Goal: Information Seeking & Learning: Find specific fact

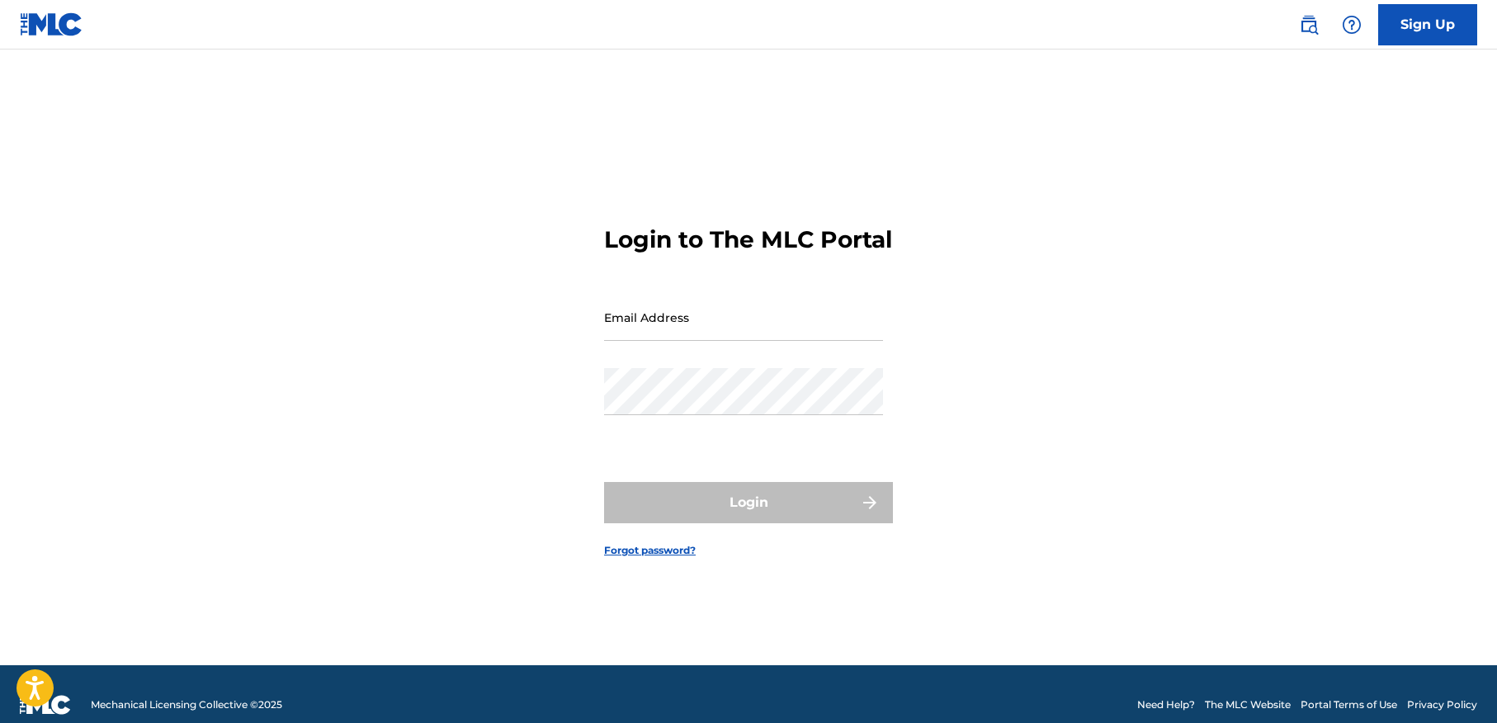
click at [747, 338] on input "Email Address" at bounding box center [743, 317] width 279 height 47
type input "[EMAIL_ADDRESS][DOMAIN_NAME]"
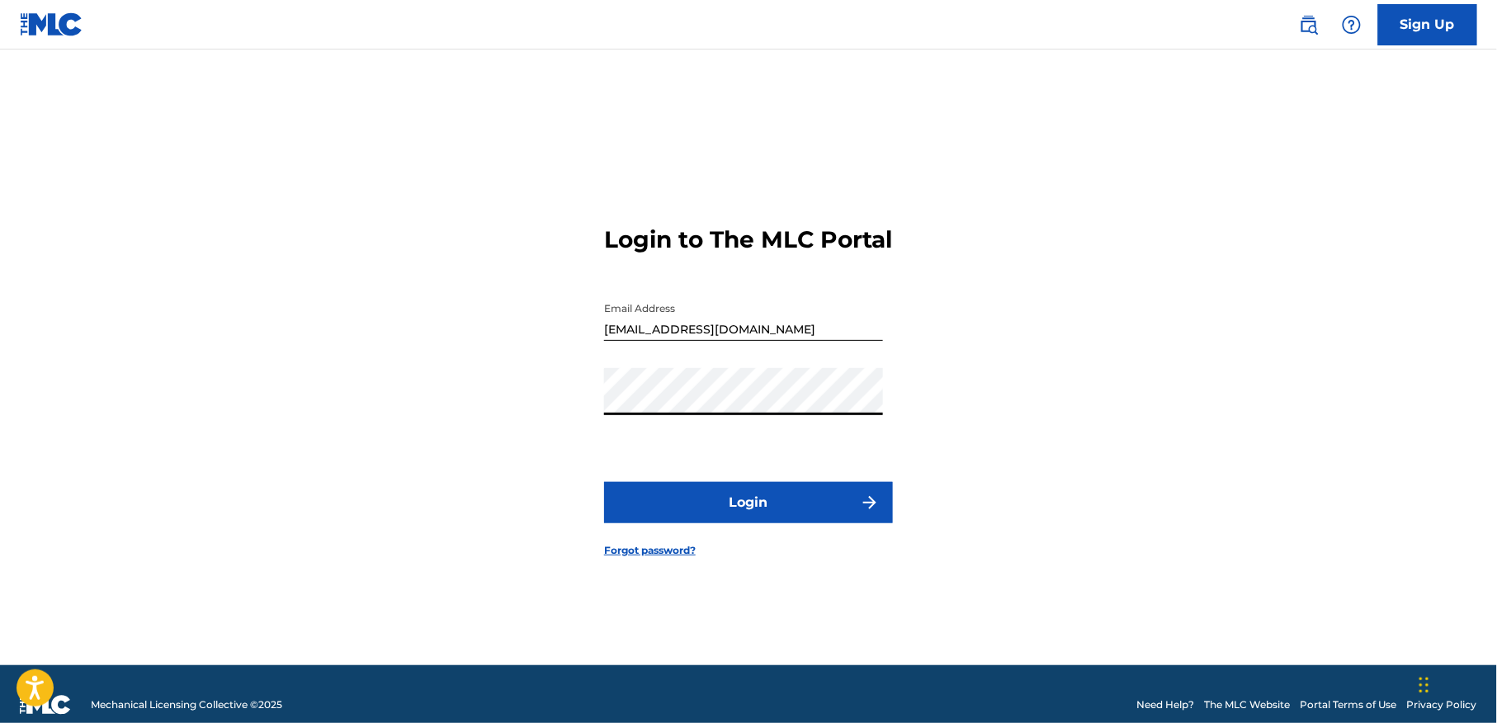
click at [748, 513] on button "Login" at bounding box center [748, 502] width 289 height 41
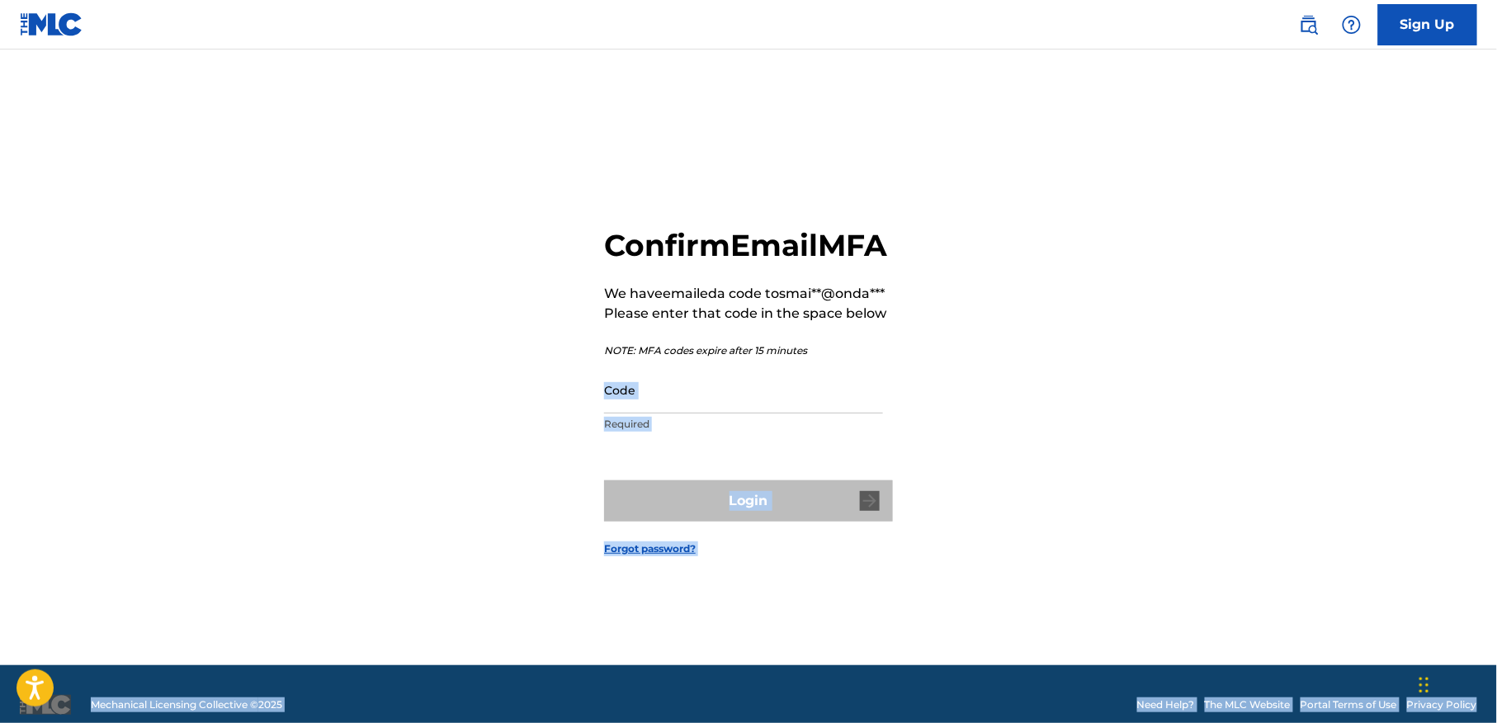
drag, startPoint x: 748, startPoint y: 513, endPoint x: 655, endPoint y: 414, distance: 136.0
click at [655, 414] on input "Code" at bounding box center [743, 389] width 279 height 47
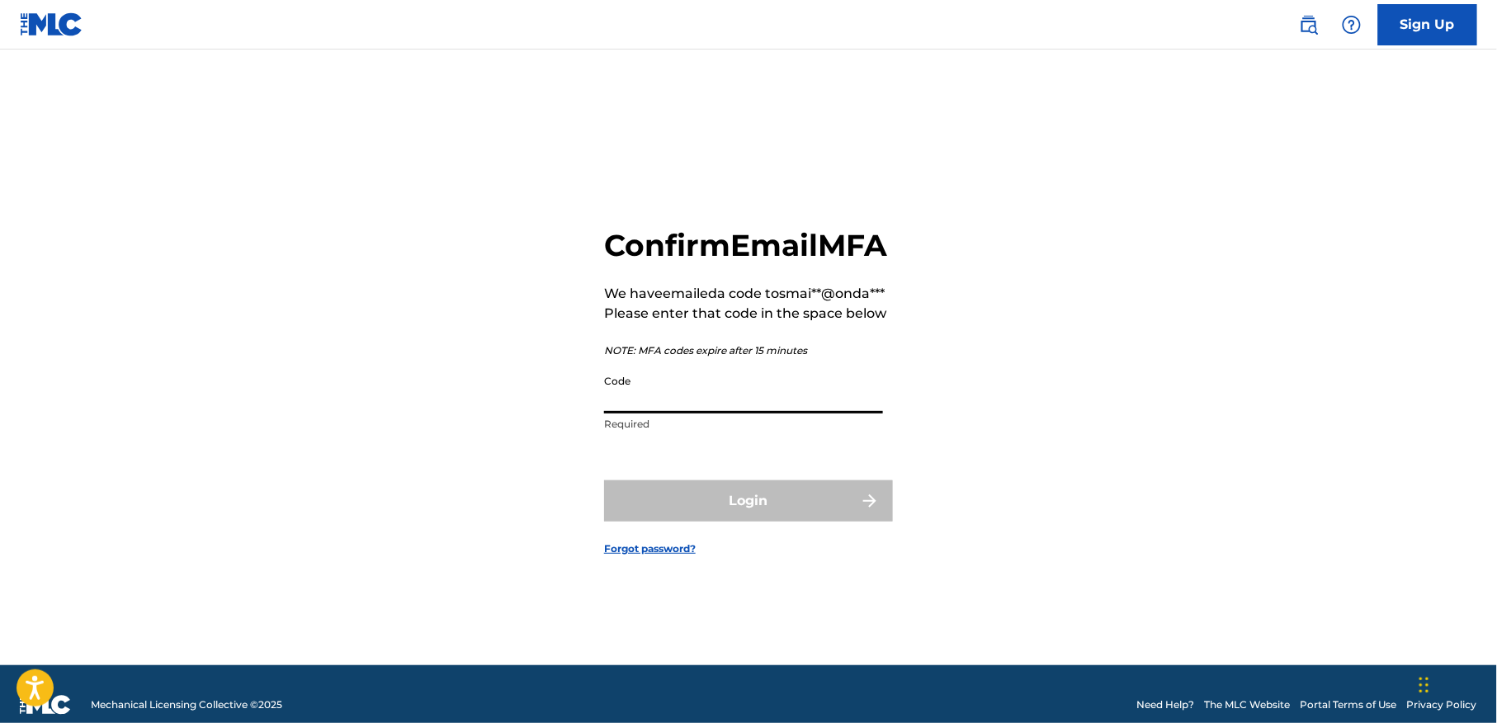
paste input "187271"
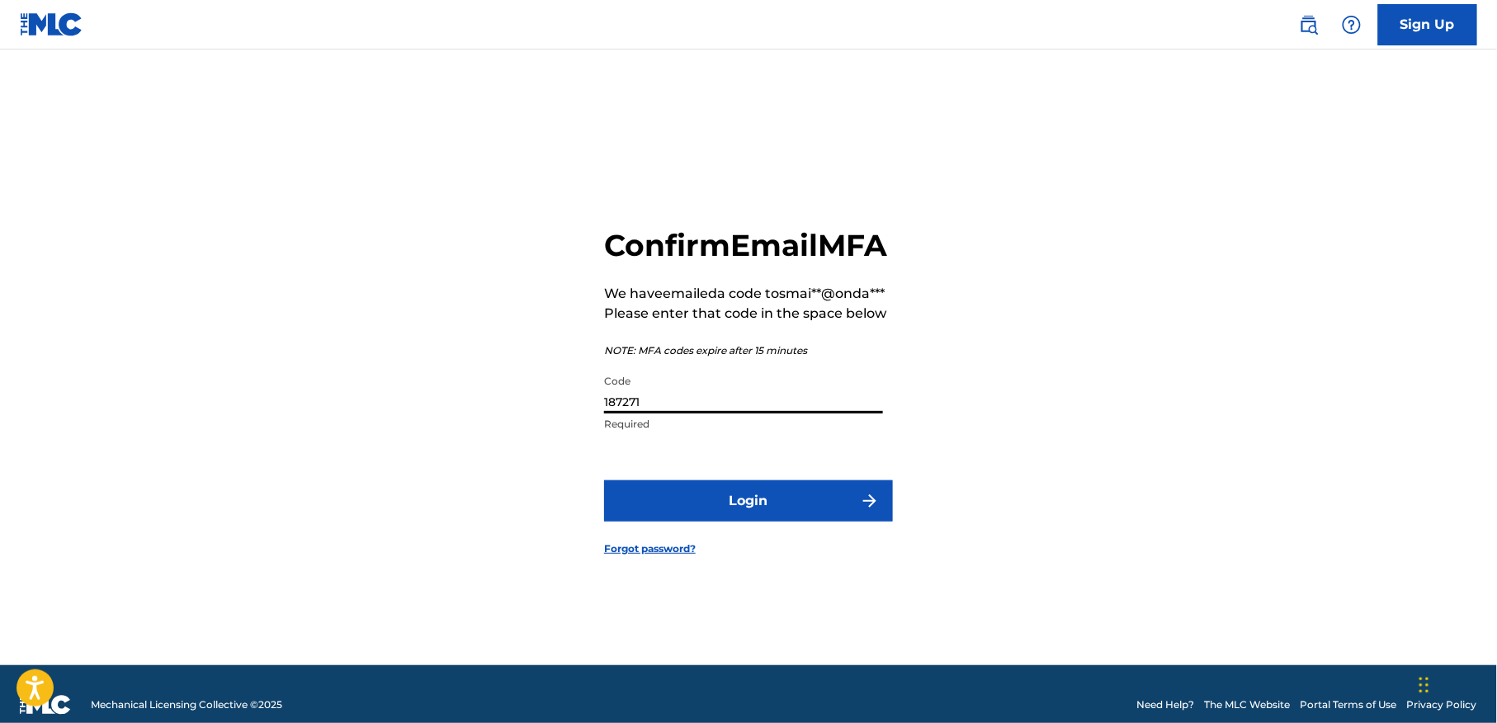
type input "187271"
click at [731, 522] on button "Login" at bounding box center [748, 500] width 289 height 41
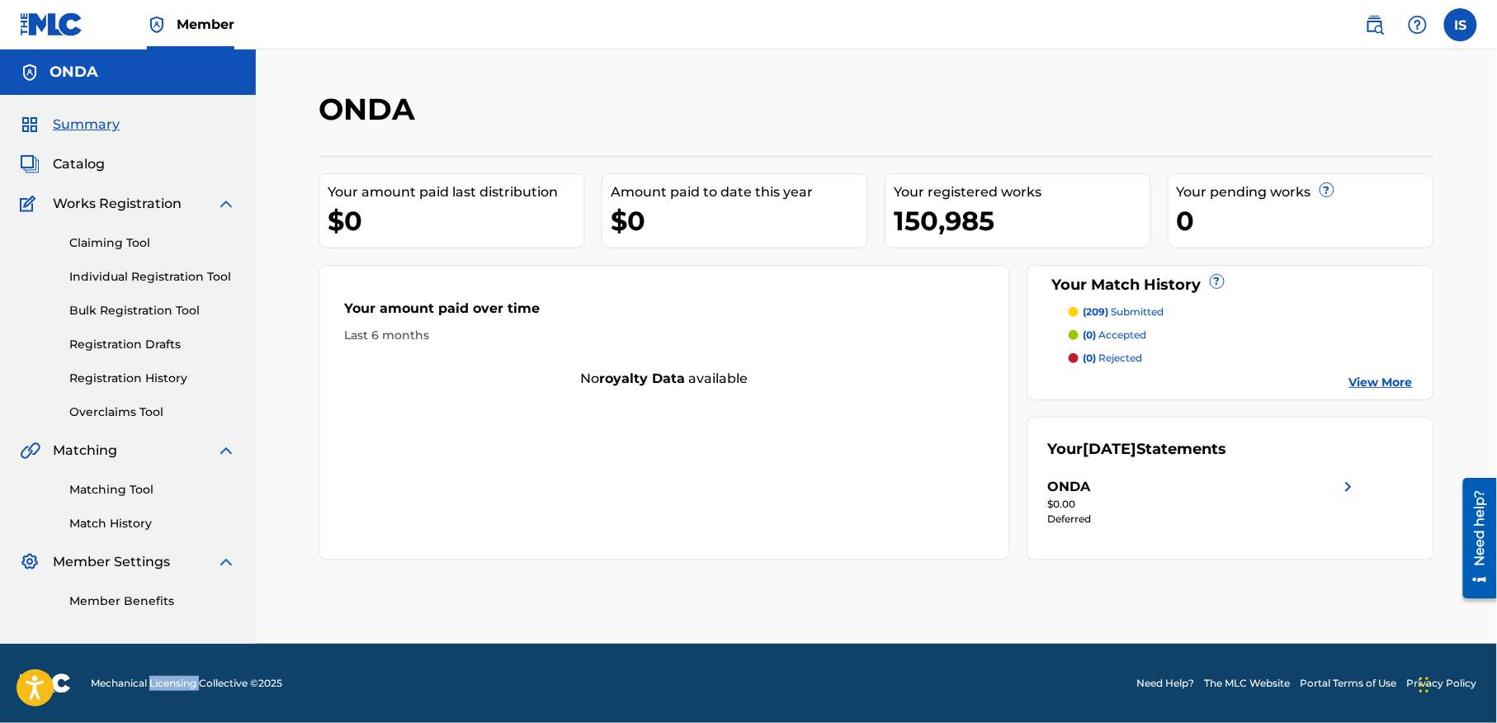
click at [188, 659] on footer "Mechanical Licensing Collective © 2025 Need Help? The MLC Website Portal Terms …" at bounding box center [748, 683] width 1497 height 79
click at [910, 89] on div "ONDA Your amount paid last distribution $0 Amount paid to date this year $0 You…" at bounding box center [876, 347] width 1241 height 594
drag, startPoint x: 137, startPoint y: 282, endPoint x: 87, endPoint y: 421, distance: 147.2
click at [130, 492] on div "Matching Tool Match History" at bounding box center [128, 497] width 216 height 72
click at [126, 499] on link "Matching Tool" at bounding box center [152, 489] width 167 height 17
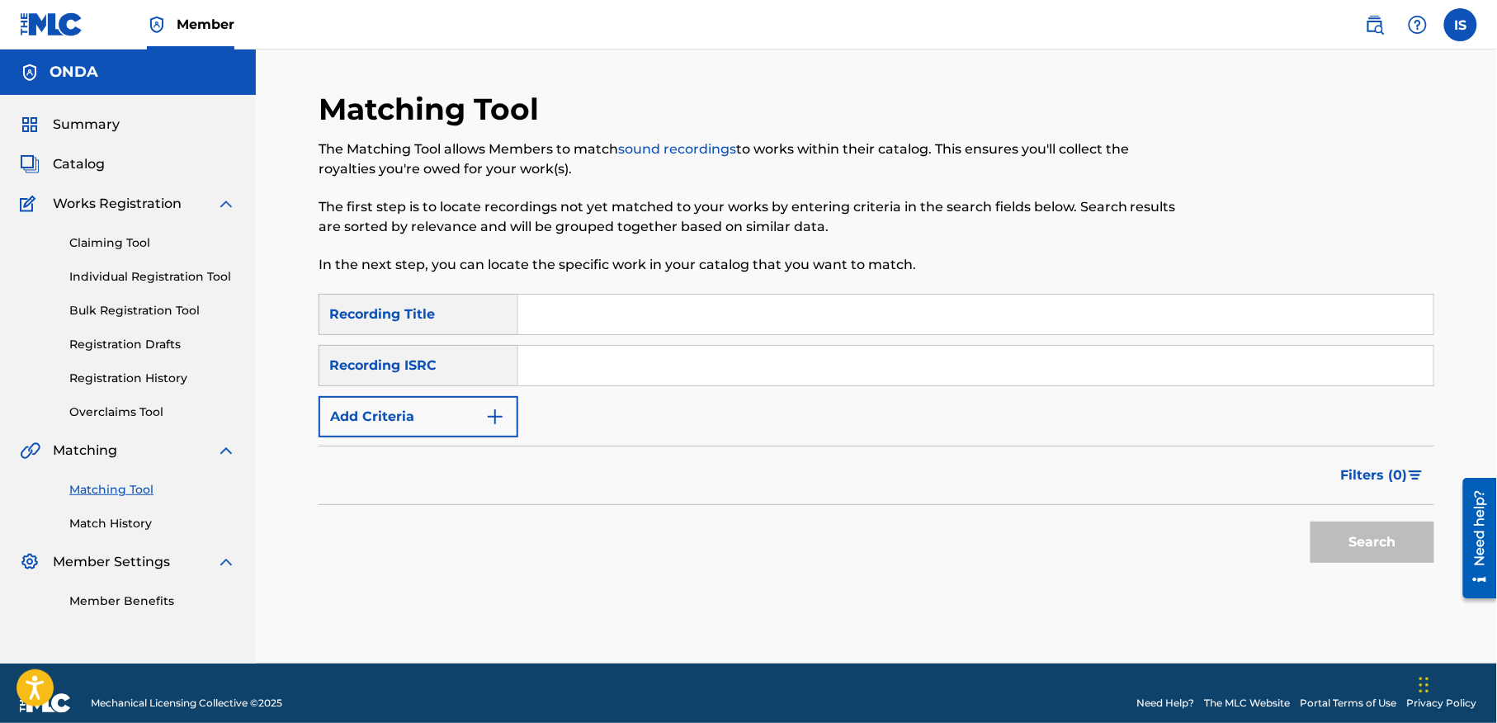
click at [442, 424] on button "Add Criteria" at bounding box center [419, 416] width 200 height 41
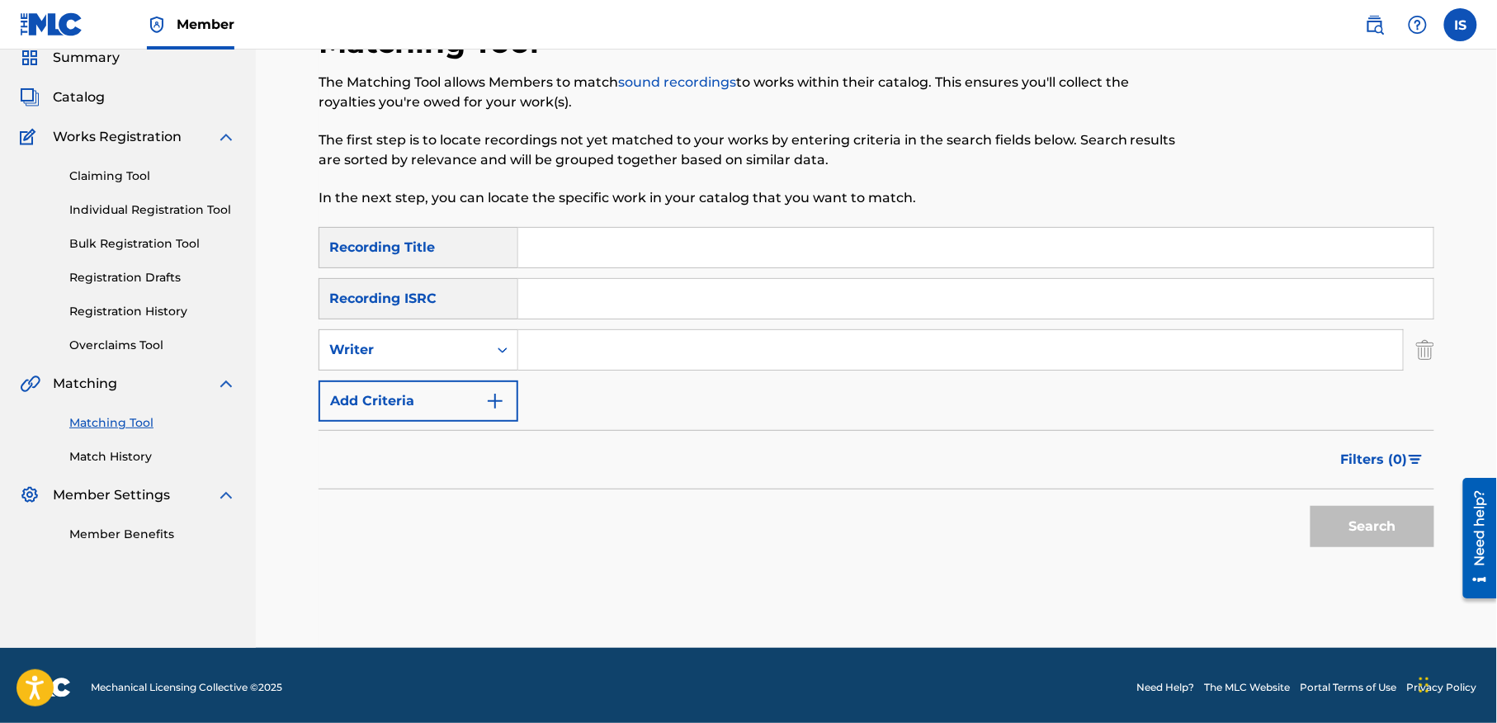
scroll to position [71, 0]
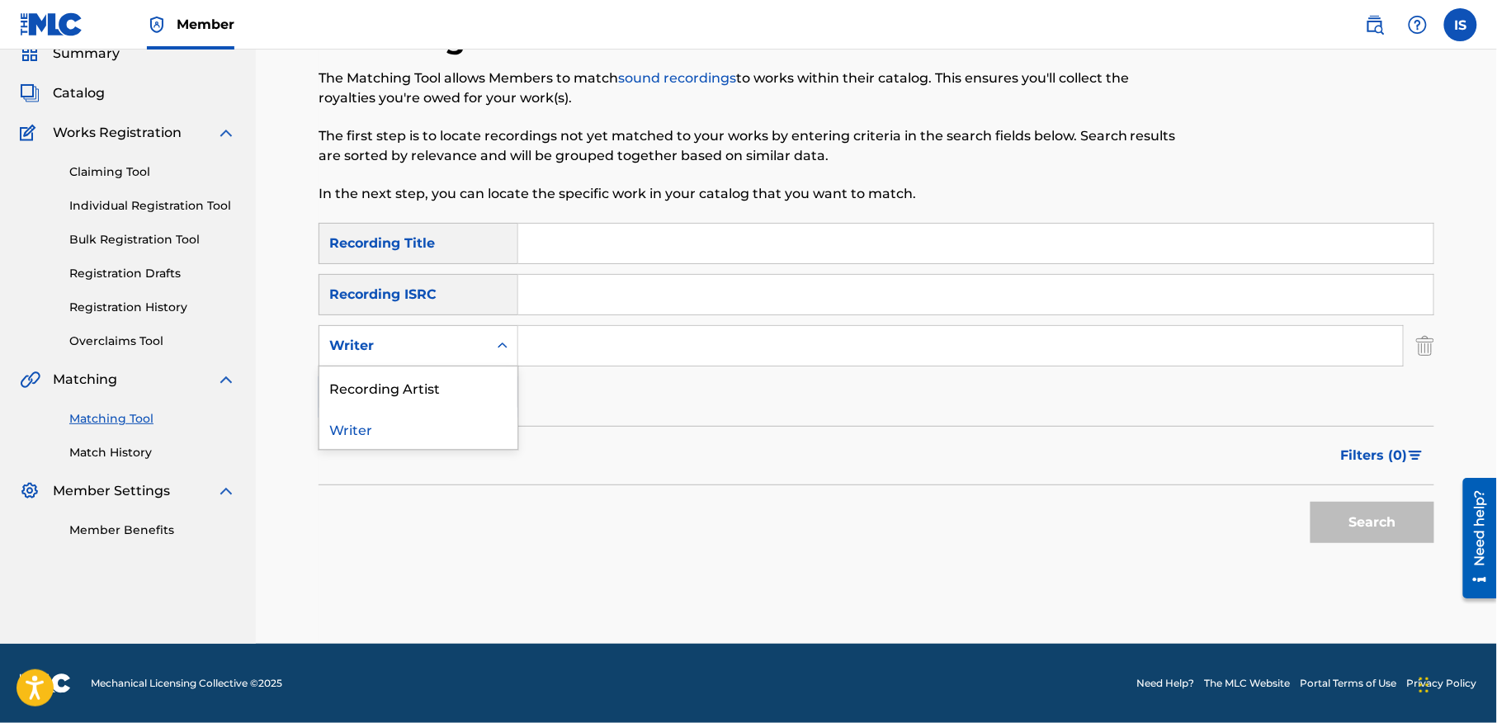
click at [459, 337] on div "Writer" at bounding box center [403, 346] width 149 height 20
click at [449, 385] on div "Recording Artist" at bounding box center [418, 386] width 198 height 41
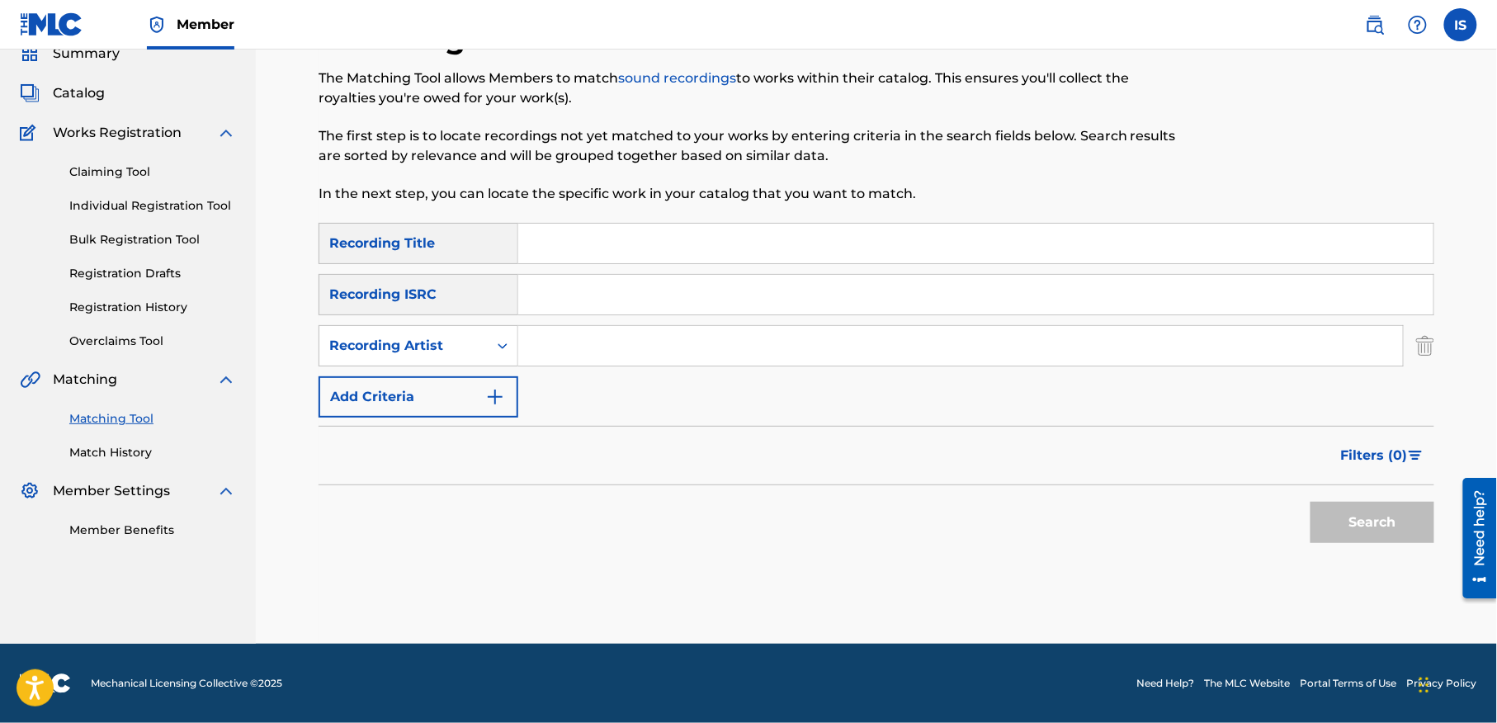
click at [559, 357] on input "Search Form" at bounding box center [960, 346] width 885 height 40
type input "hasni"
click at [1311, 502] on button "Search" at bounding box center [1373, 522] width 124 height 41
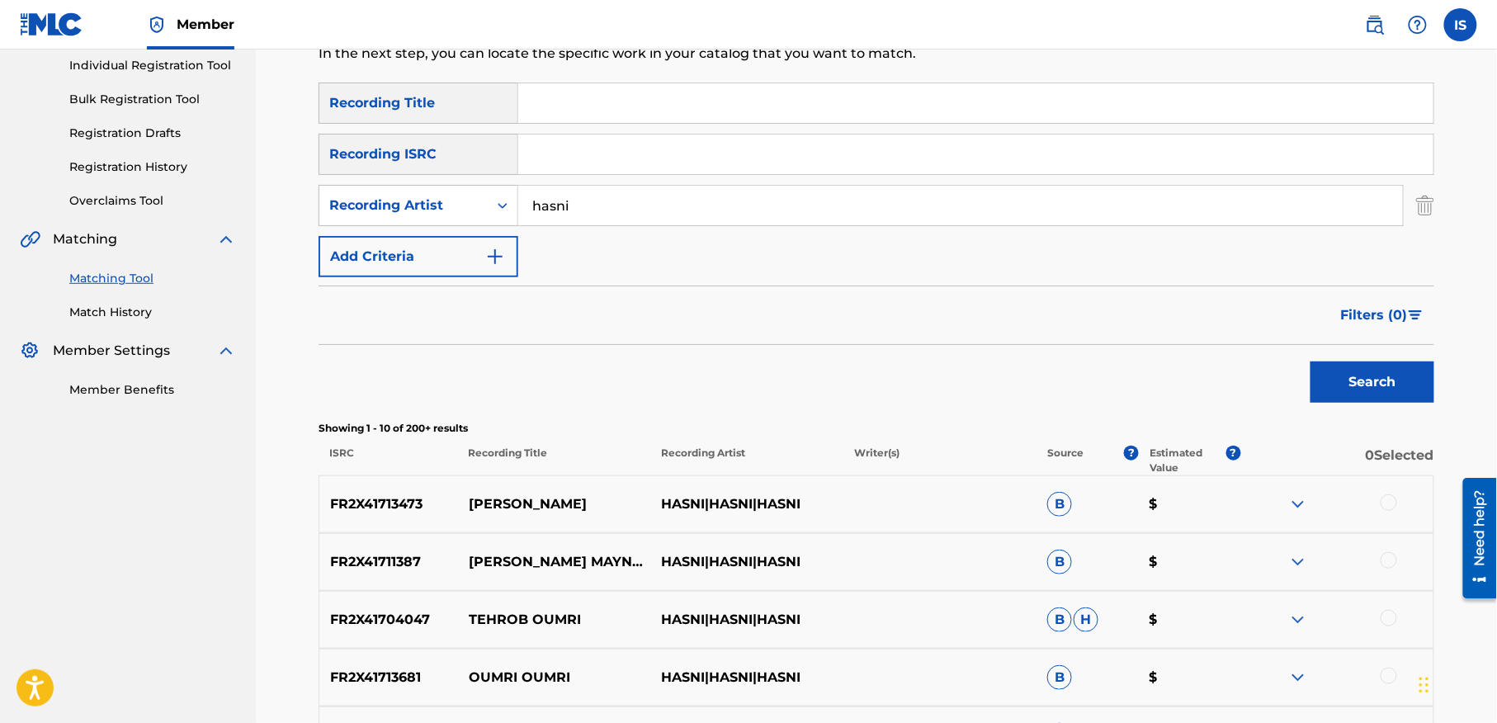
scroll to position [0, 0]
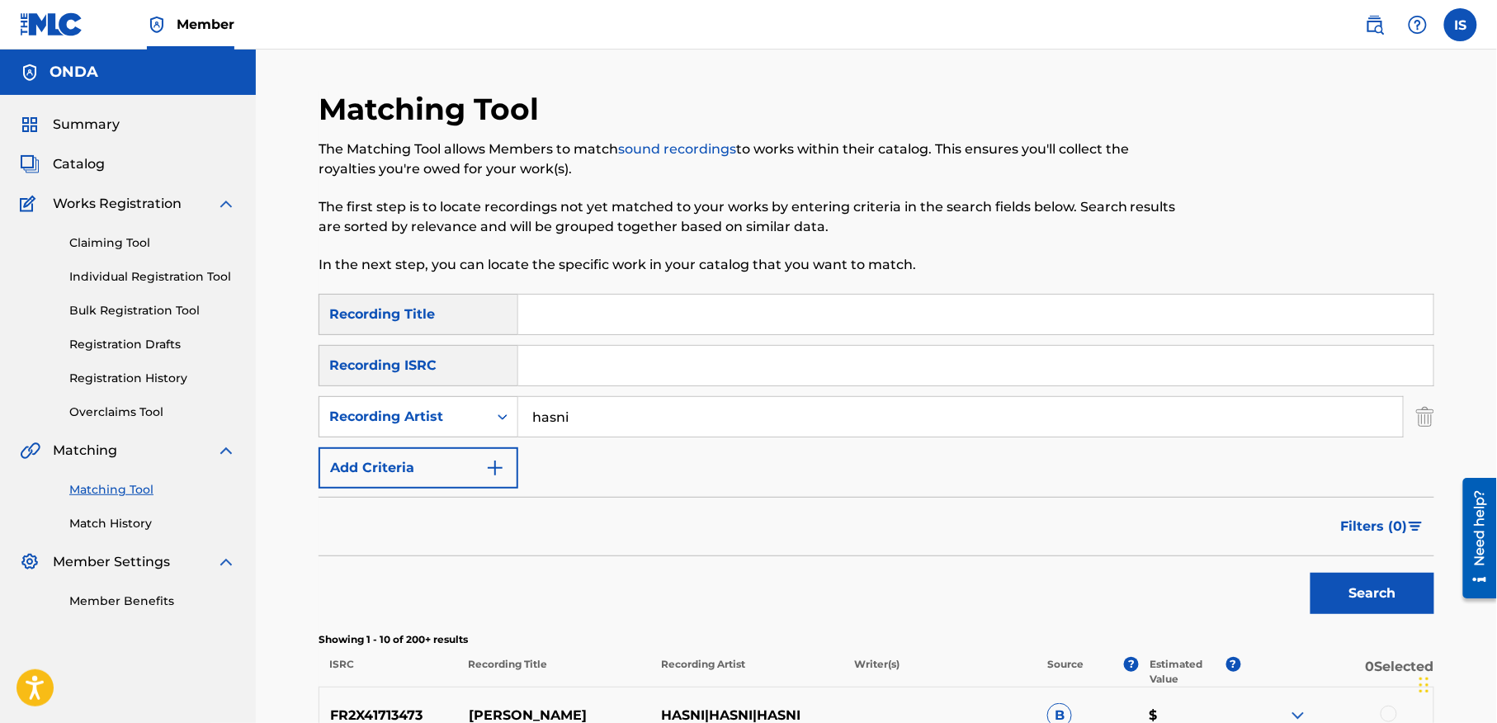
drag, startPoint x: 1014, startPoint y: 5, endPoint x: 84, endPoint y: 163, distance: 943.4
click at [84, 163] on span "Catalog" at bounding box center [79, 164] width 52 height 20
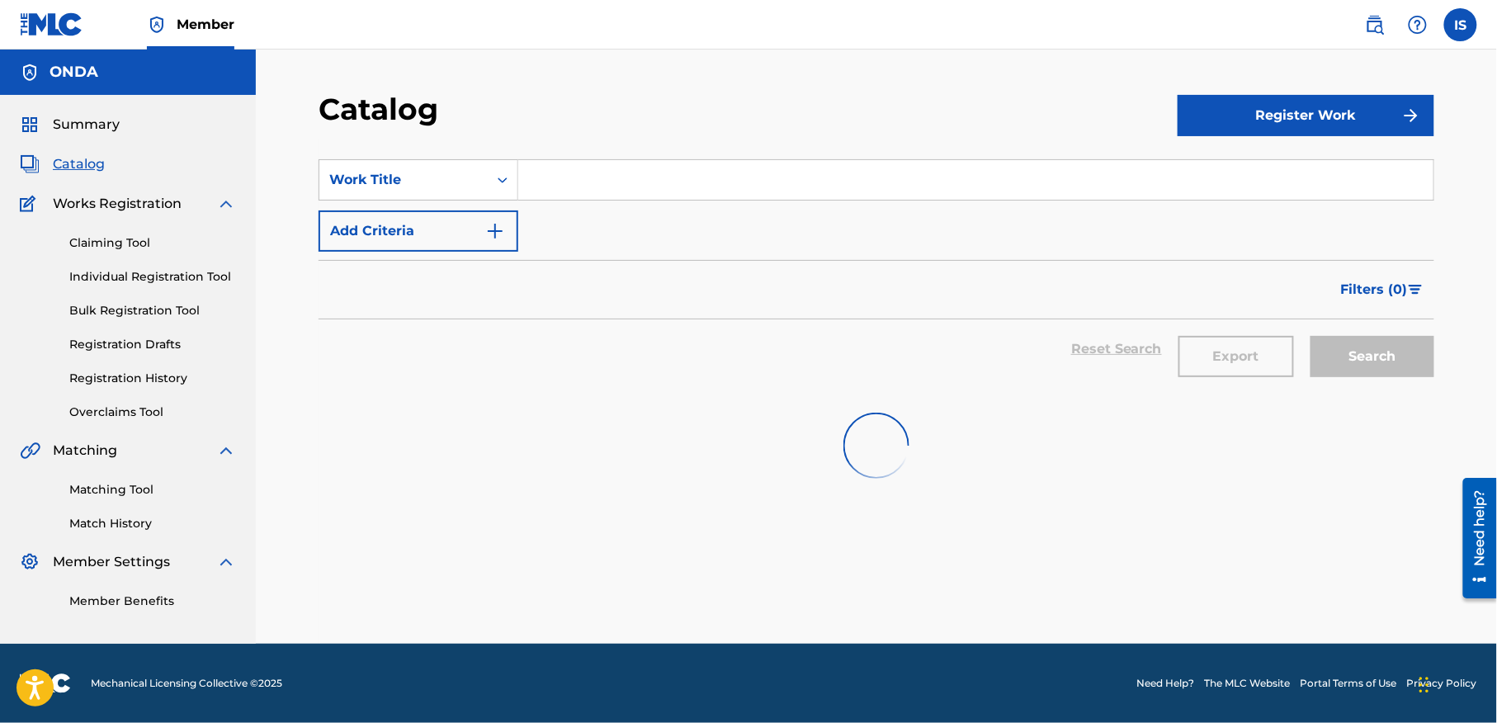
click at [71, 163] on span "Catalog" at bounding box center [79, 164] width 52 height 20
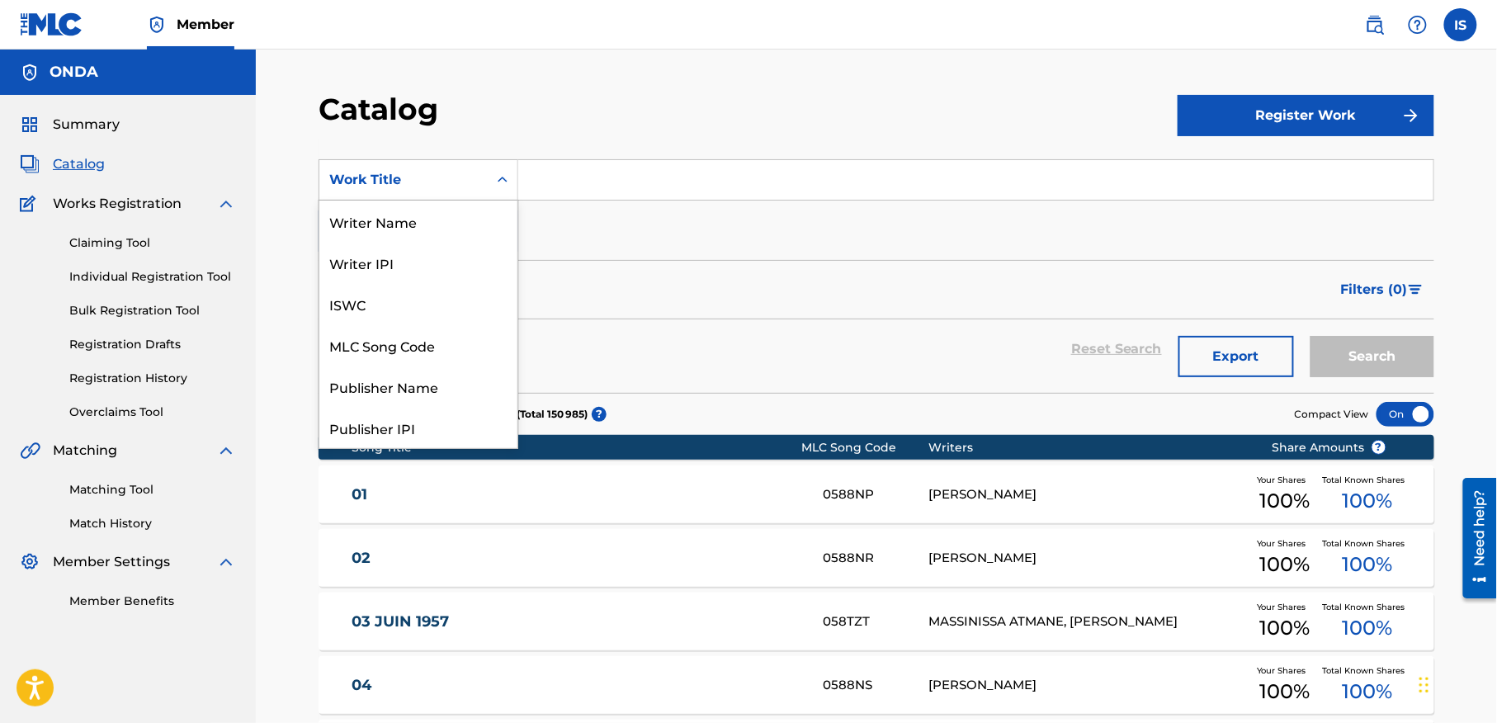
scroll to position [267, 0]
drag, startPoint x: 411, startPoint y: 193, endPoint x: 370, endPoint y: 360, distance: 171.8
click at [370, 360] on div "Writer Name Writer IPI ISWC MLC Song Code Publisher Name Publisher IPI MLC Publ…" at bounding box center [418, 325] width 198 height 248
click at [370, 360] on div "Artist" at bounding box center [418, 344] width 198 height 41
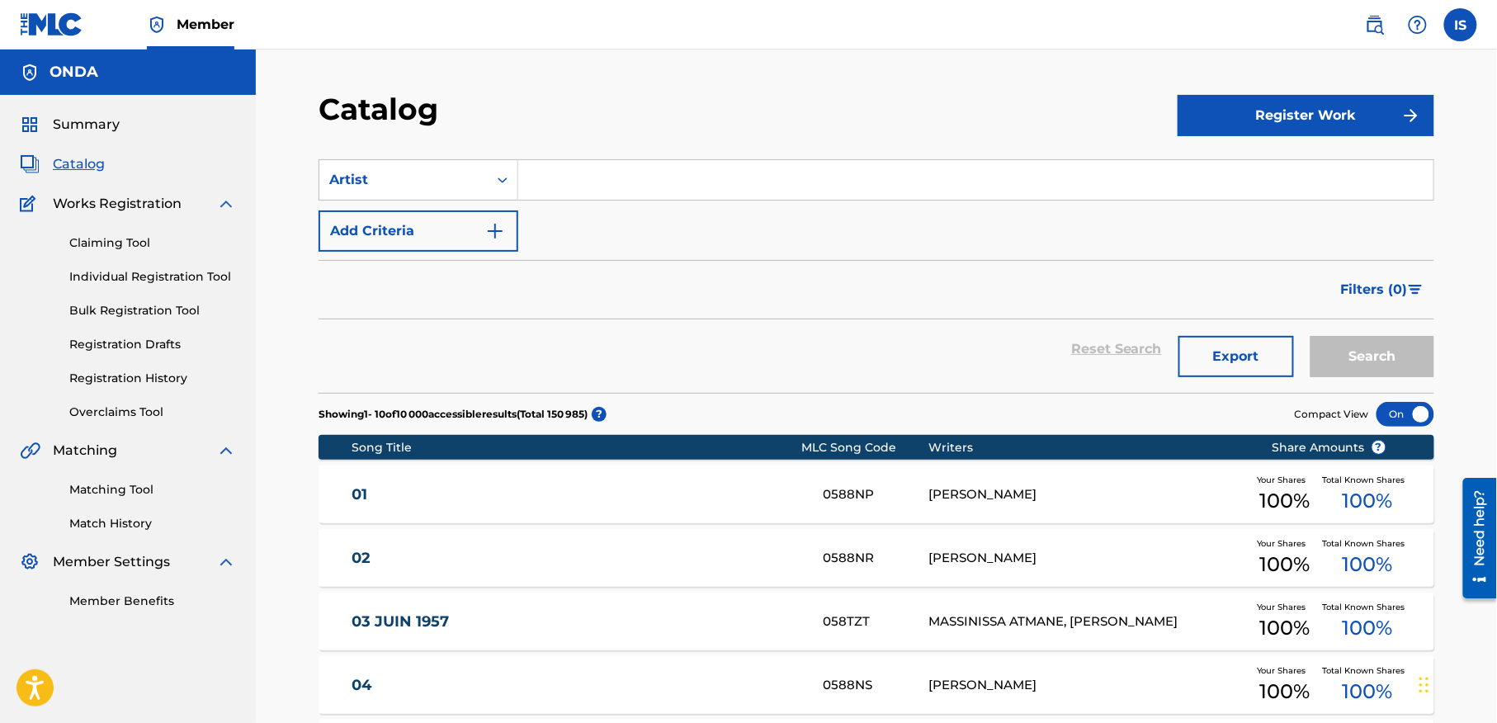
click at [598, 182] on input "Search Form" at bounding box center [975, 180] width 915 height 40
type input "hasni"
click at [1311, 336] on button "Search" at bounding box center [1373, 356] width 124 height 41
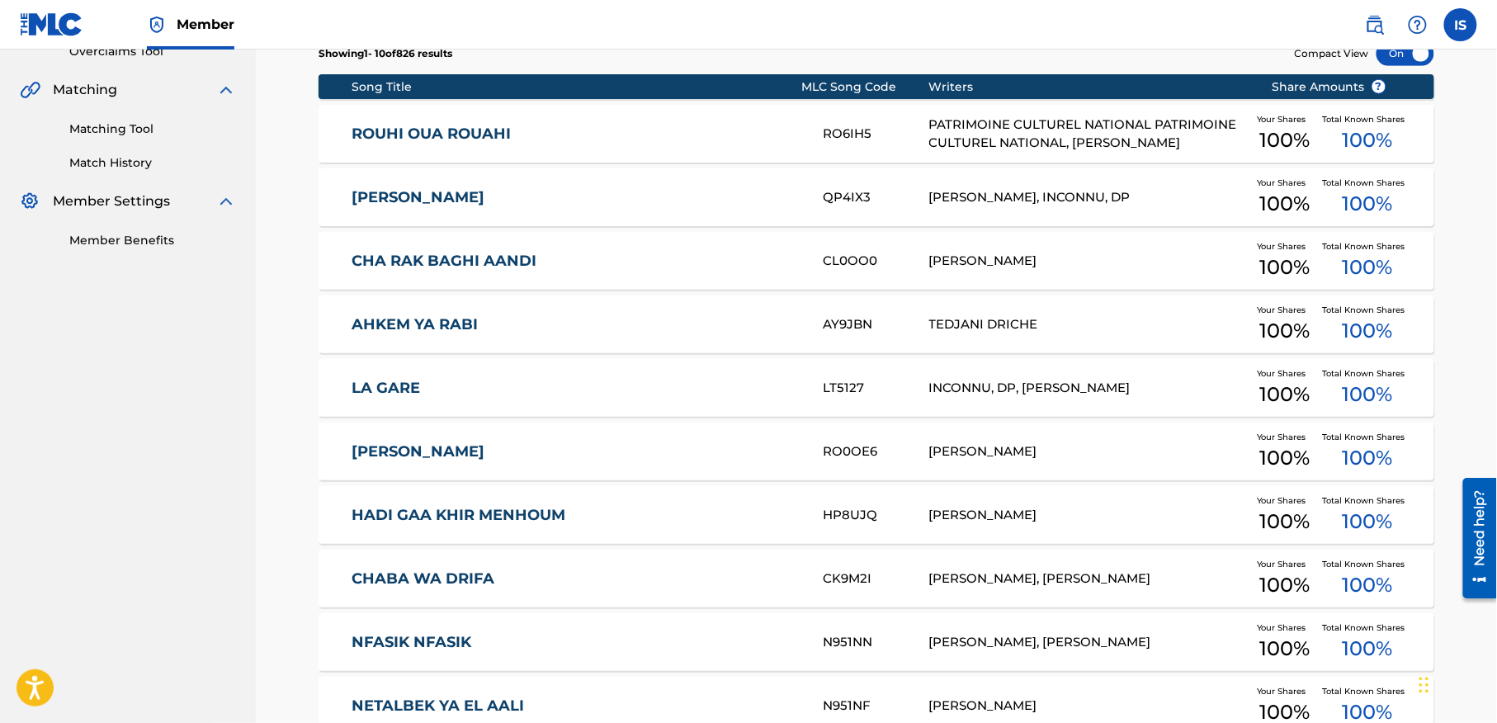
scroll to position [536, 0]
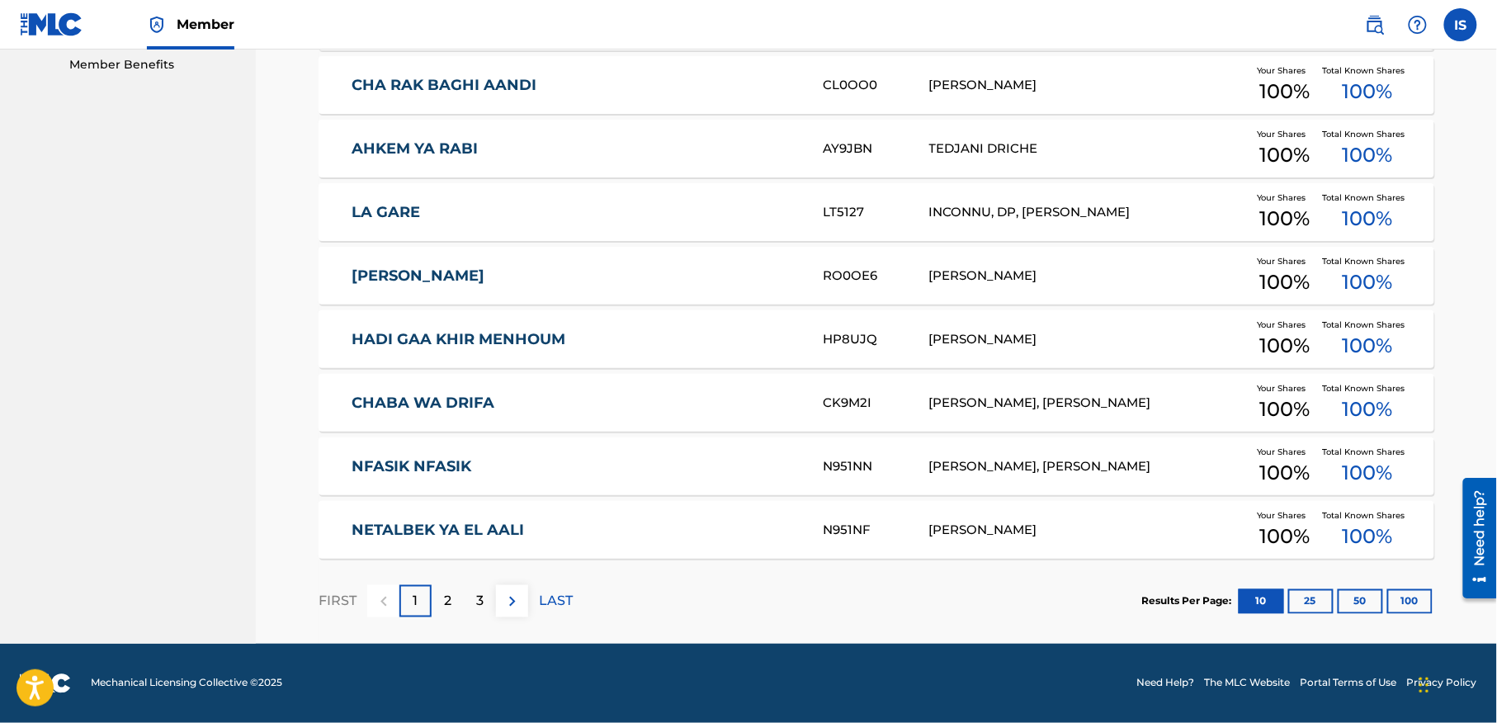
click at [1411, 609] on button "100" at bounding box center [1409, 601] width 45 height 25
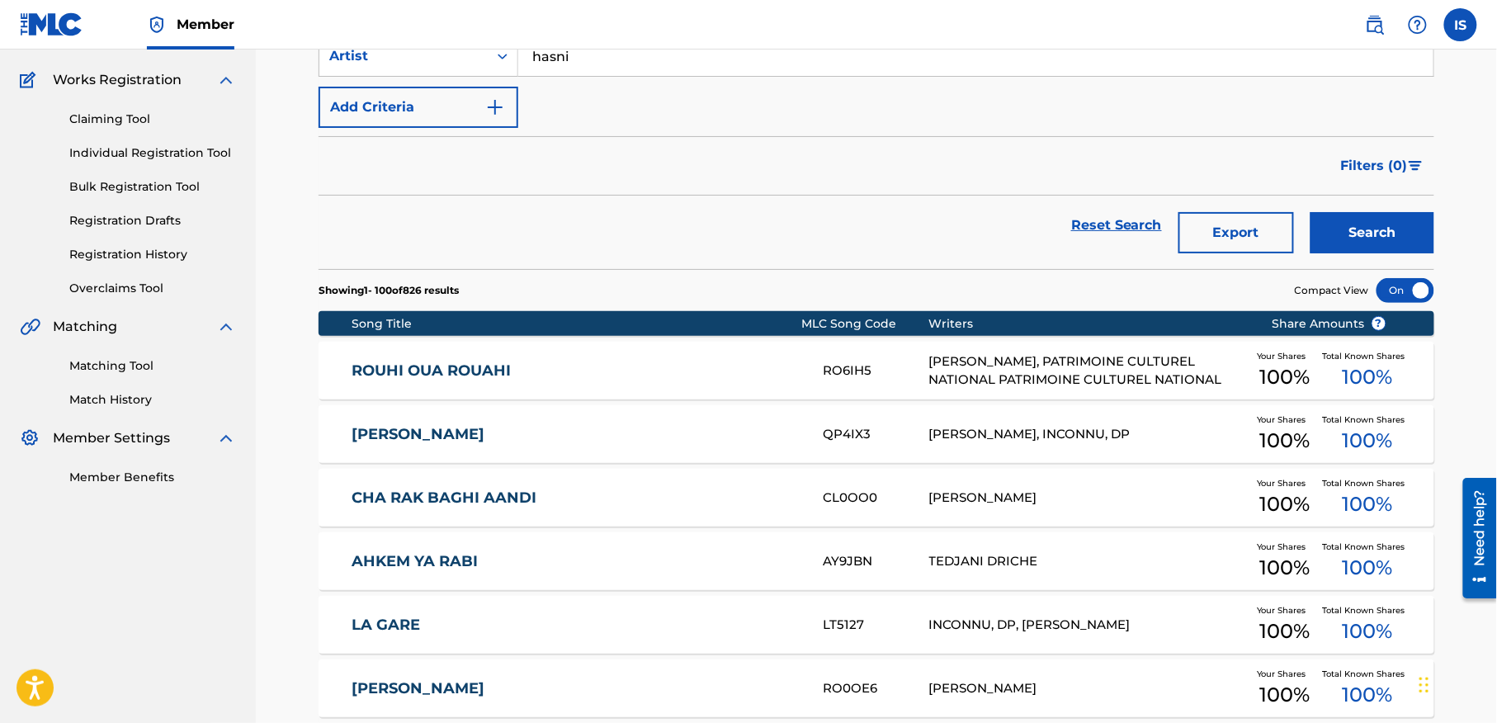
scroll to position [130, 0]
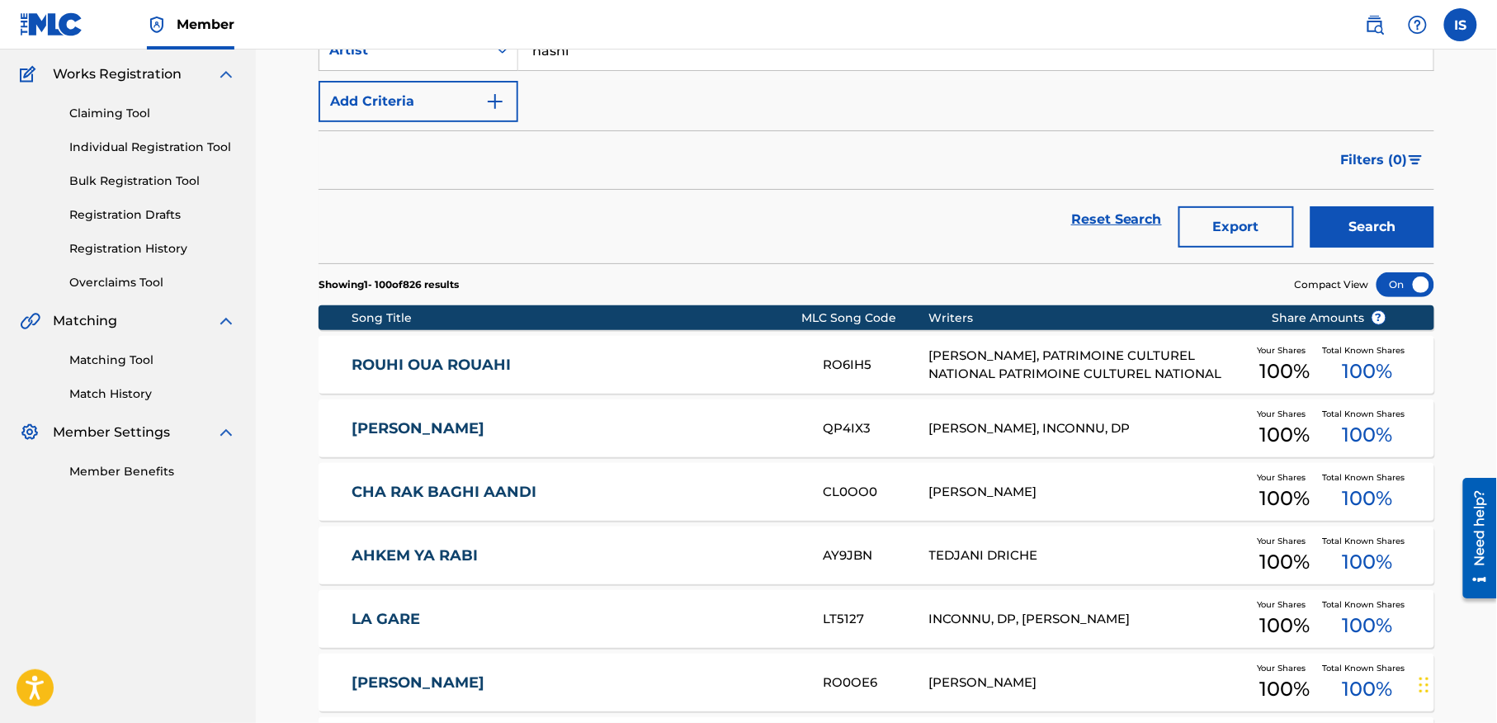
drag, startPoint x: 295, startPoint y: 367, endPoint x: 324, endPoint y: 384, distance: 33.3
click at [319, 384] on div "[PERSON_NAME] RO6IH5 [PERSON_NAME], PATRIMOINE CULTUREL NATIONAL PATRIMOINE CUL…" at bounding box center [877, 365] width 1116 height 58
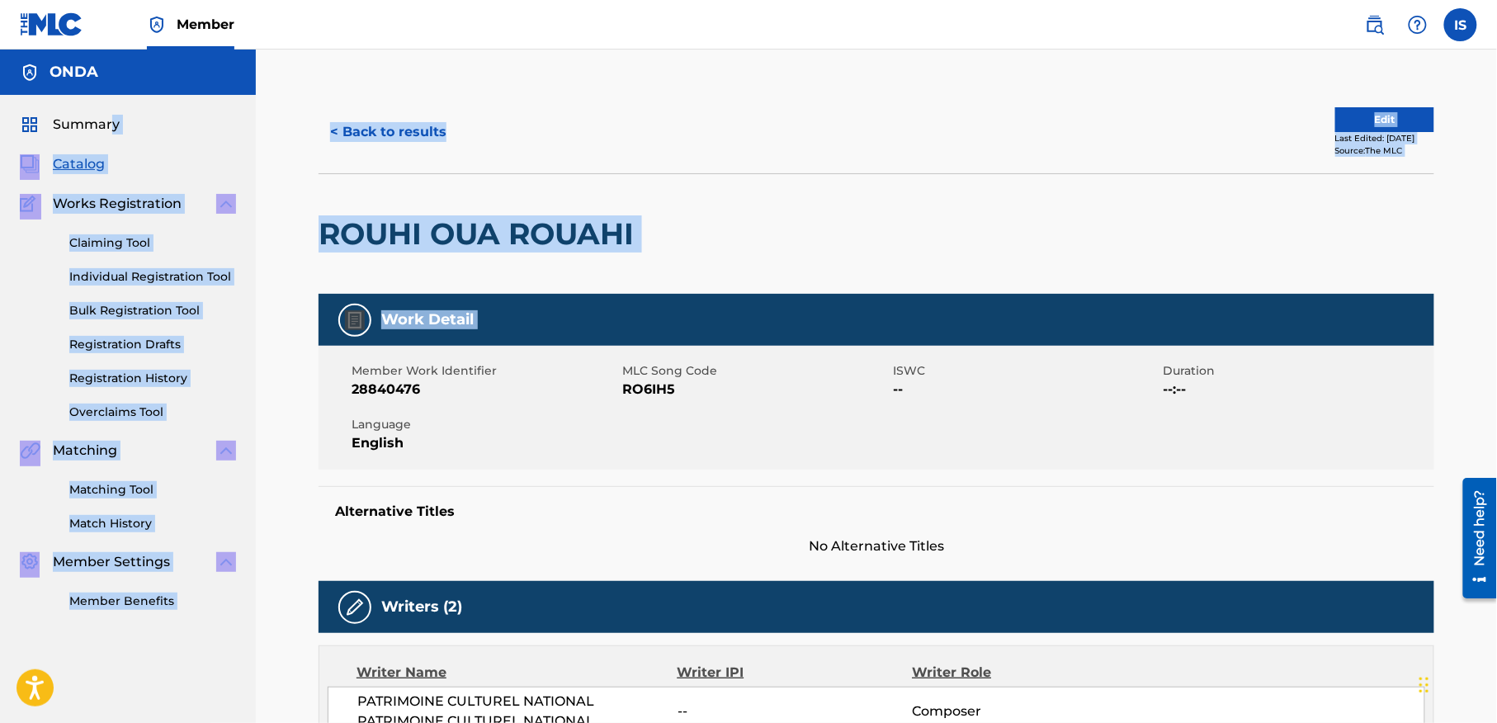
drag, startPoint x: 321, startPoint y: 371, endPoint x: 78, endPoint y: 30, distance: 419.6
click at [83, 54] on main "ONDA Summary Catalog Works Registration Claiming Tool Individual Registration T…" at bounding box center [748, 635] width 1497 height 1170
click at [540, 291] on div "ROUHI OUA ROUAHI" at bounding box center [481, 234] width 324 height 120
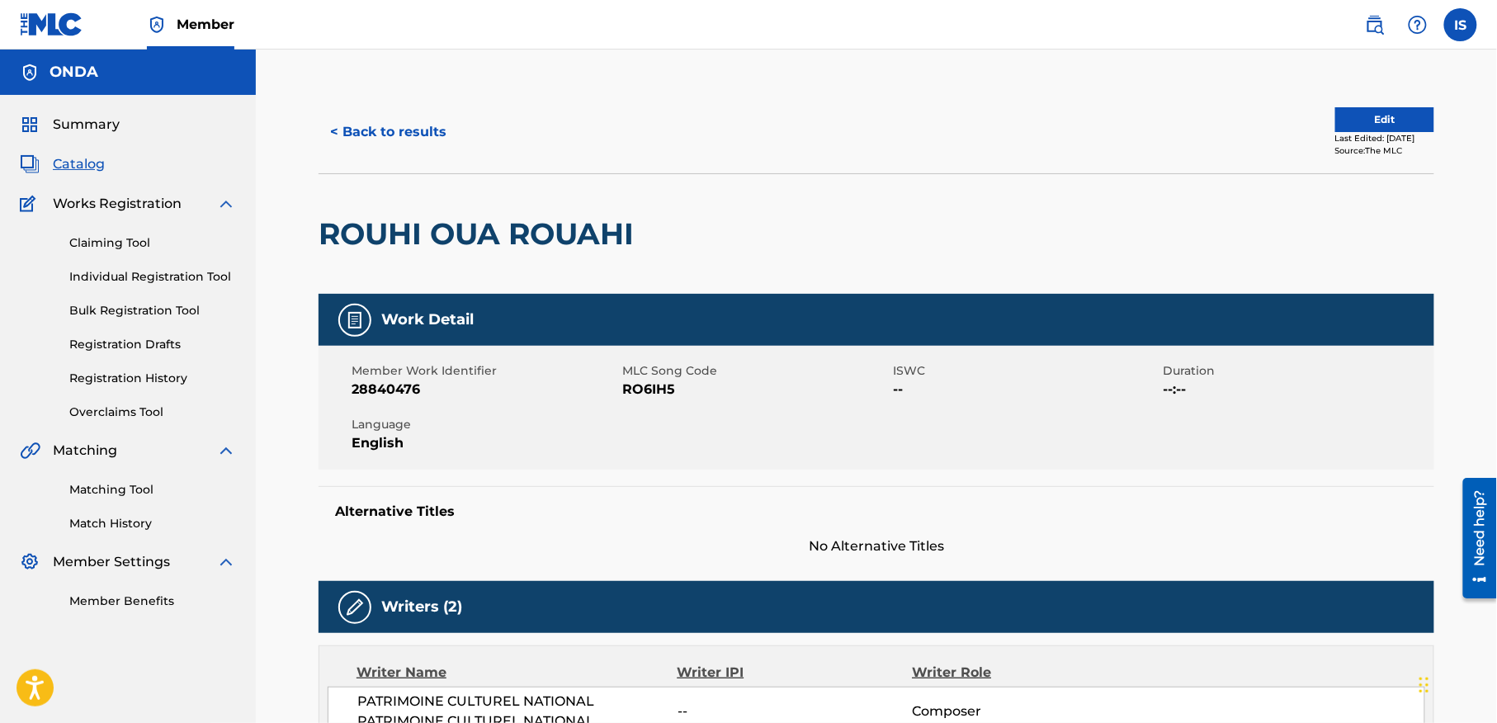
click at [333, 132] on button "< Back to results" at bounding box center [388, 131] width 139 height 41
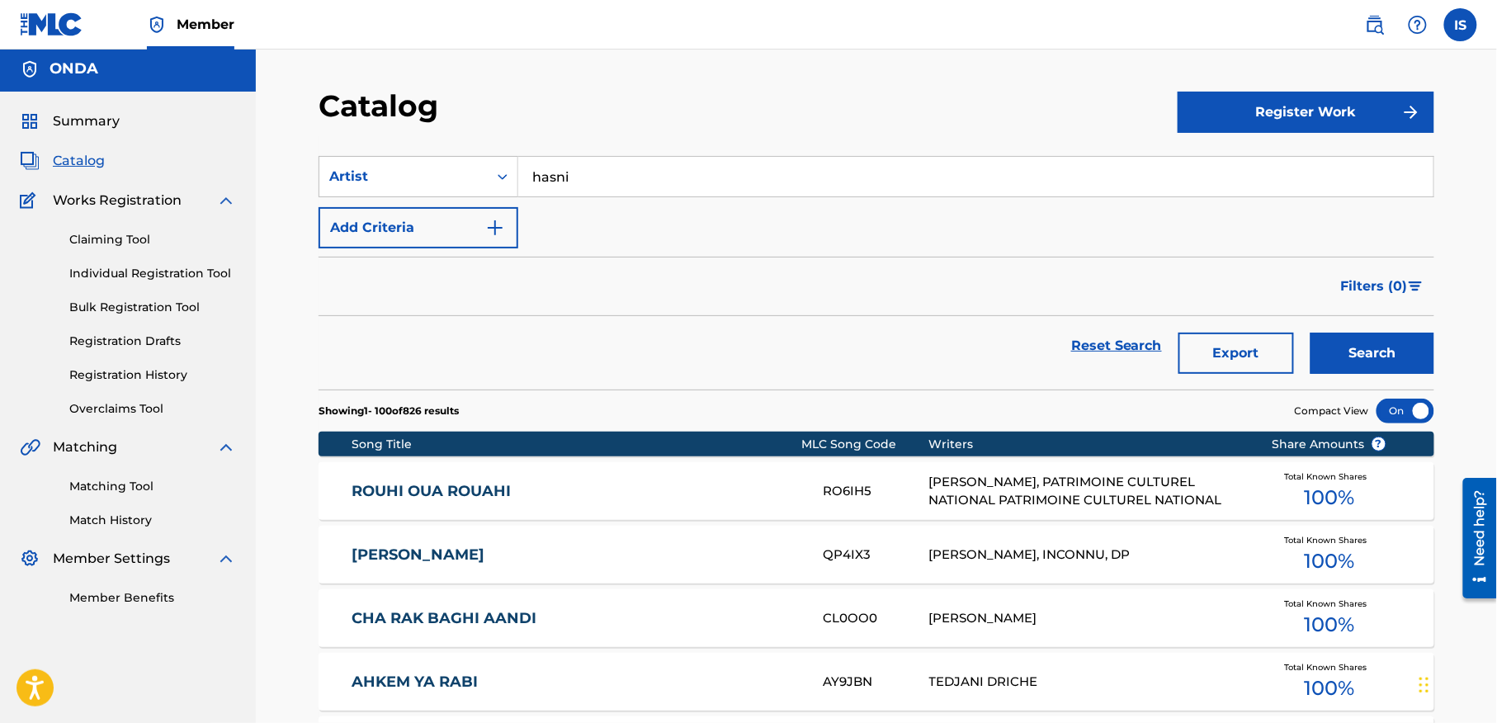
scroll to position [130, 0]
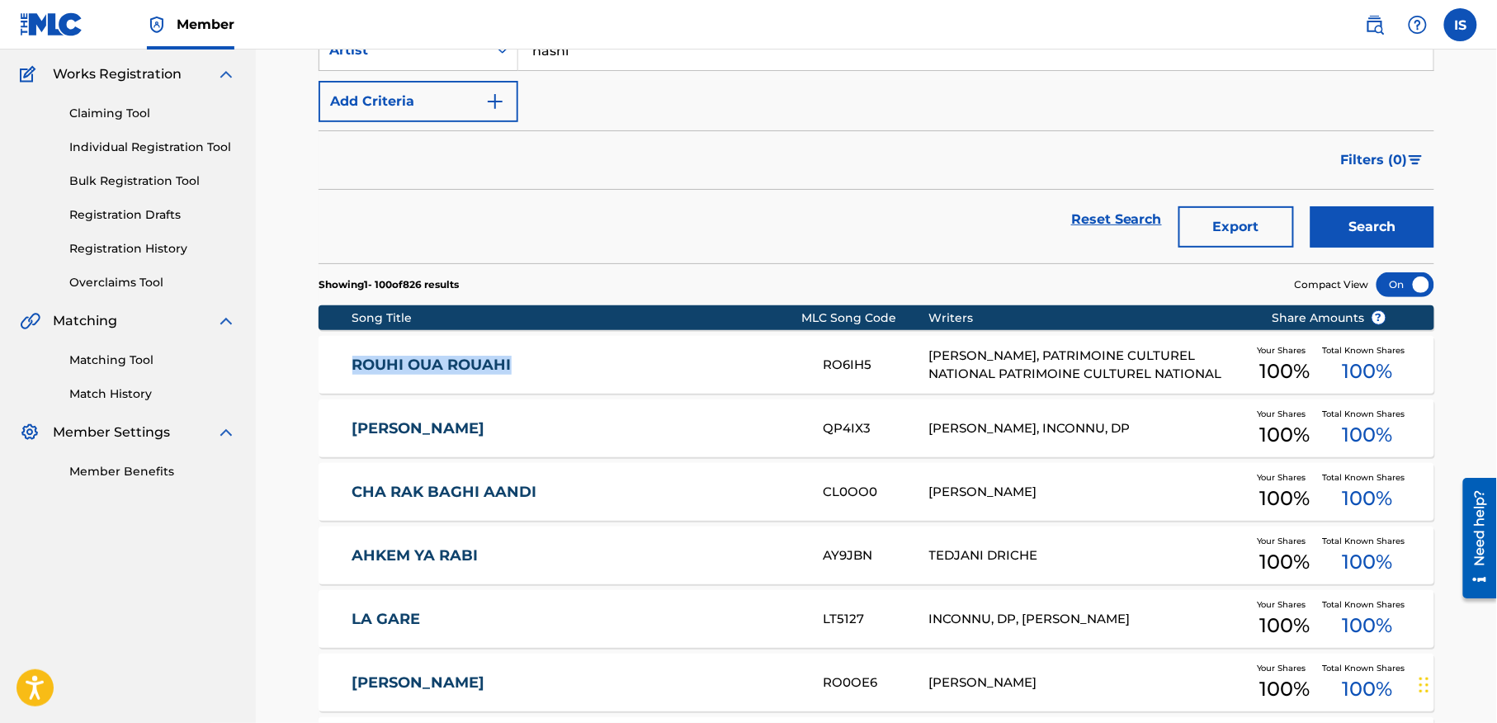
drag, startPoint x: 267, startPoint y: 378, endPoint x: 541, endPoint y: 387, distance: 274.2
copy link "ROUHI OUA ROUAHI"
drag, startPoint x: 299, startPoint y: 424, endPoint x: 318, endPoint y: 439, distance: 24.1
drag, startPoint x: 318, startPoint y: 439, endPoint x: 466, endPoint y: 439, distance: 148.6
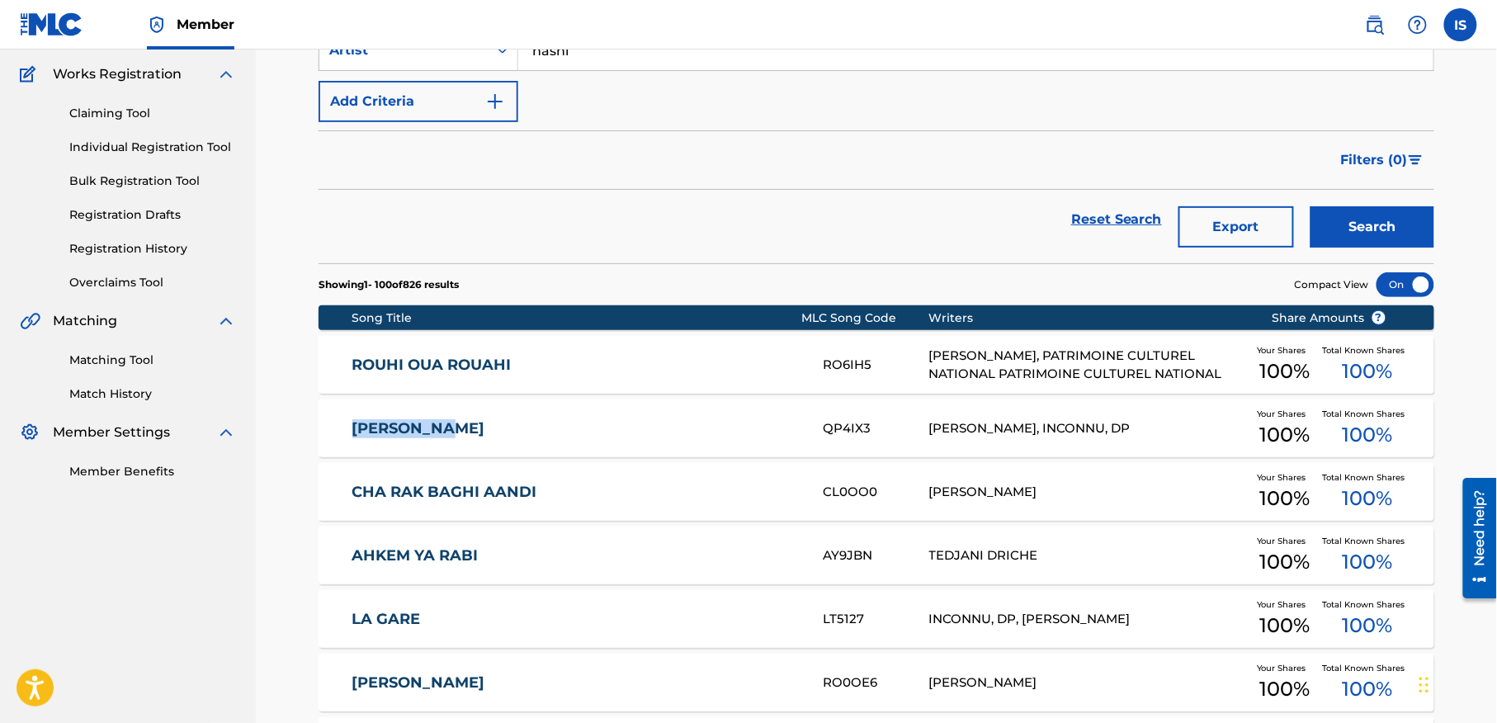
click at [466, 439] on div "[PERSON_NAME] QP4IX3 HASNI CHAKROUN, INCONNU, DP Your Shares 100 % Total Known …" at bounding box center [877, 428] width 1116 height 58
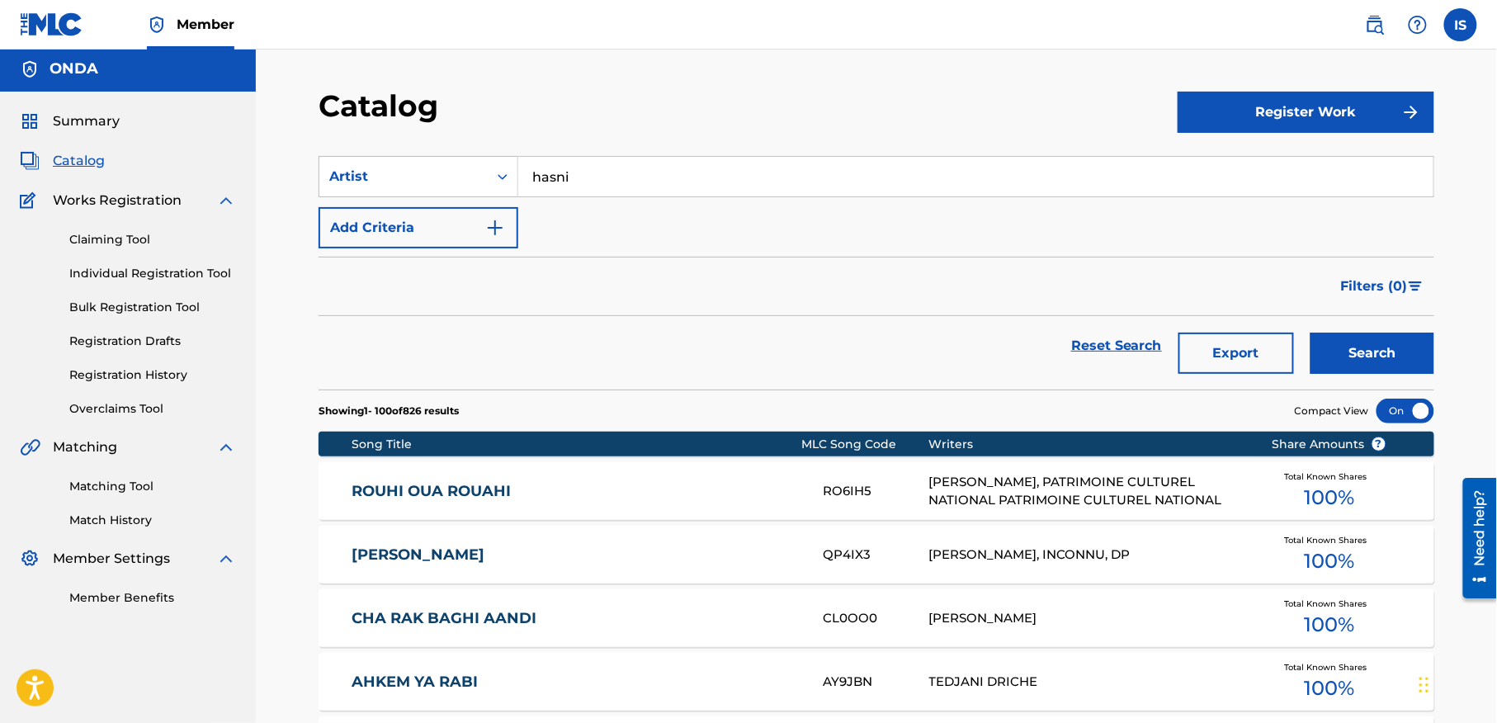
scroll to position [130, 0]
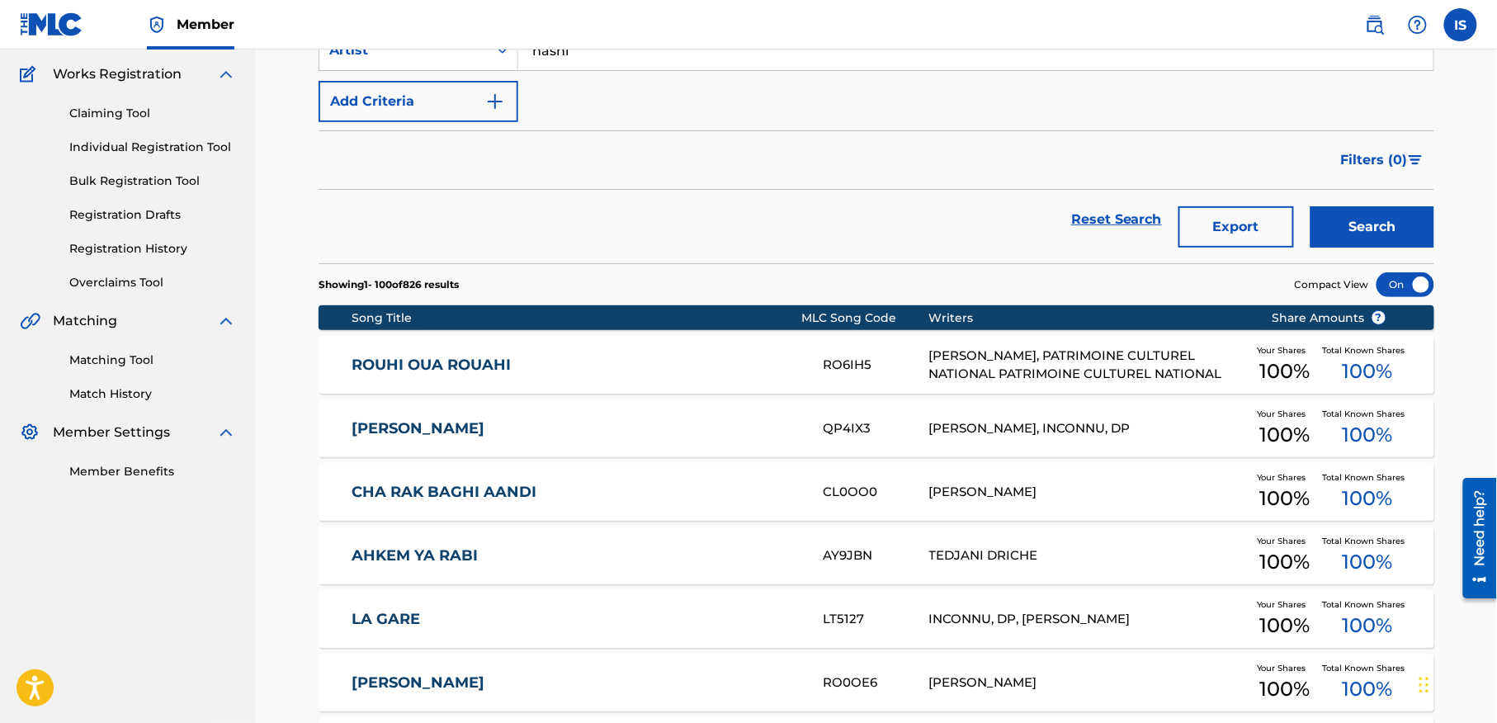
drag, startPoint x: 302, startPoint y: 439, endPoint x: 477, endPoint y: 444, distance: 175.0
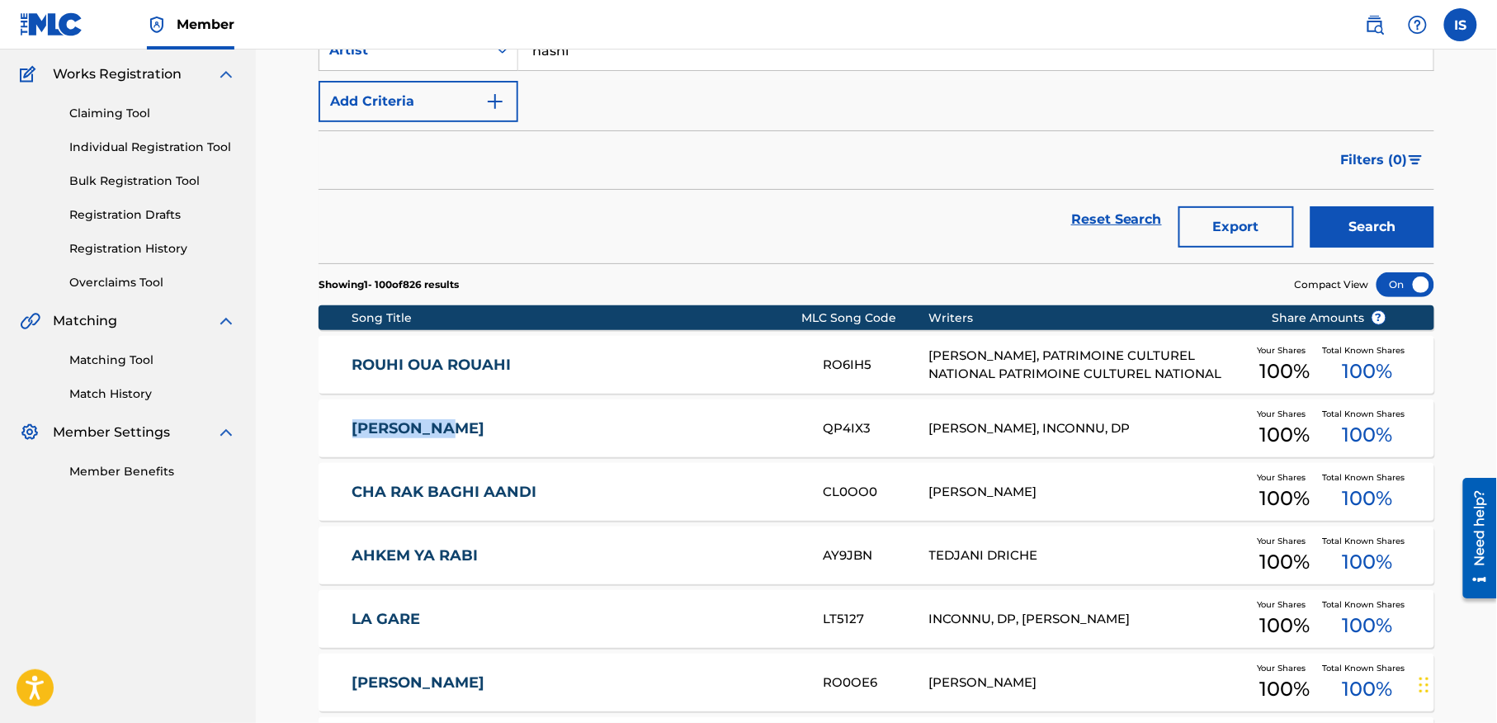
copy link "[PERSON_NAME]"
drag, startPoint x: 285, startPoint y: 502, endPoint x: 579, endPoint y: 513, distance: 294.9
copy link "CHA RAK BAGHI AANDI"
drag, startPoint x: 309, startPoint y: 555, endPoint x: 520, endPoint y: 568, distance: 211.7
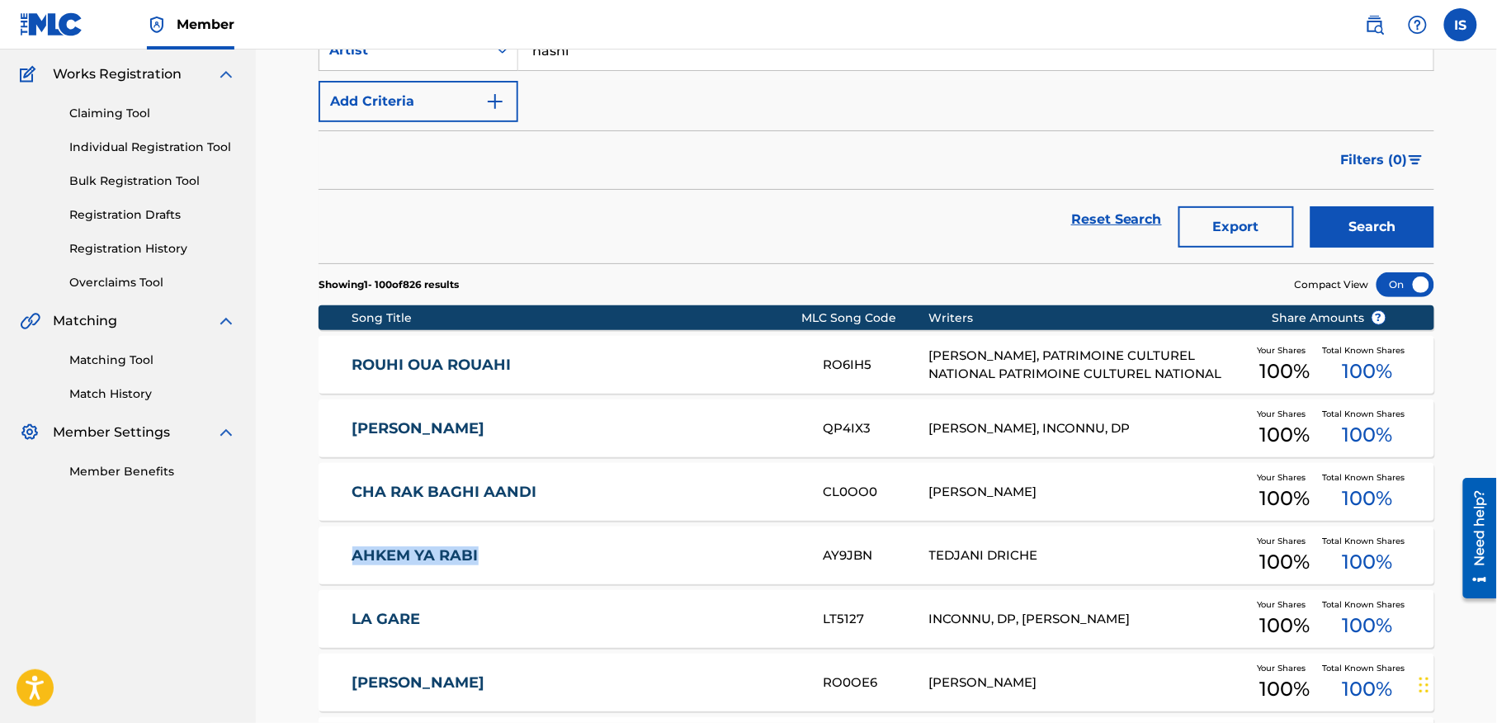
copy link "AHKEM YA RABI"
drag, startPoint x: 997, startPoint y: 5, endPoint x: 697, endPoint y: 246, distance: 384.5
click at [697, 246] on div "Reset Search Export Search" at bounding box center [877, 219] width 1116 height 59
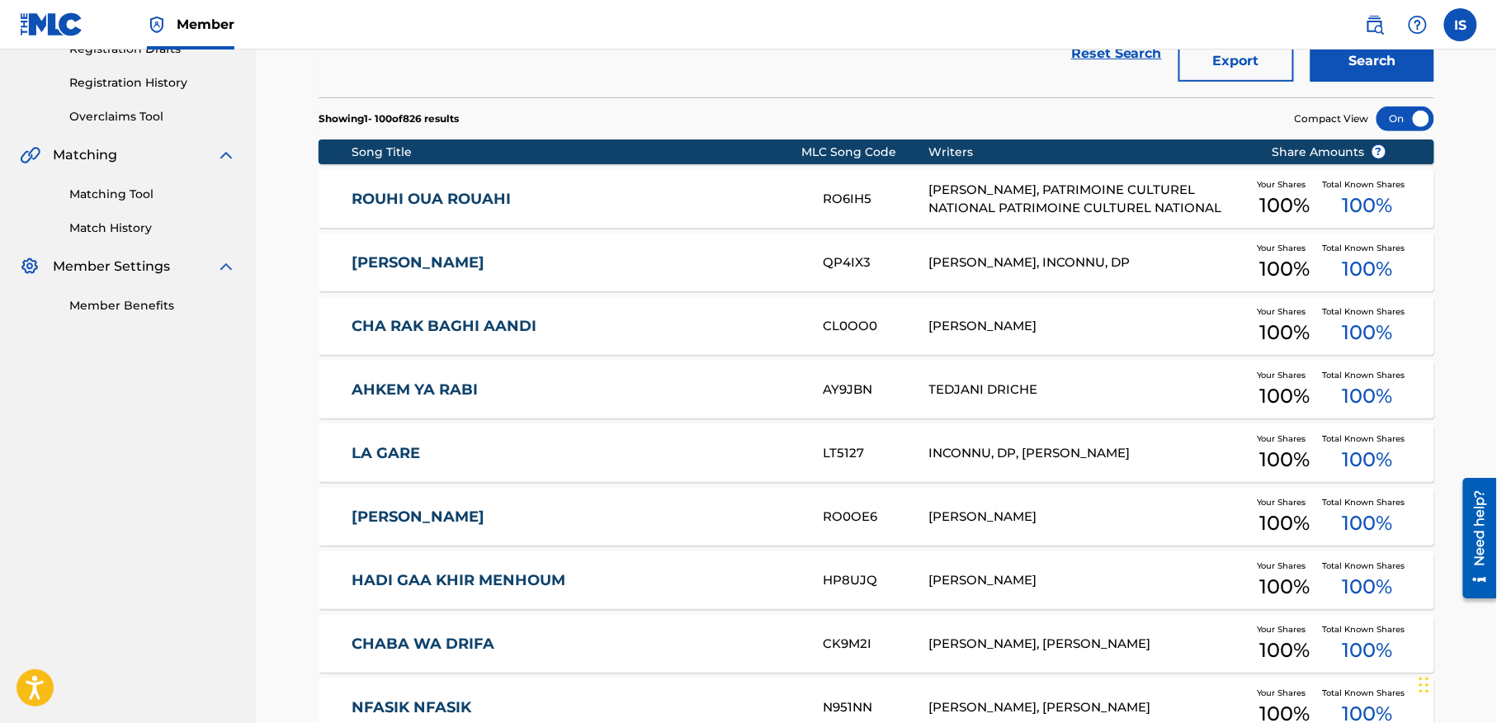
scroll to position [376, 0]
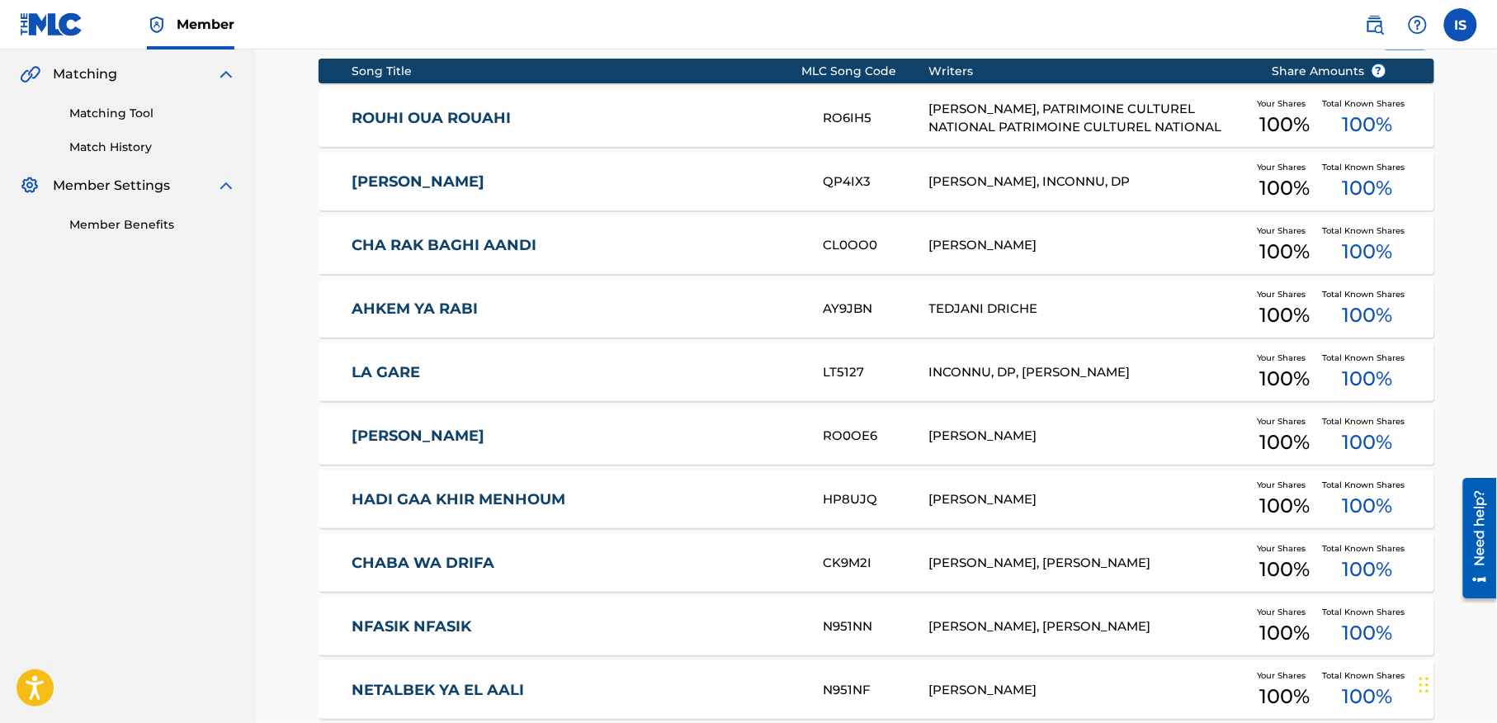
drag, startPoint x: 312, startPoint y: 380, endPoint x: 267, endPoint y: 377, distance: 44.6
drag, startPoint x: 292, startPoint y: 364, endPoint x: 486, endPoint y: 362, distance: 194.0
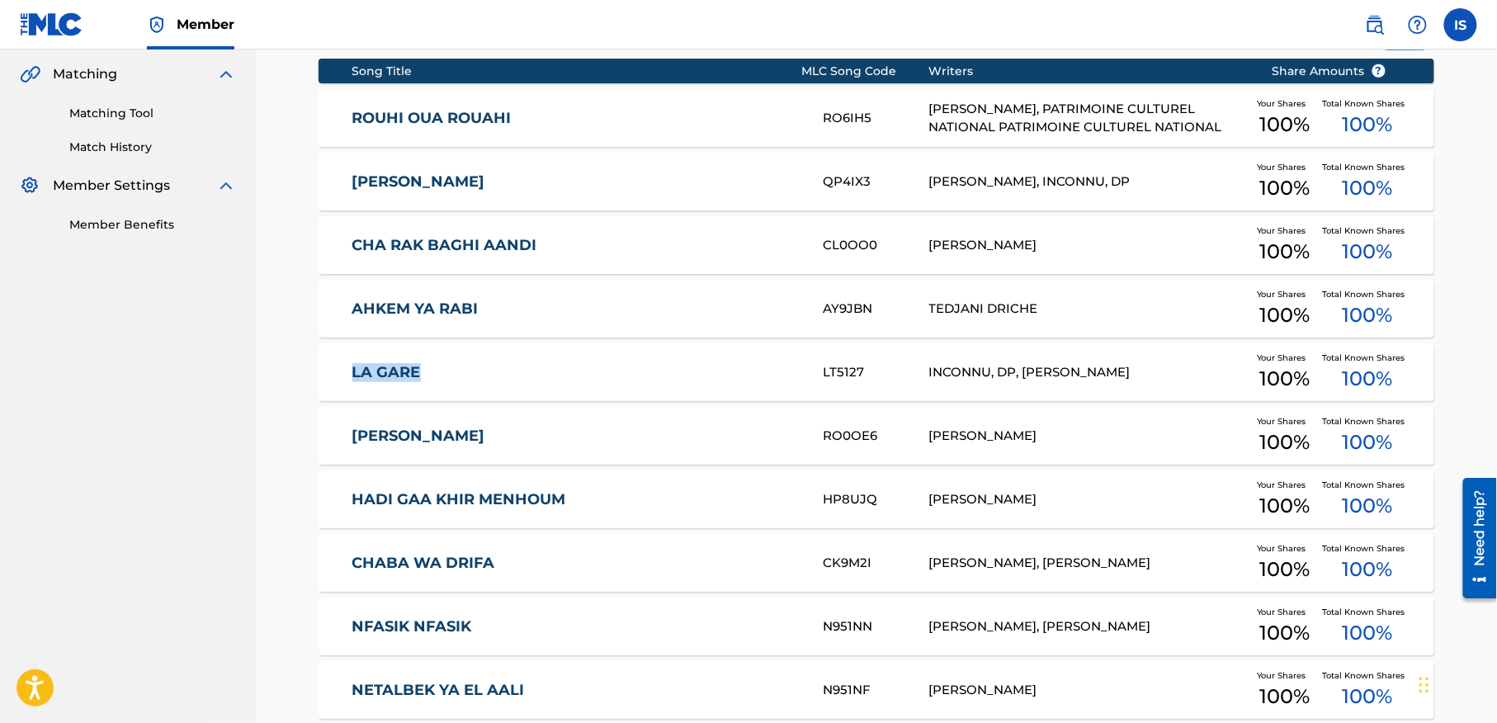
copy link "LA GARE"
drag, startPoint x: 302, startPoint y: 443, endPoint x: 509, endPoint y: 452, distance: 207.4
copy link "[PERSON_NAME]"
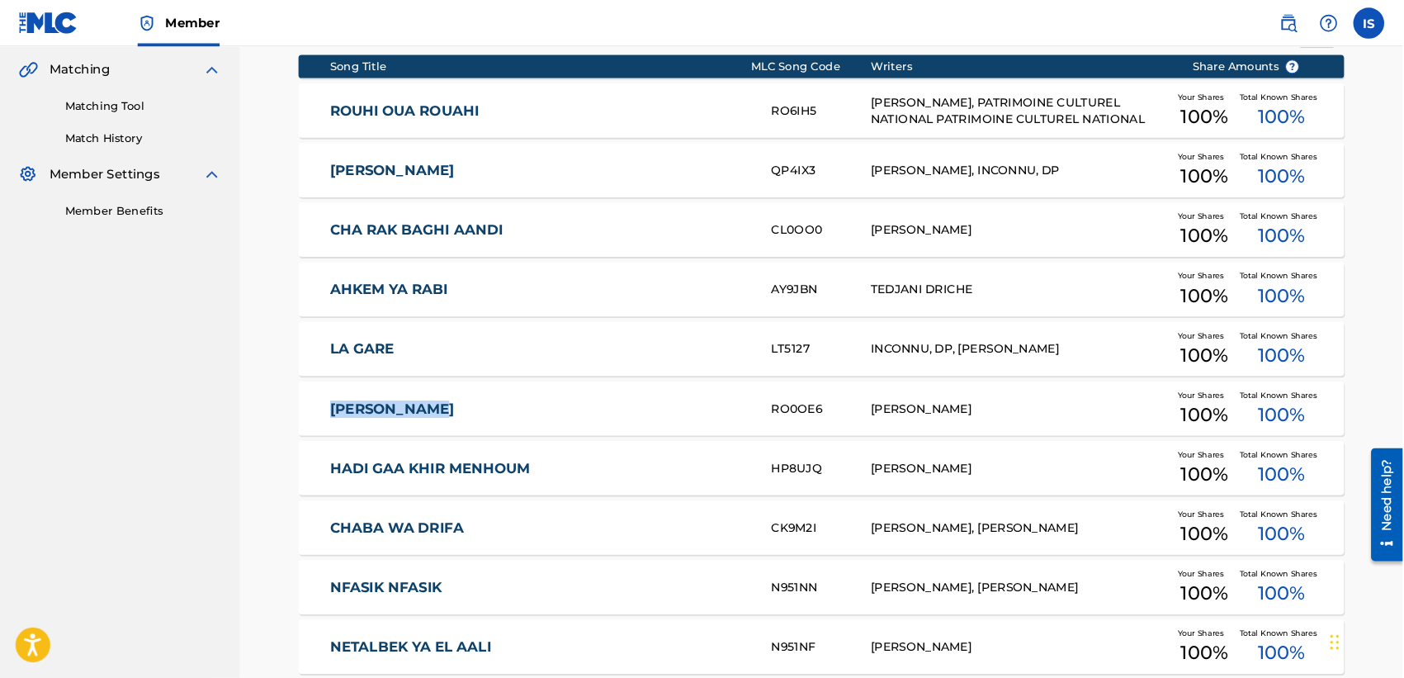
scroll to position [376, 0]
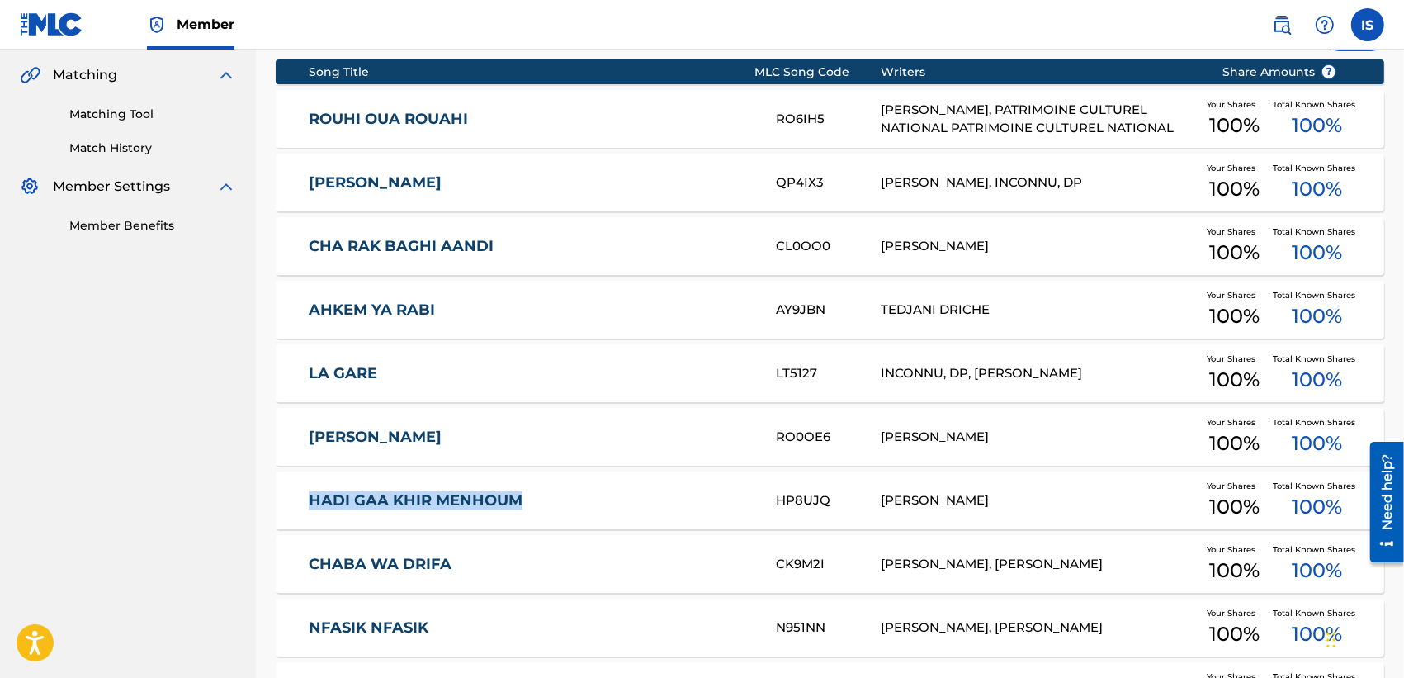
drag, startPoint x: 262, startPoint y: 505, endPoint x: 553, endPoint y: 510, distance: 291.4
copy link "HADI GAA KHIR MENHOUM"
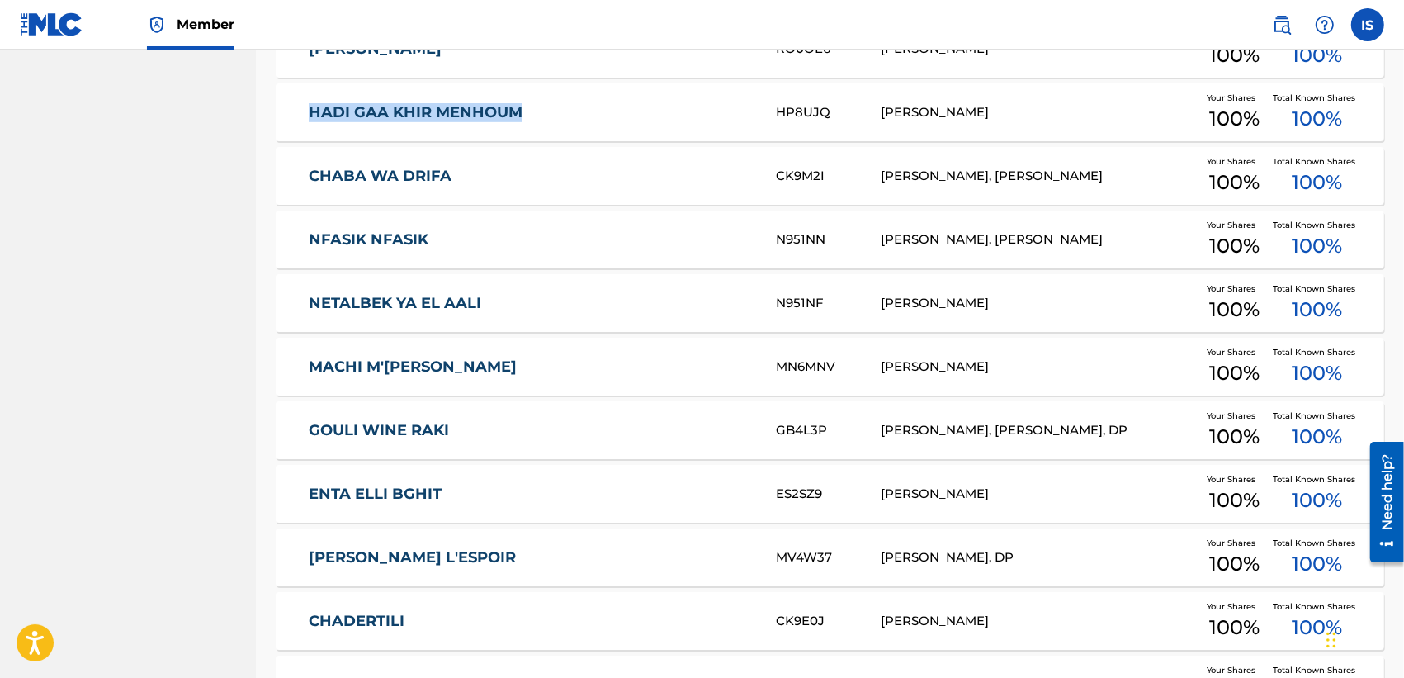
scroll to position [795, 0]
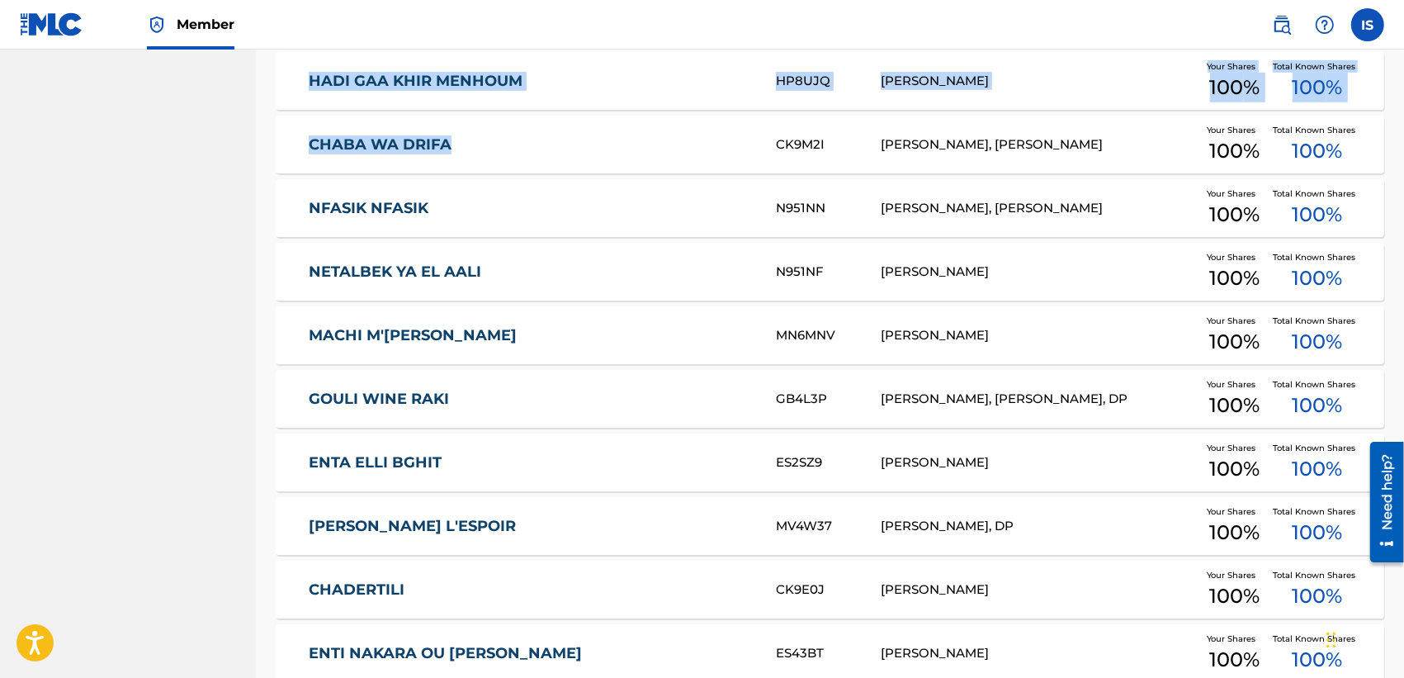
drag, startPoint x: 248, startPoint y: 157, endPoint x: 456, endPoint y: 149, distance: 208.1
drag, startPoint x: 237, startPoint y: 149, endPoint x: 475, endPoint y: 163, distance: 239.0
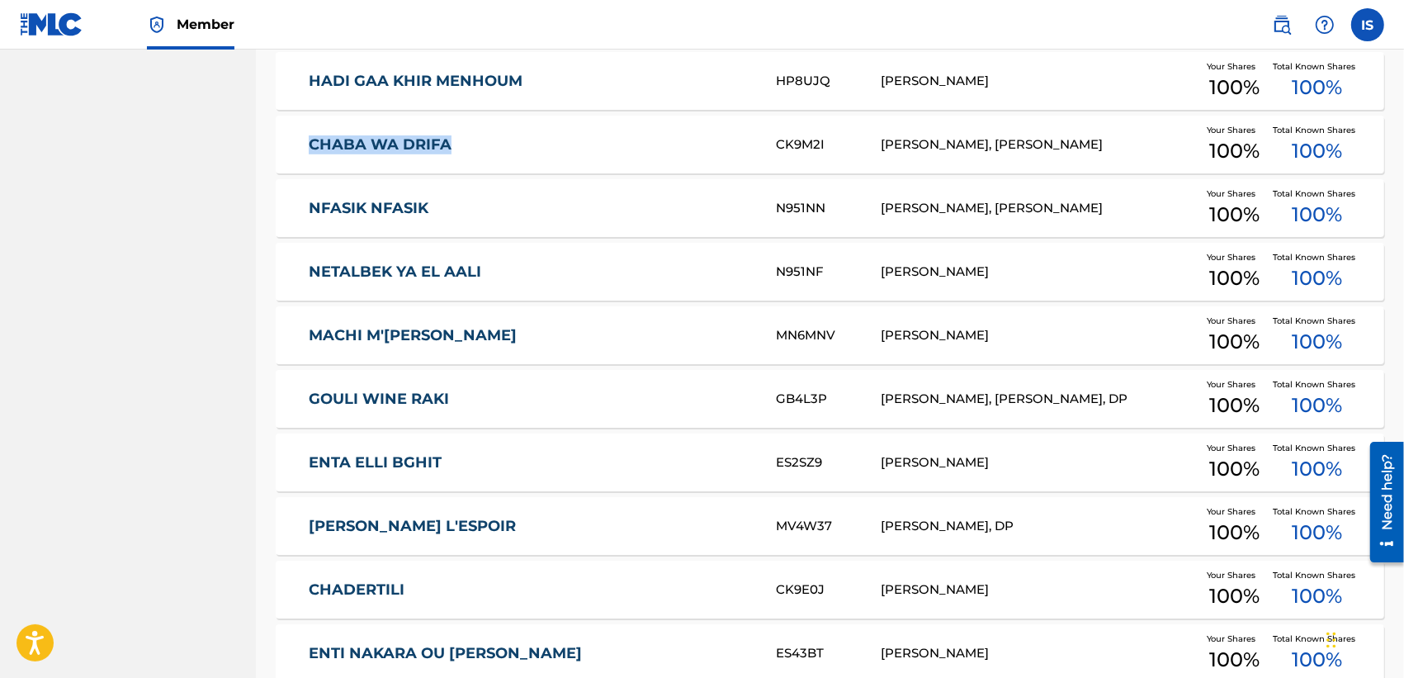
drag, startPoint x: 269, startPoint y: 145, endPoint x: 475, endPoint y: 158, distance: 206.8
copy link "CHABA WA DRIFA"
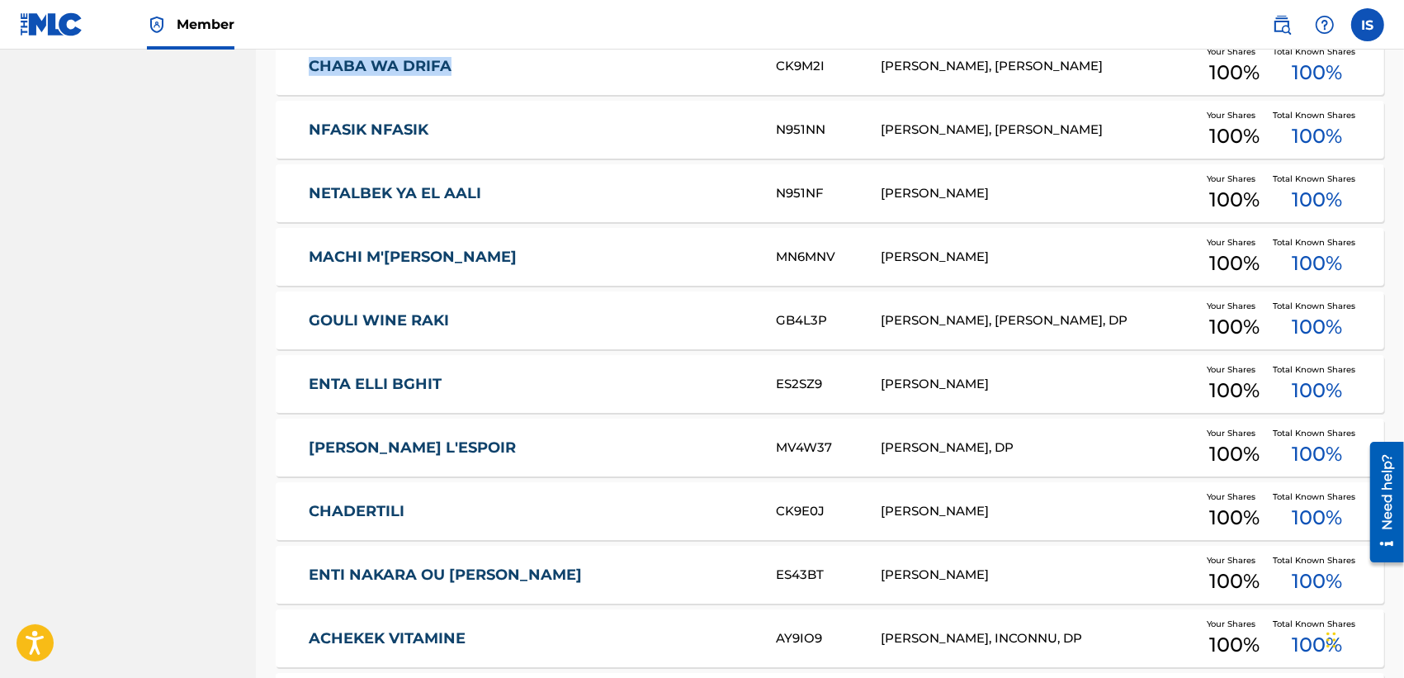
scroll to position [886, 0]
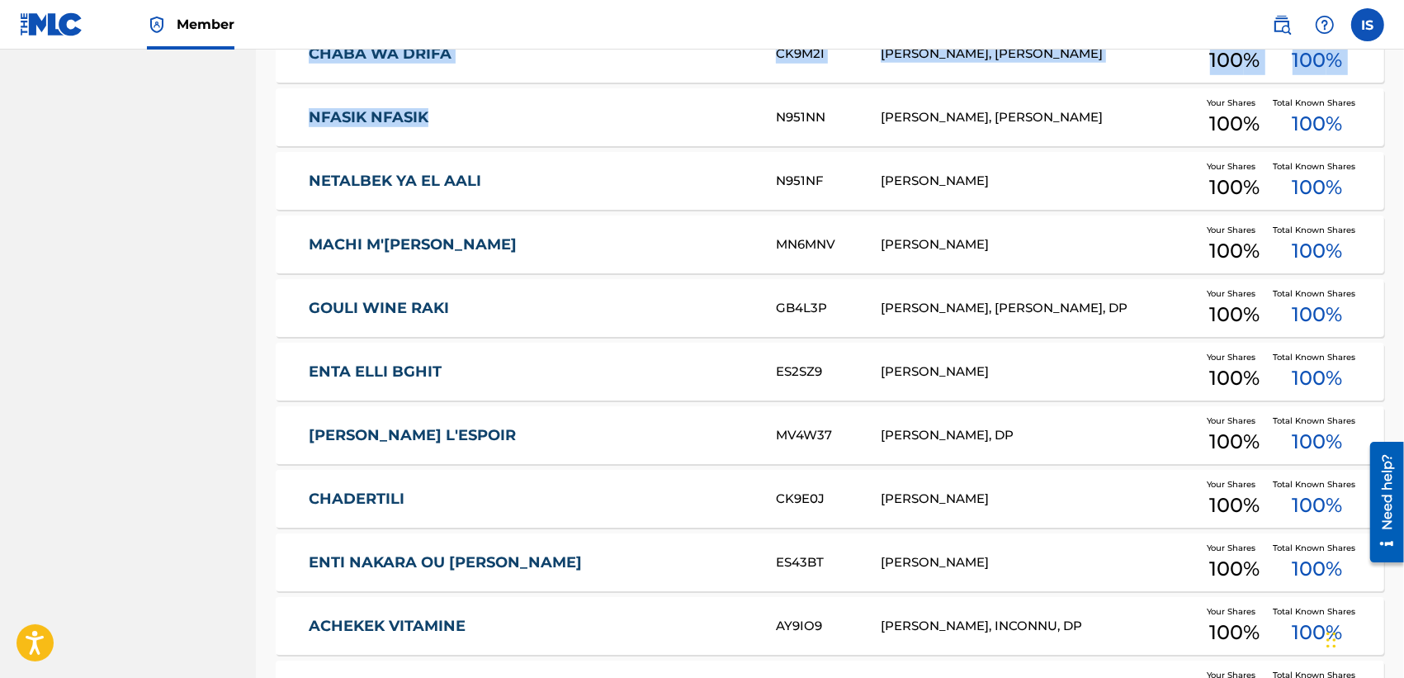
drag, startPoint x: 248, startPoint y: 124, endPoint x: 464, endPoint y: 107, distance: 216.9
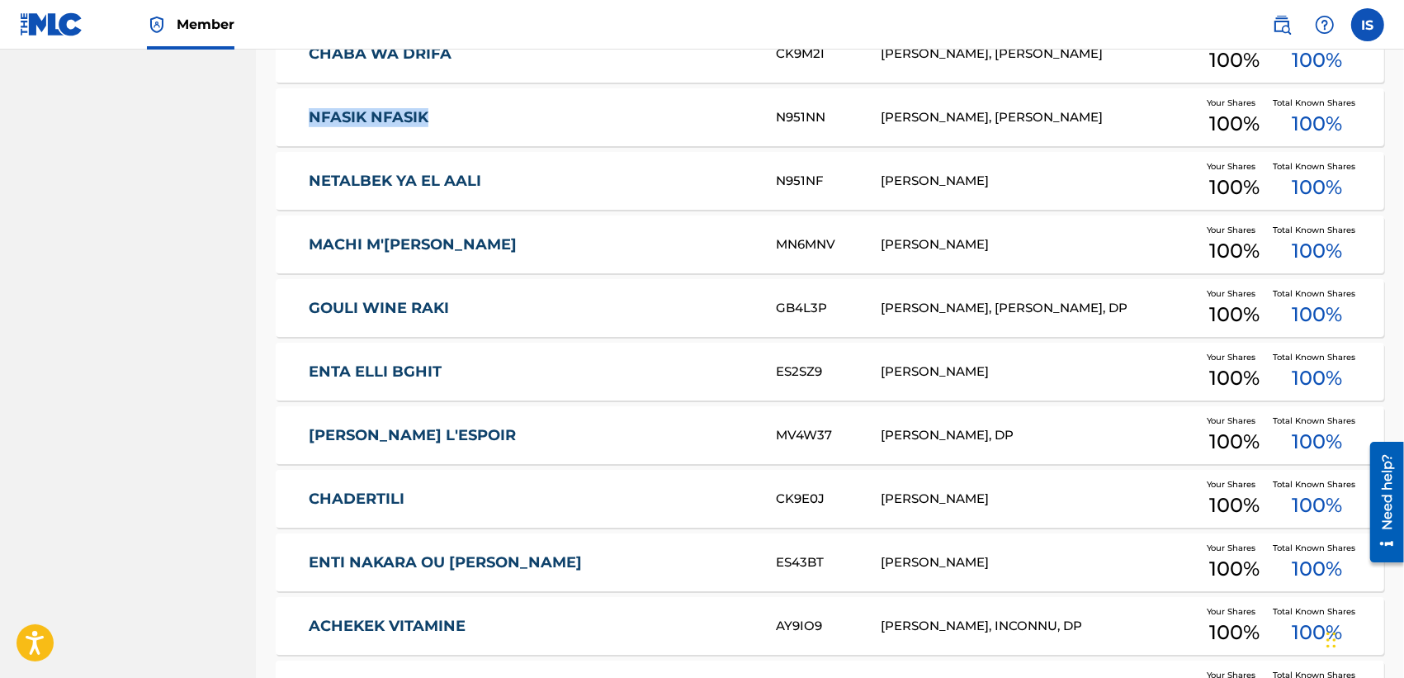
drag, startPoint x: 262, startPoint y: 117, endPoint x: 470, endPoint y: 121, distance: 208.9
copy link "NFASIK NFASIK"
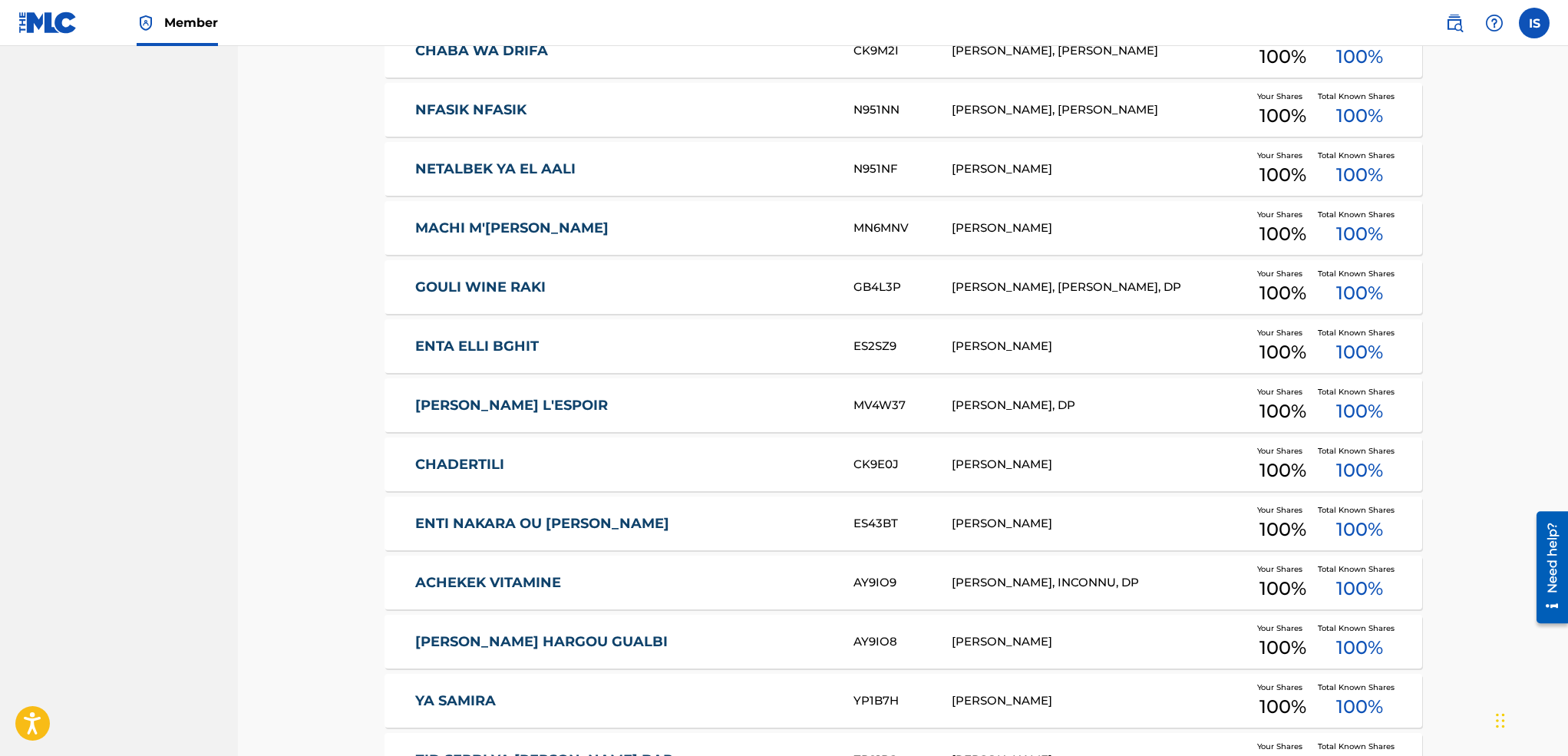
drag, startPoint x: 376, startPoint y: 185, endPoint x: 648, endPoint y: 187, distance: 272.0
copy link "NETALBEK YA EL AALI"
drag, startPoint x: 335, startPoint y: 237, endPoint x: 634, endPoint y: 245, distance: 299.1
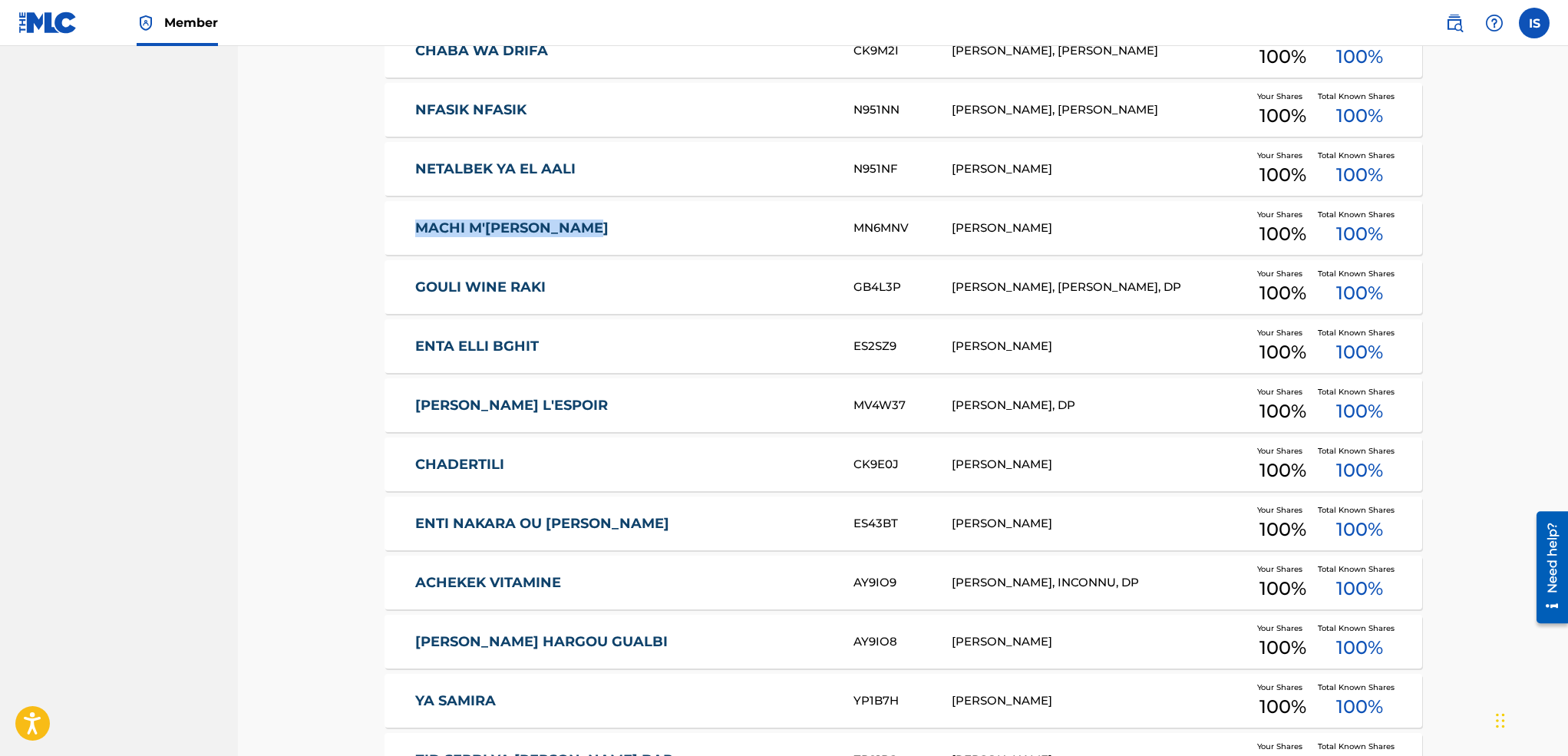
drag, startPoint x: 349, startPoint y: 290, endPoint x: 334, endPoint y: 274, distance: 21.9
drag, startPoint x: 334, startPoint y: 274, endPoint x: 327, endPoint y: 293, distance: 20.2
drag, startPoint x: 362, startPoint y: 281, endPoint x: 599, endPoint y: 306, distance: 238.3
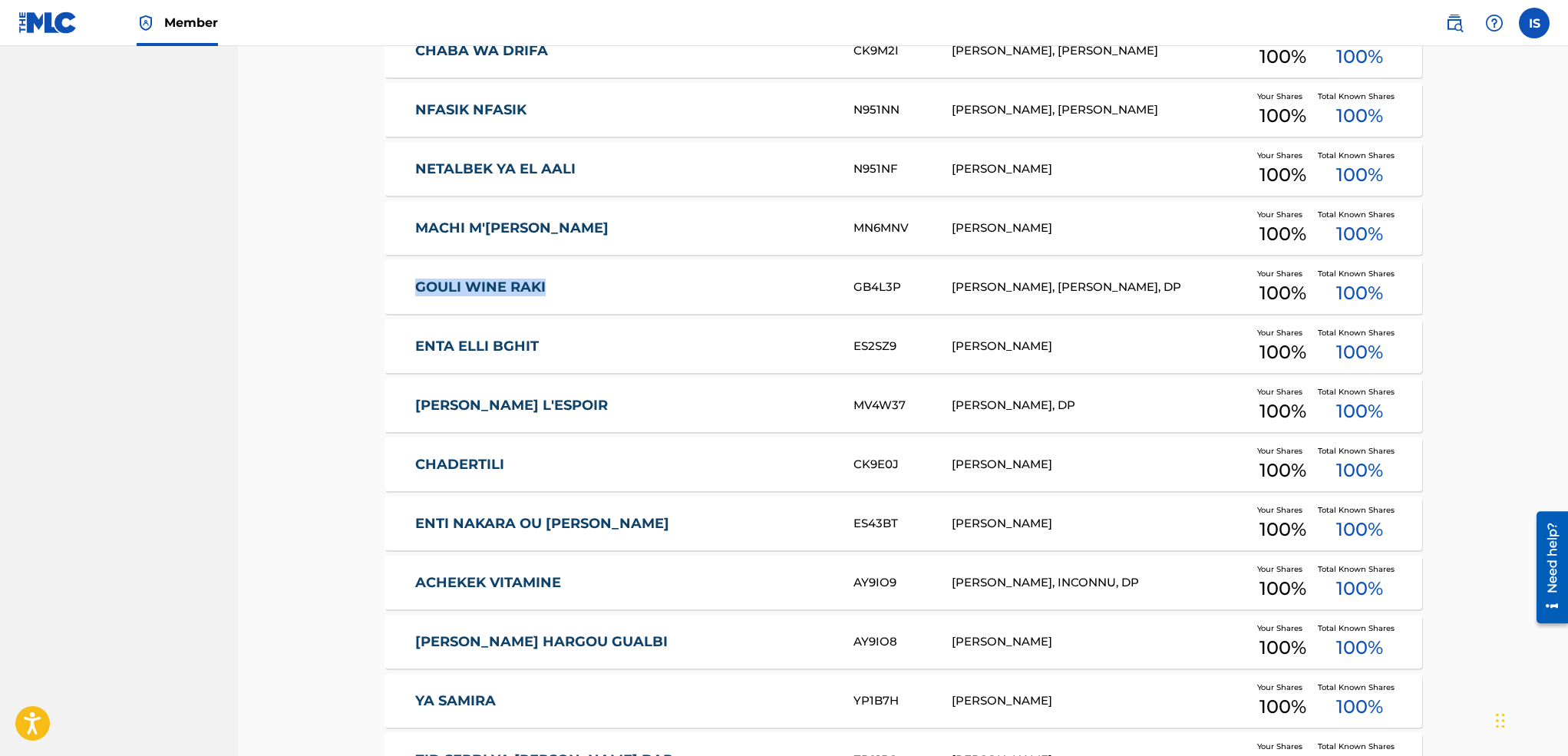
drag, startPoint x: 337, startPoint y: 338, endPoint x: 613, endPoint y: 371, distance: 278.0
drag, startPoint x: 326, startPoint y: 422, endPoint x: 634, endPoint y: 413, distance: 308.1
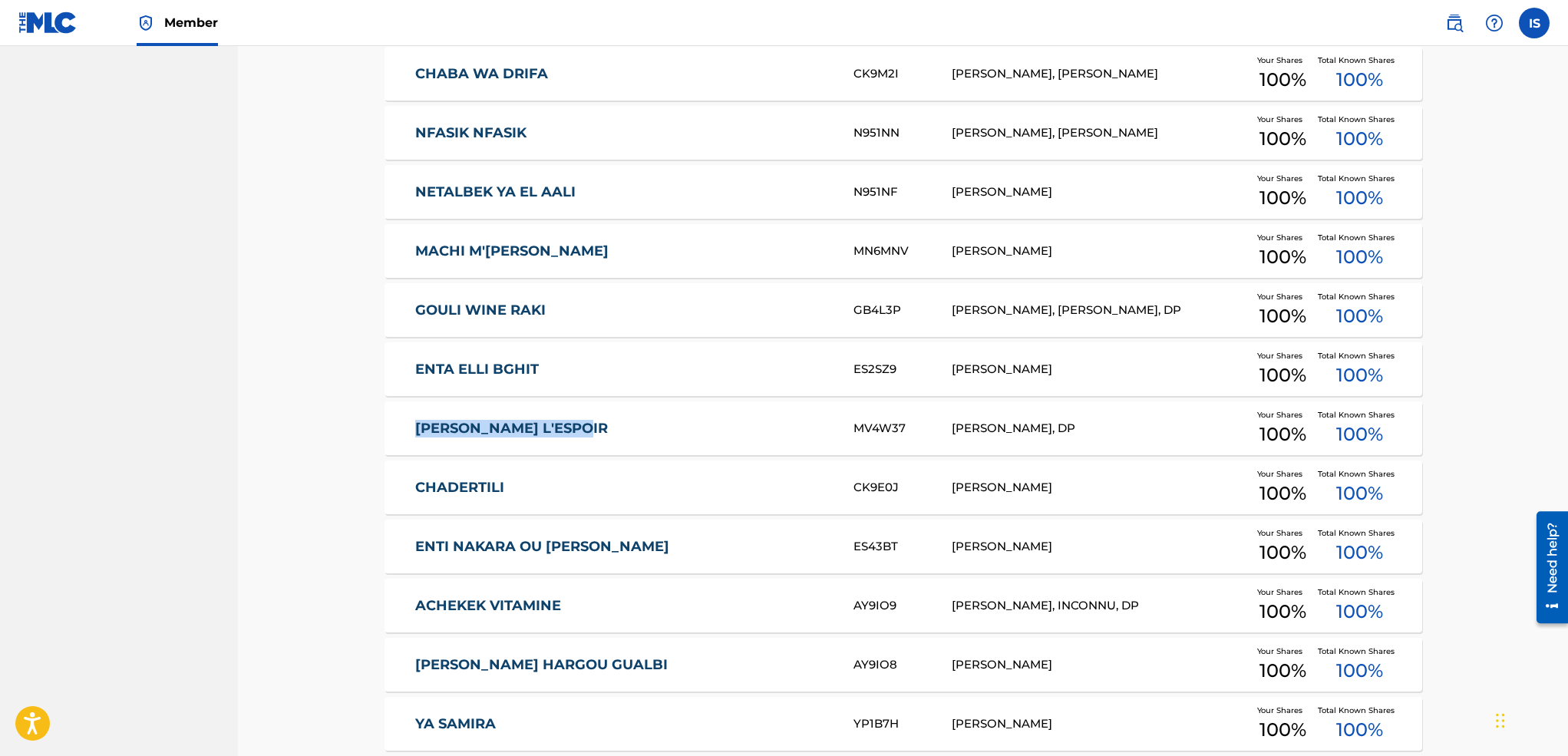
scroll to position [825, 0]
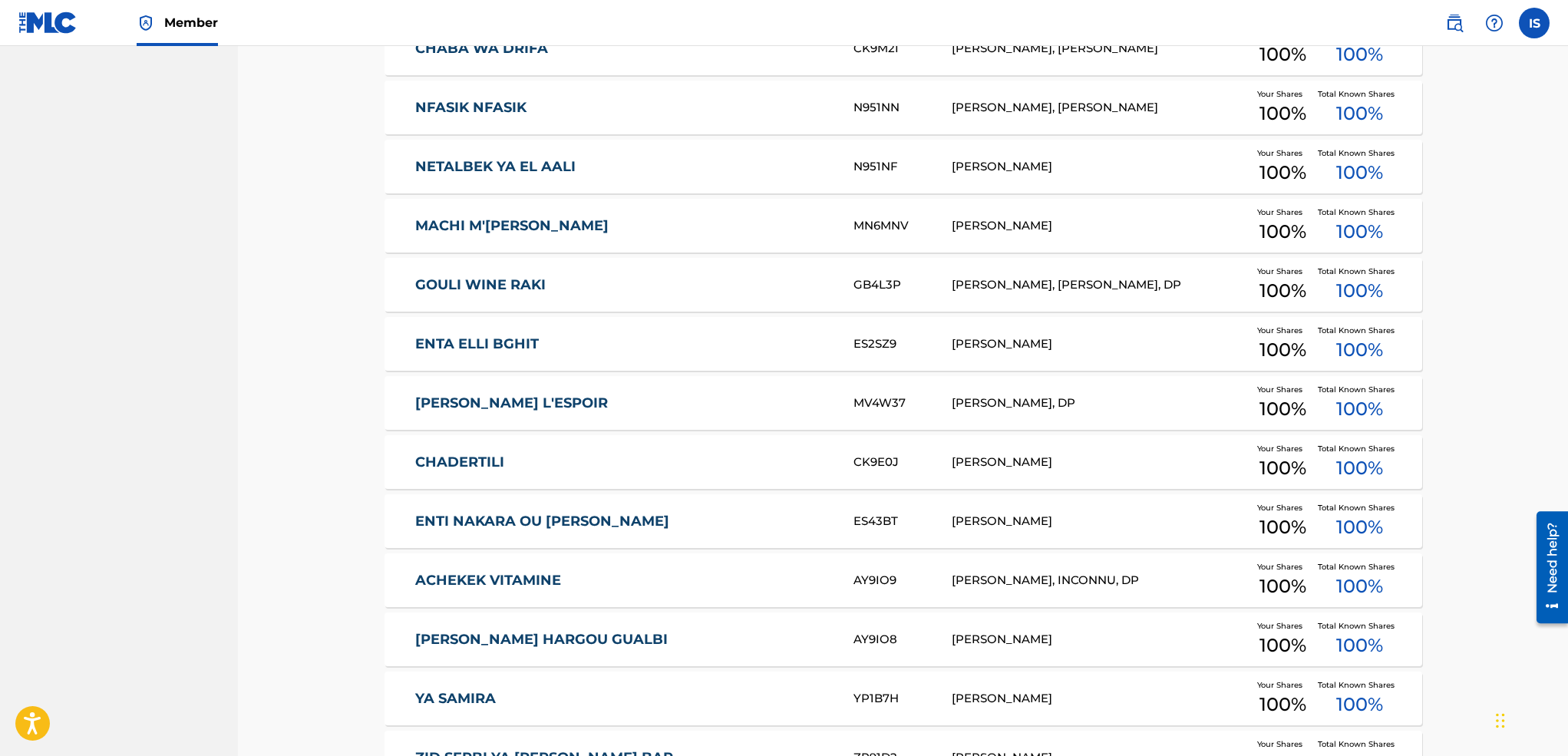
drag, startPoint x: 373, startPoint y: 465, endPoint x: 578, endPoint y: 470, distance: 205.1
drag, startPoint x: 337, startPoint y: 518, endPoint x: 684, endPoint y: 519, distance: 347.0
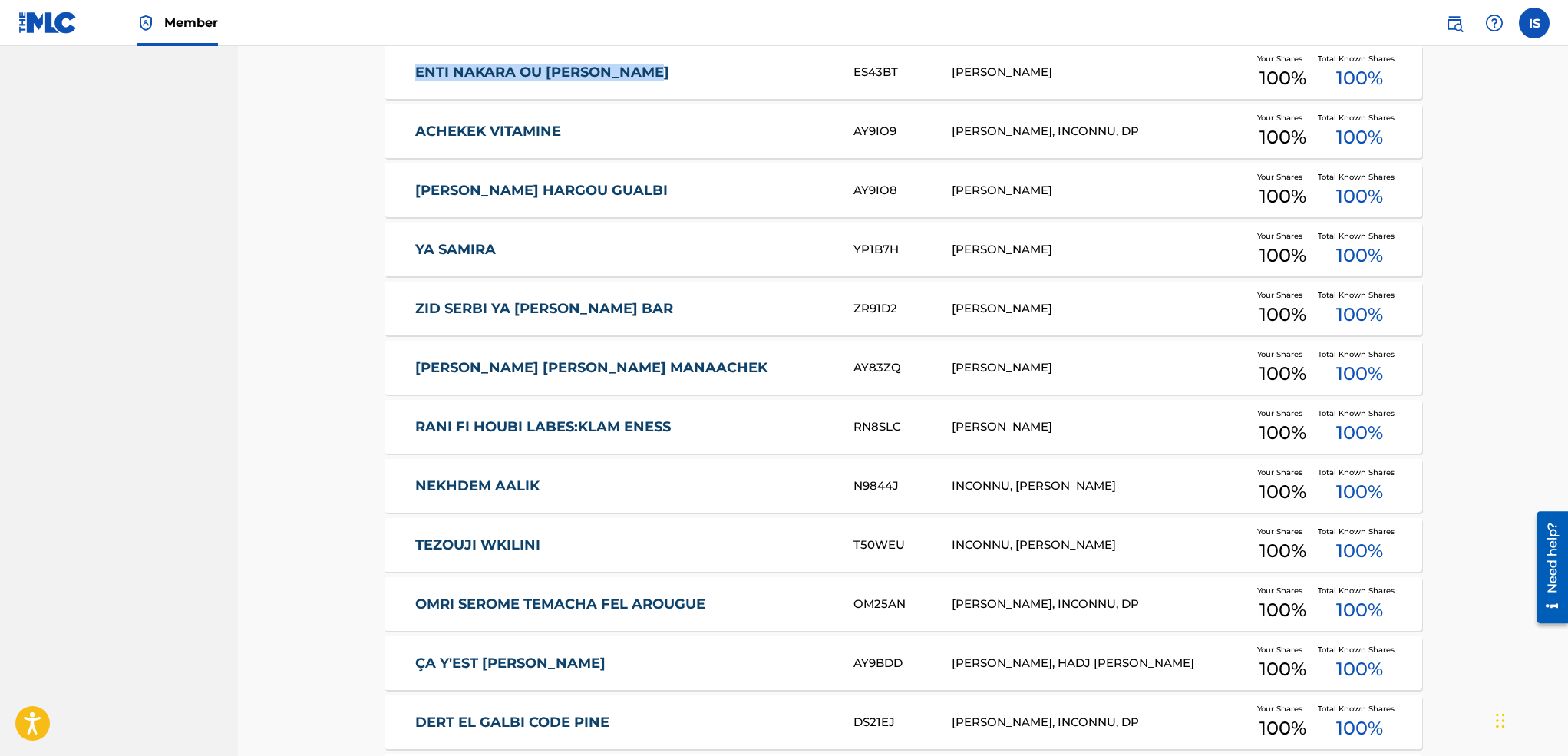
scroll to position [1282, 0]
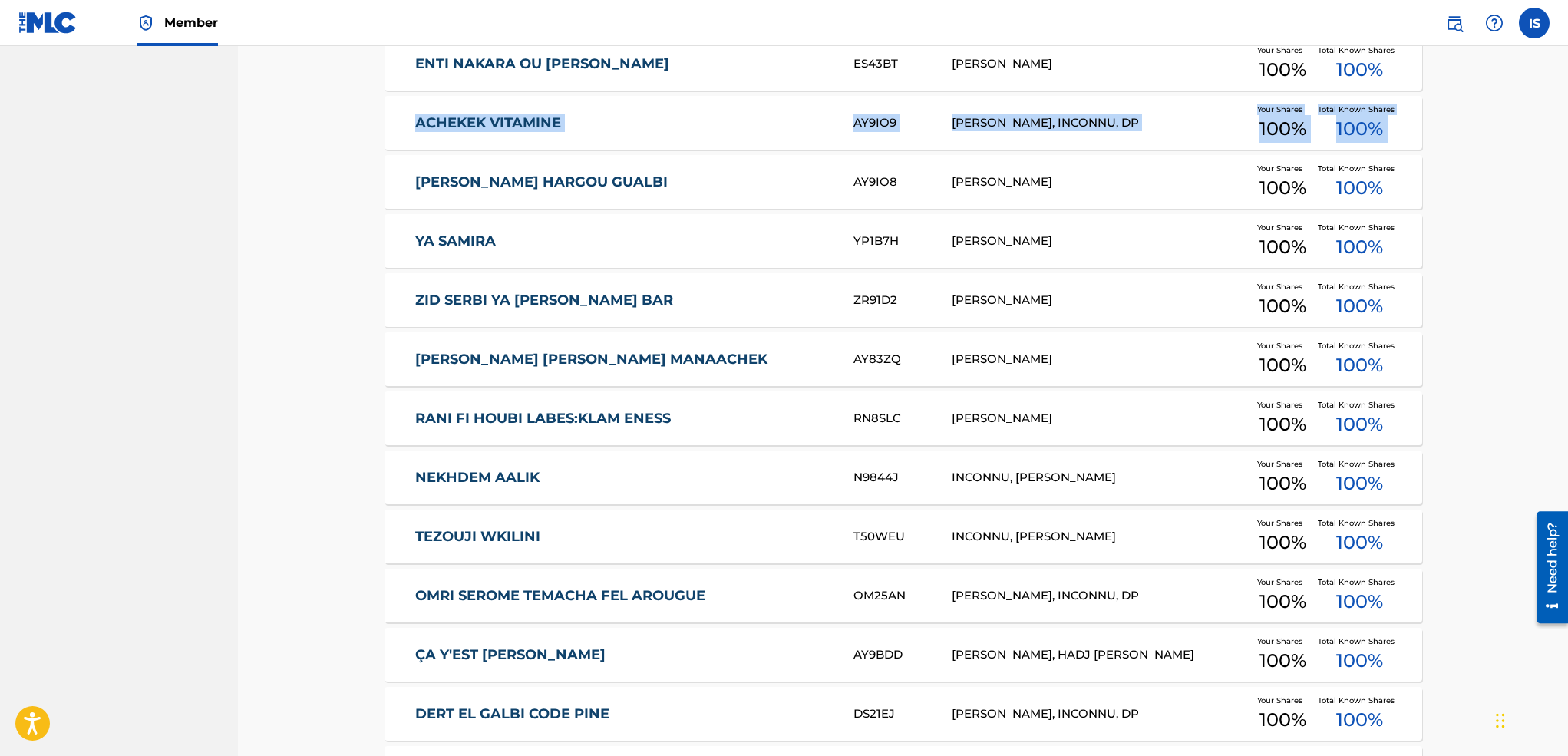
drag, startPoint x: 341, startPoint y: 159, endPoint x: 354, endPoint y: 141, distance: 22.2
drag, startPoint x: 350, startPoint y: 115, endPoint x: 571, endPoint y: 106, distance: 221.2
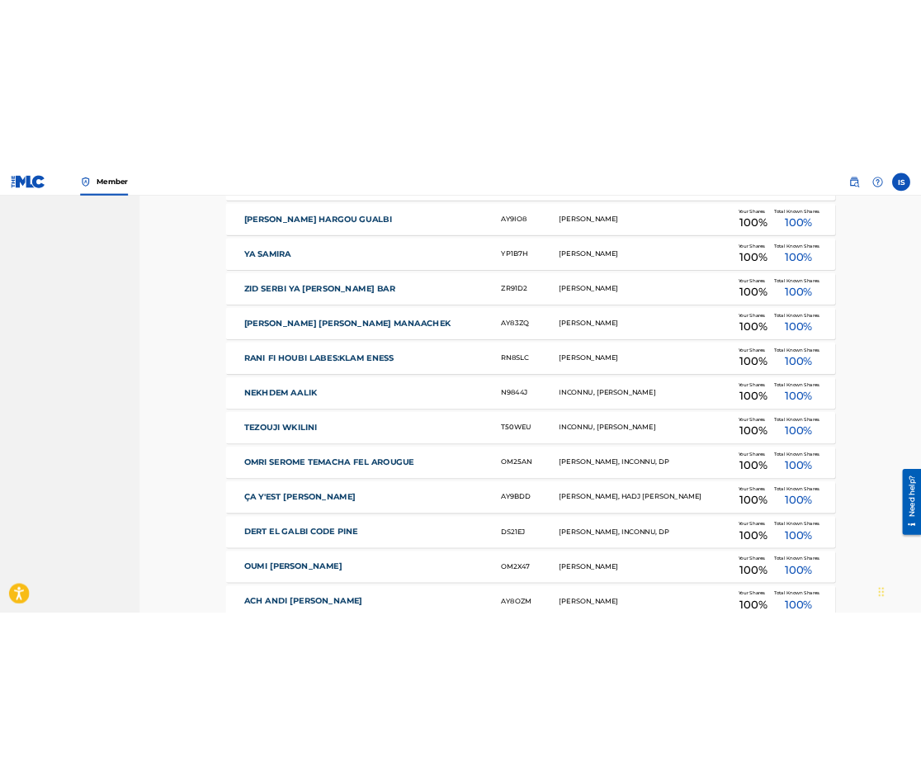
scroll to position [1484, 0]
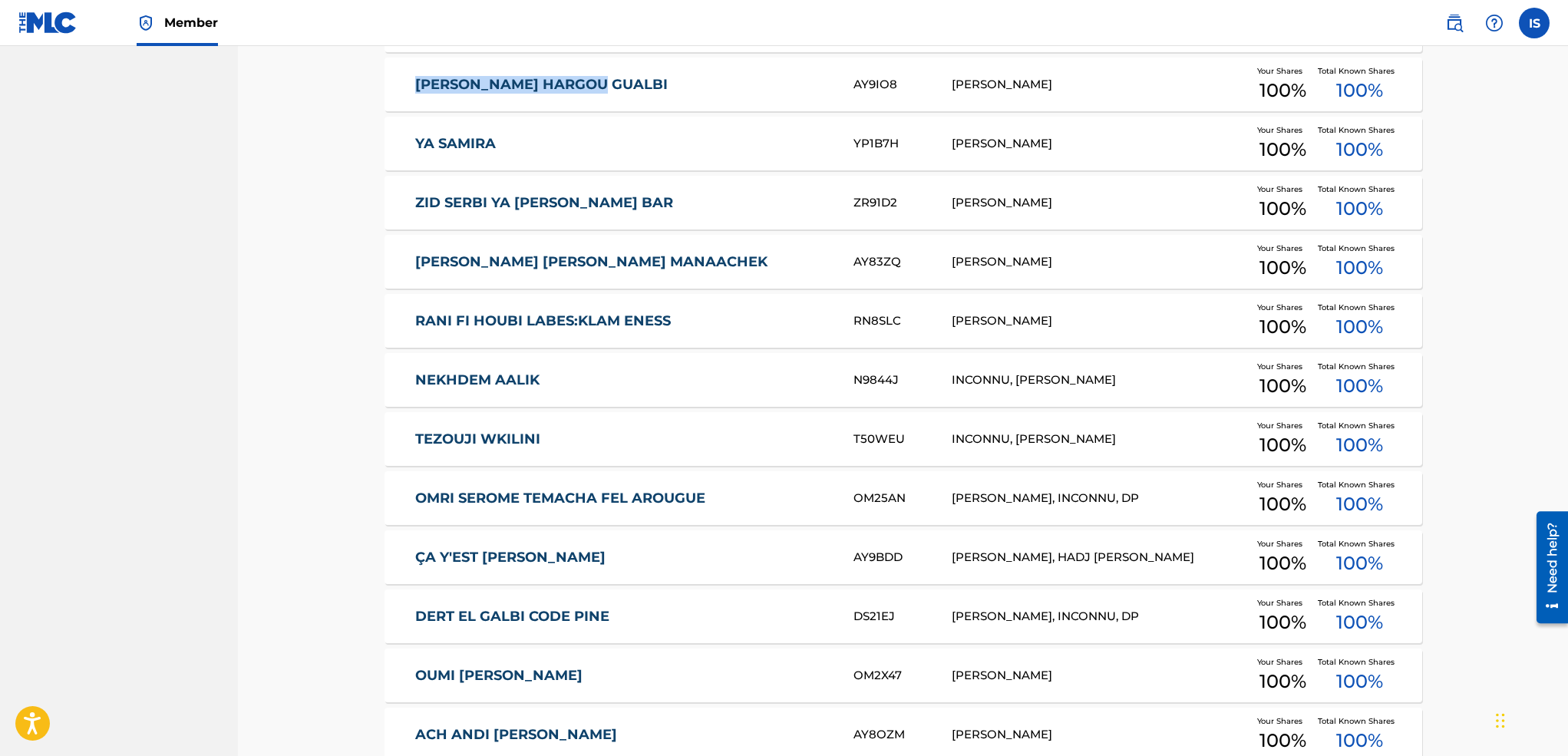
drag, startPoint x: 364, startPoint y: 78, endPoint x: 600, endPoint y: 92, distance: 236.4
drag, startPoint x: 376, startPoint y: 146, endPoint x: 566, endPoint y: 145, distance: 190.0
drag, startPoint x: 366, startPoint y: 207, endPoint x: 625, endPoint y: 206, distance: 259.0
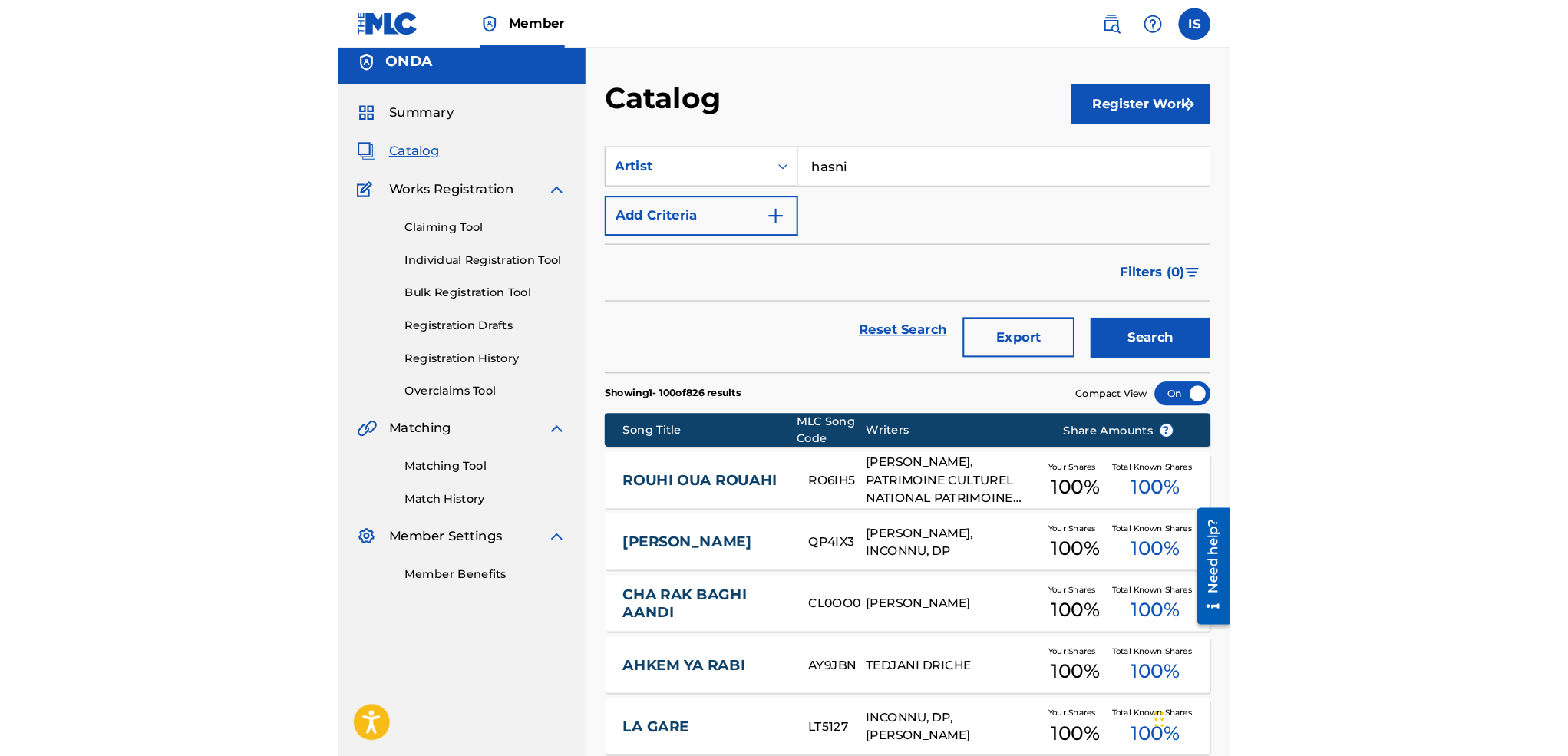
scroll to position [7, 0]
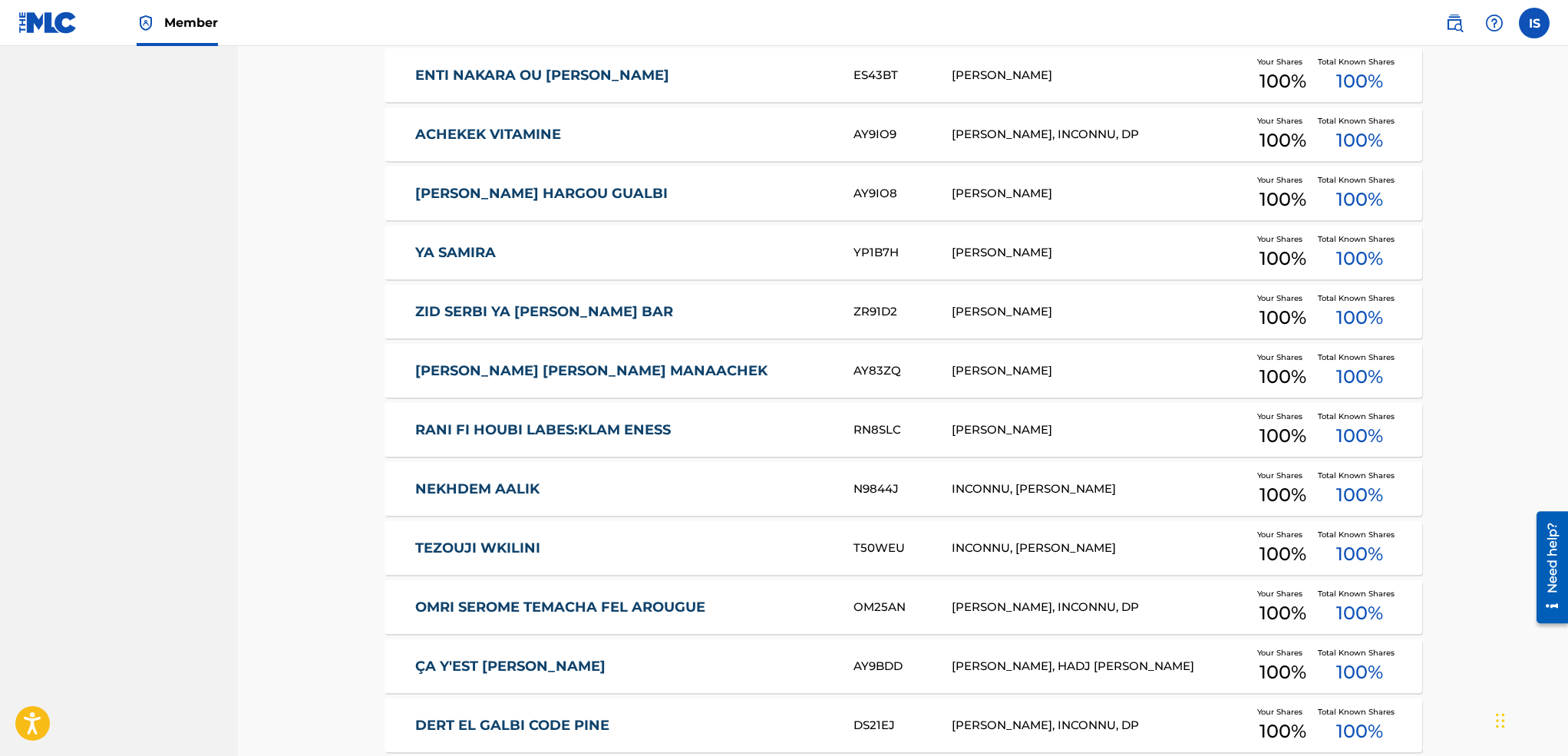
scroll to position [1255, 0]
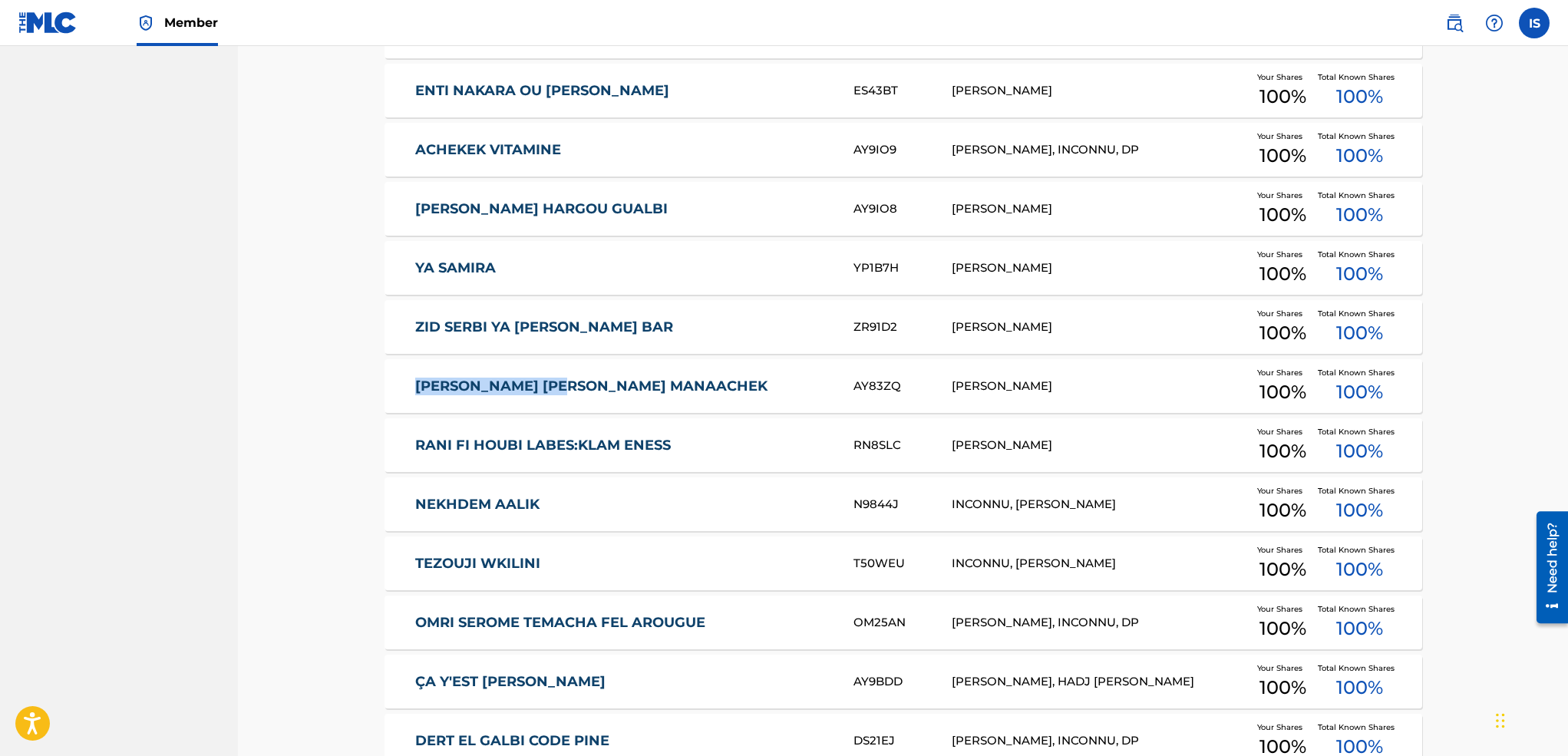
drag, startPoint x: 357, startPoint y: 382, endPoint x: 643, endPoint y: 388, distance: 286.1
drag, startPoint x: 371, startPoint y: 441, endPoint x: 723, endPoint y: 458, distance: 352.4
drag, startPoint x: 365, startPoint y: 512, endPoint x: 574, endPoint y: 499, distance: 209.4
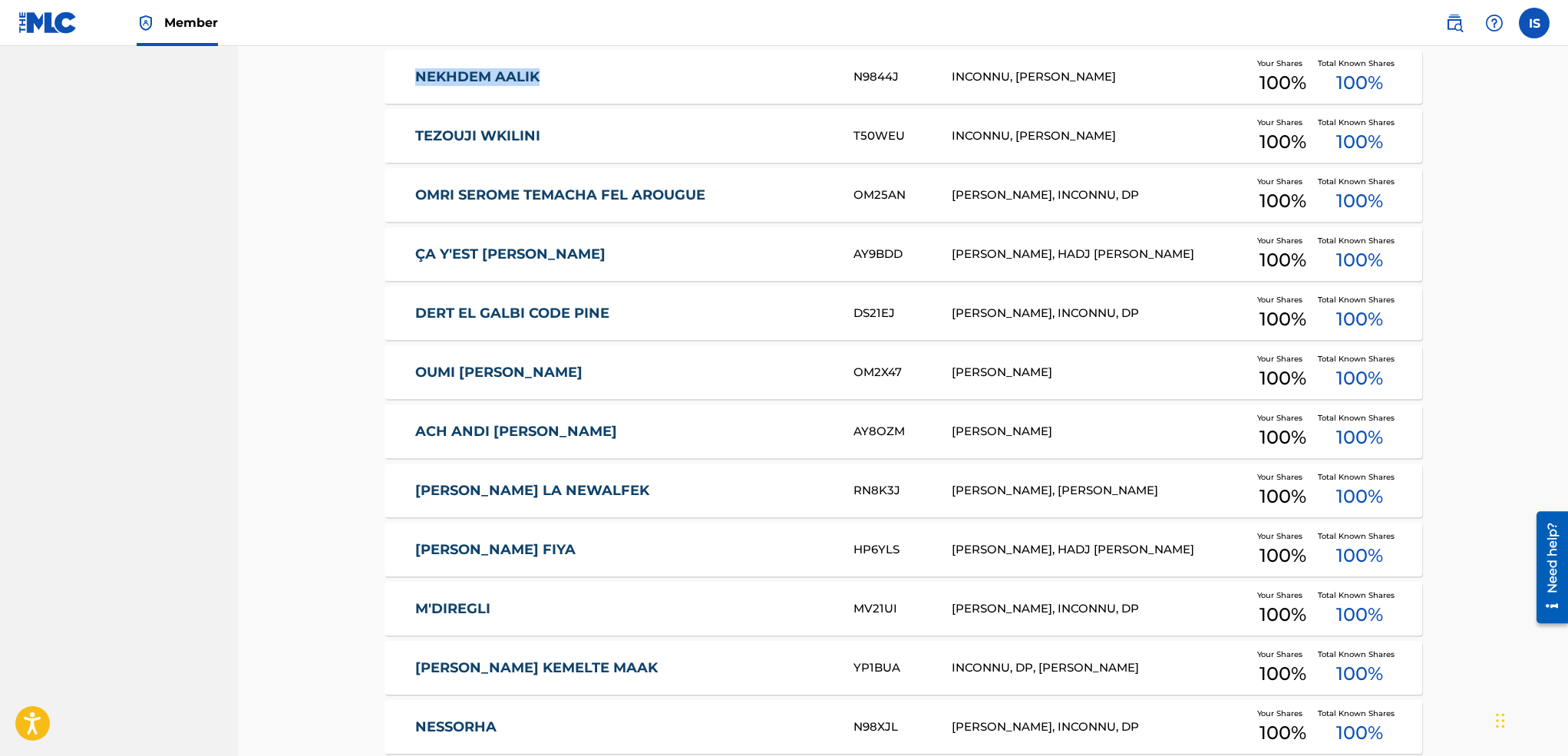
scroll to position [1698, 0]
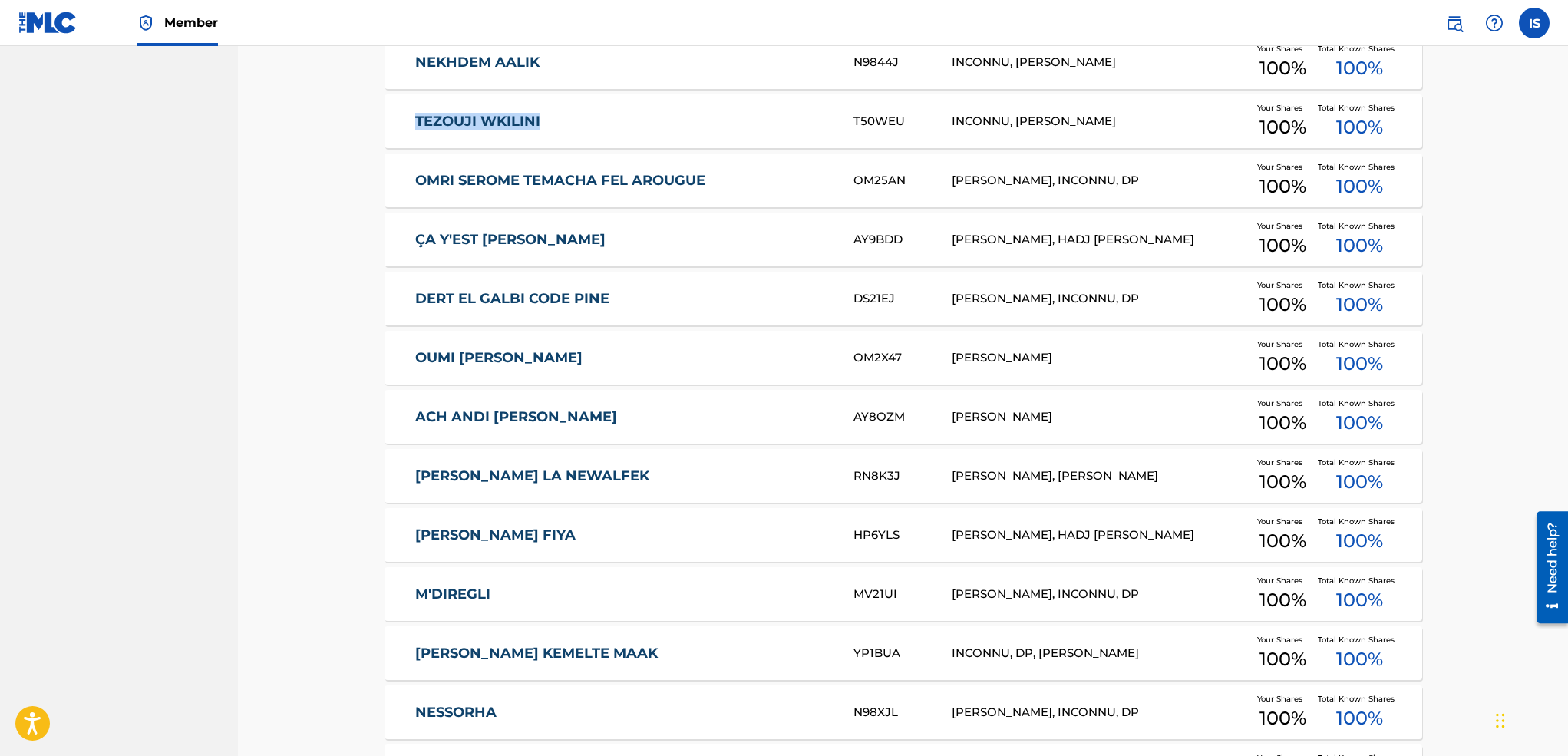
drag, startPoint x: 353, startPoint y: 121, endPoint x: 586, endPoint y: 122, distance: 233.0
drag, startPoint x: 364, startPoint y: 184, endPoint x: 758, endPoint y: 200, distance: 394.3
drag, startPoint x: 369, startPoint y: 233, endPoint x: 643, endPoint y: 247, distance: 274.4
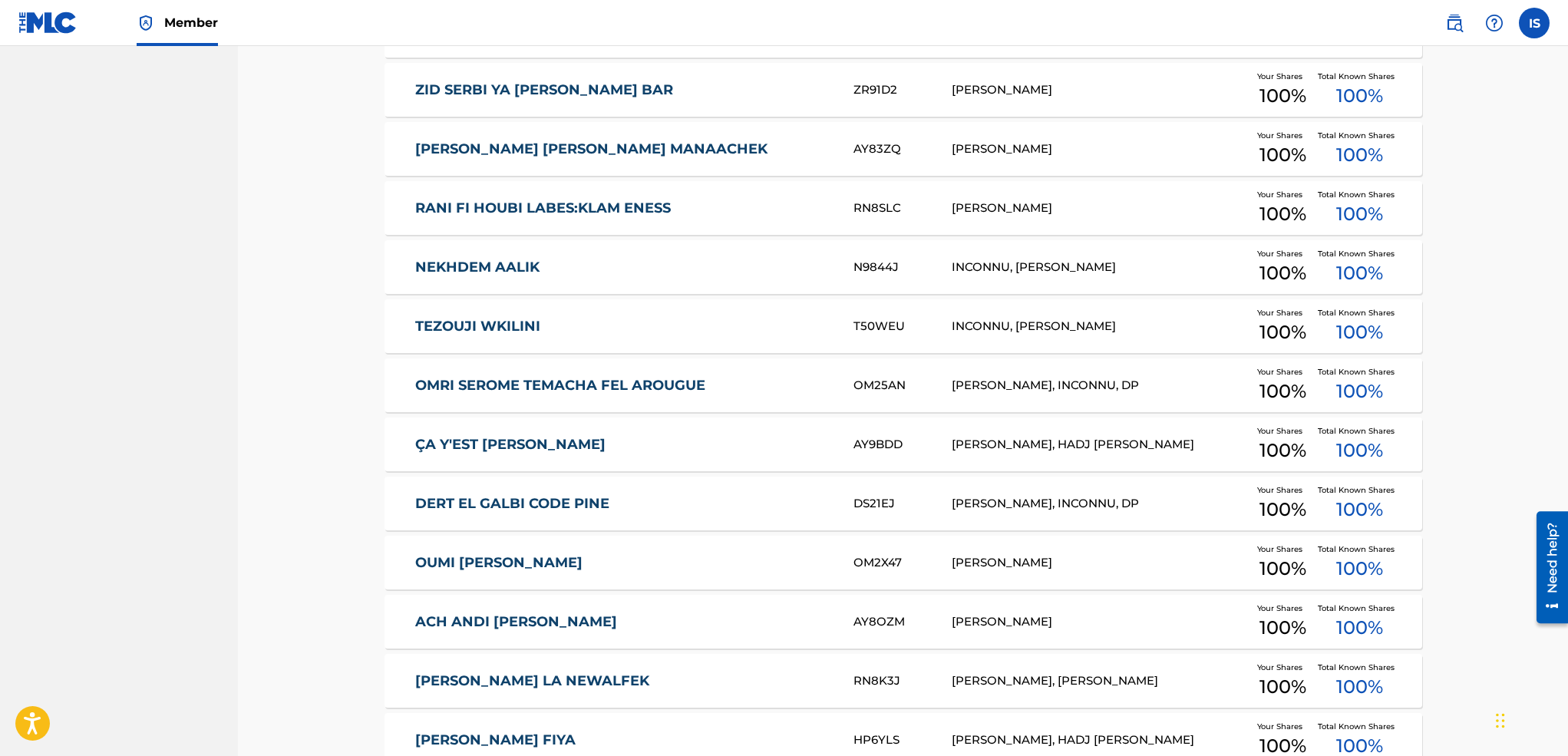
scroll to position [1515, 0]
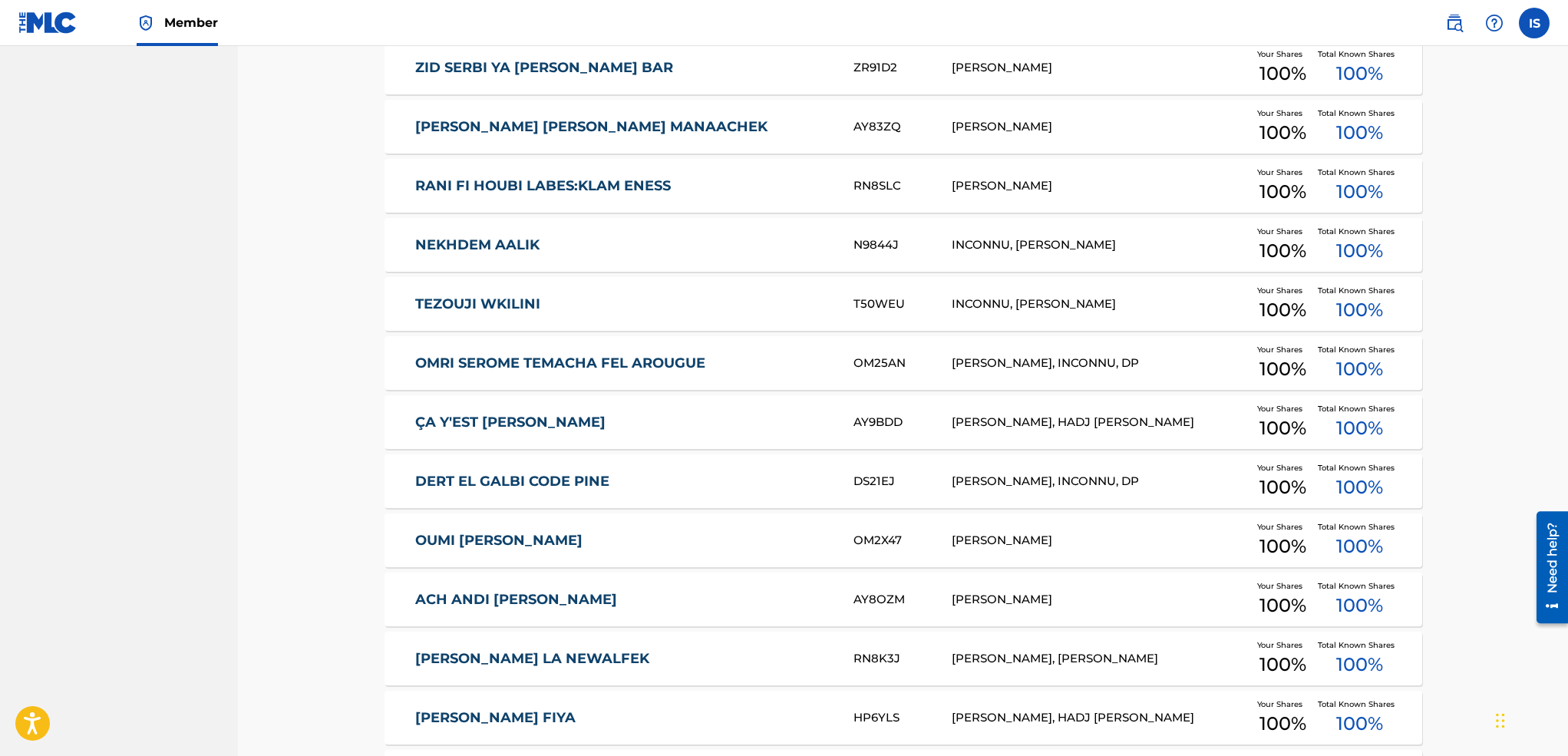
click at [639, 472] on link "DERT EL GALBI CODE PINE" at bounding box center [624, 481] width 418 height 18
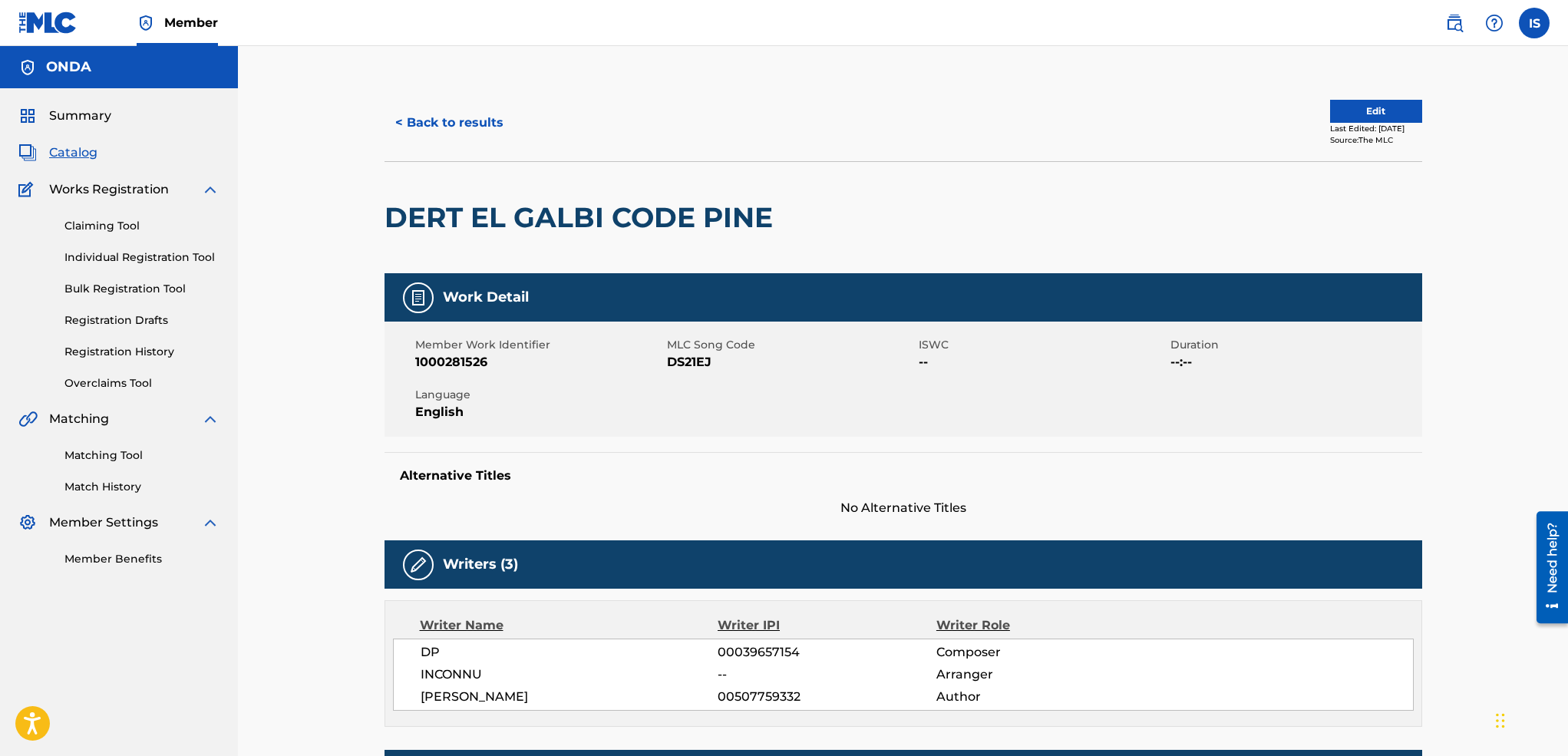
click at [388, 205] on h2 "DERT EL GALBI CODE PINE" at bounding box center [583, 217] width 396 height 34
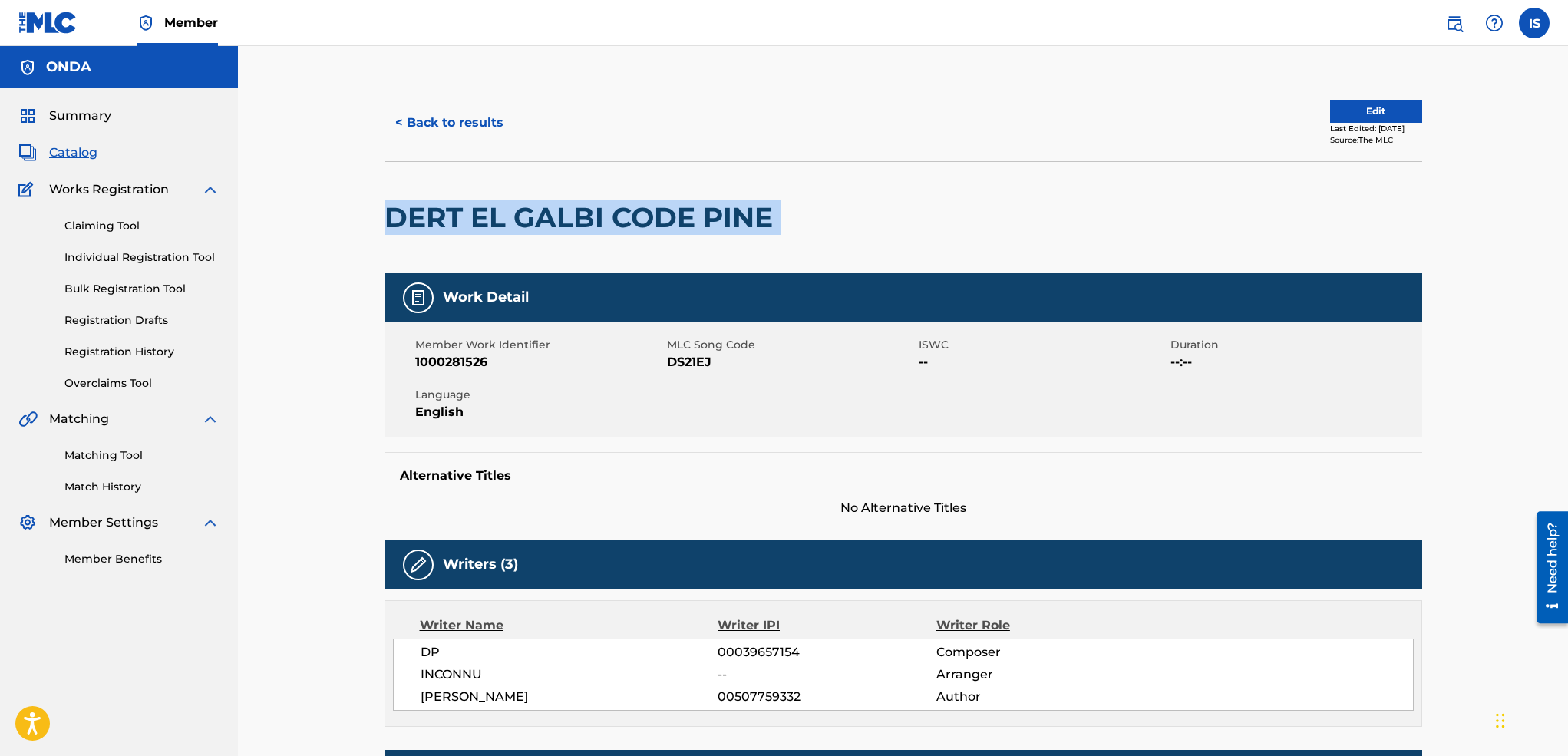
click at [388, 205] on h2 "DERT EL GALBI CODE PINE" at bounding box center [583, 217] width 396 height 34
click at [457, 125] on button "< Back to results" at bounding box center [449, 122] width 129 height 38
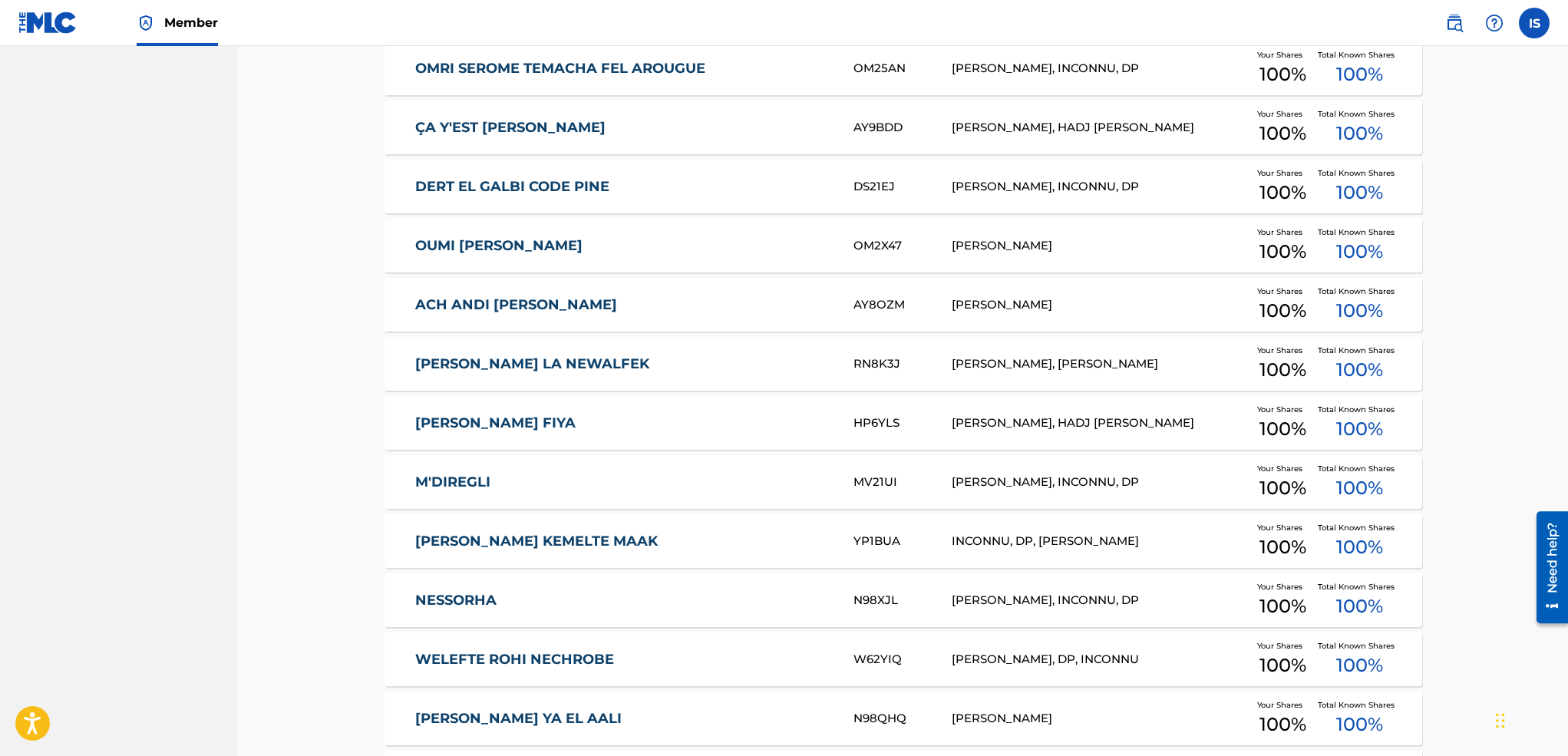
scroll to position [1771, 0]
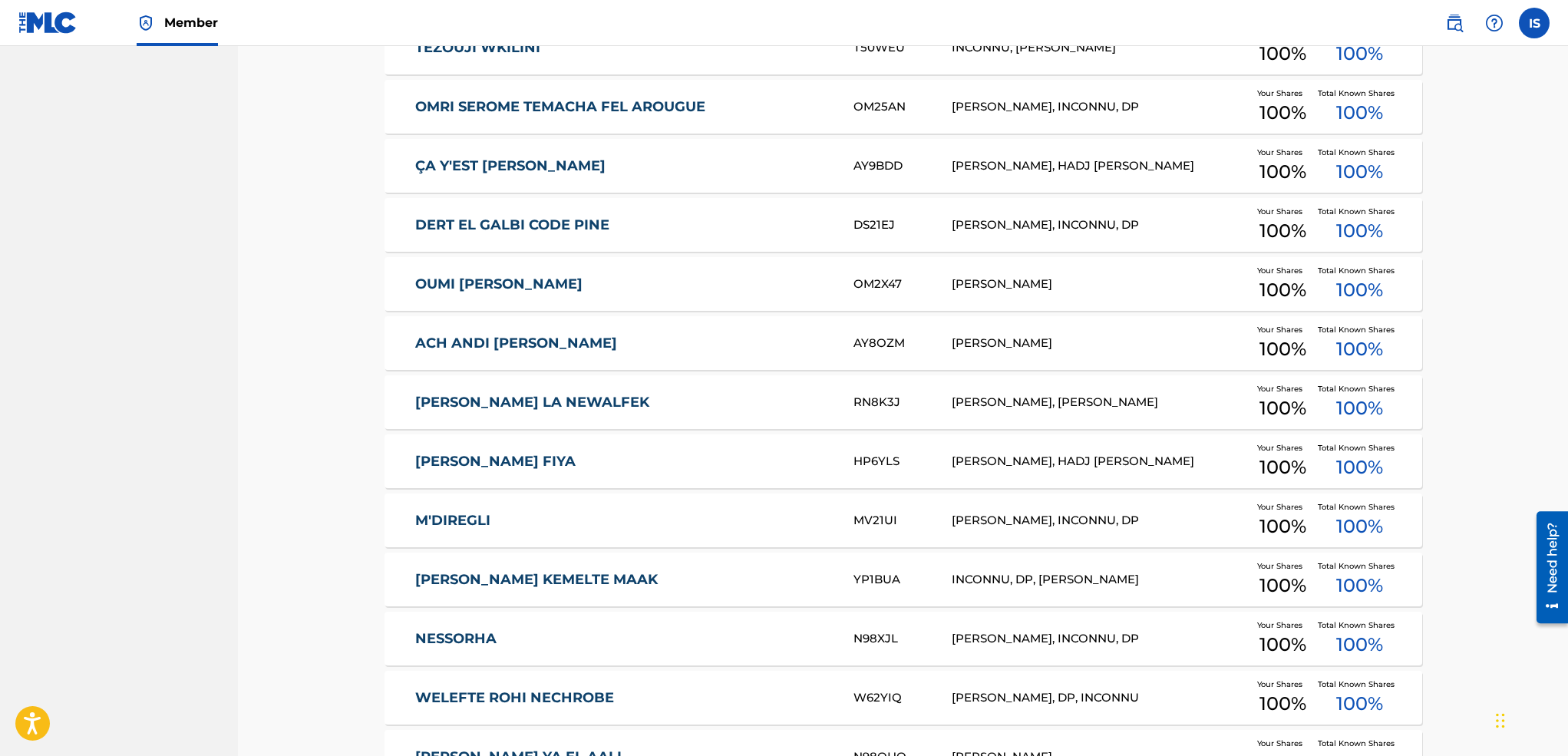
drag, startPoint x: 355, startPoint y: 279, endPoint x: 673, endPoint y: 284, distance: 318.0
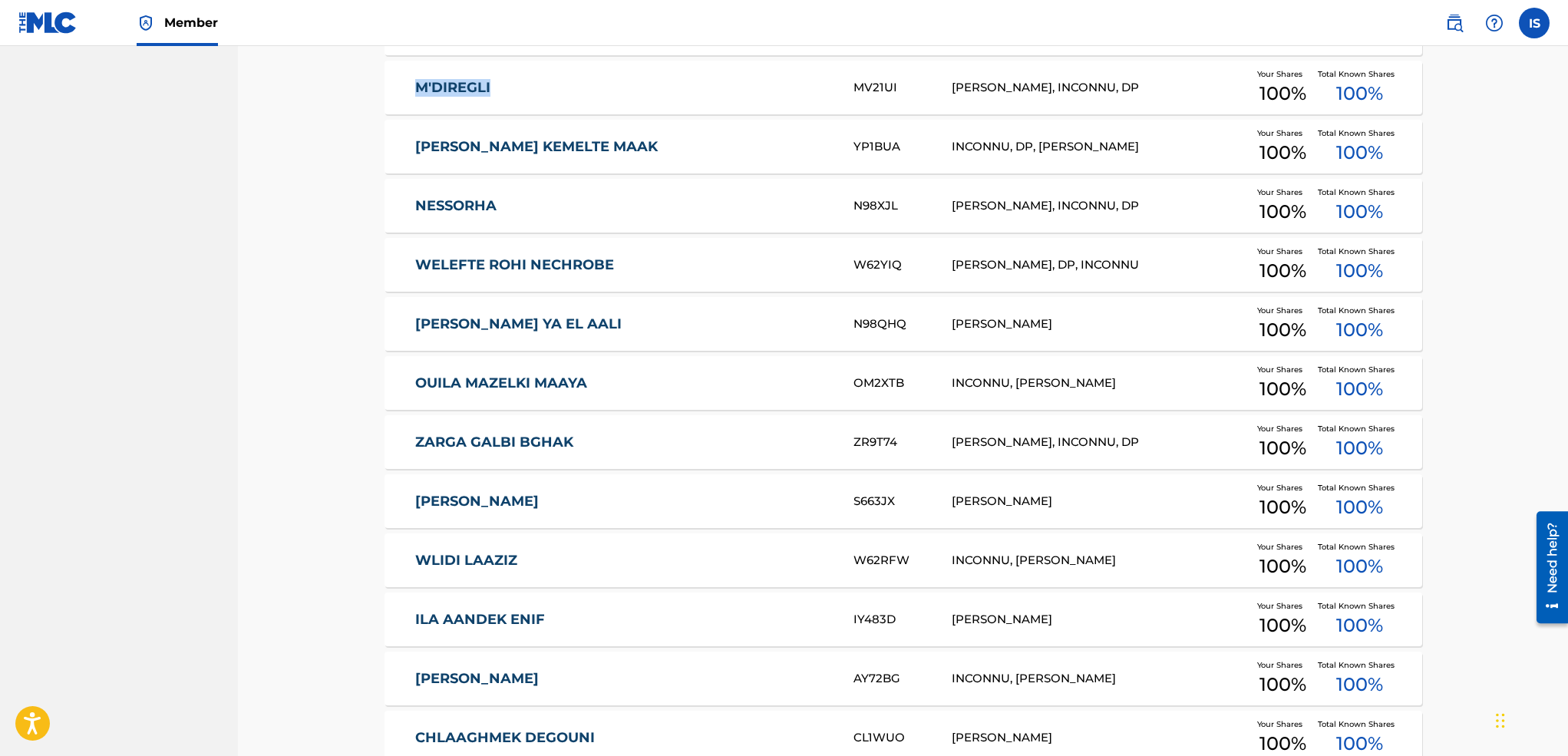
scroll to position [2208, 0]
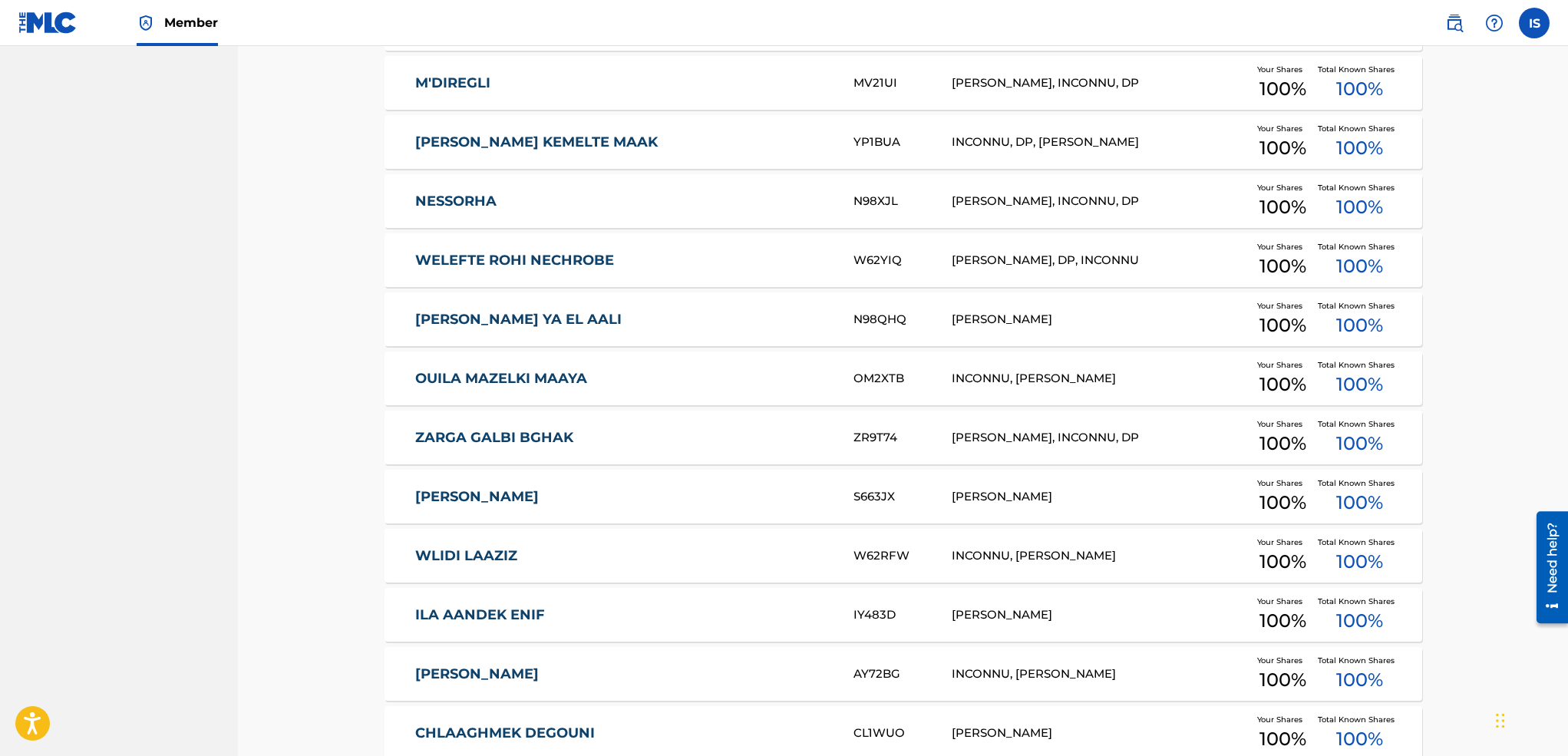
drag, startPoint x: 334, startPoint y: 203, endPoint x: 353, endPoint y: 187, distance: 24.8
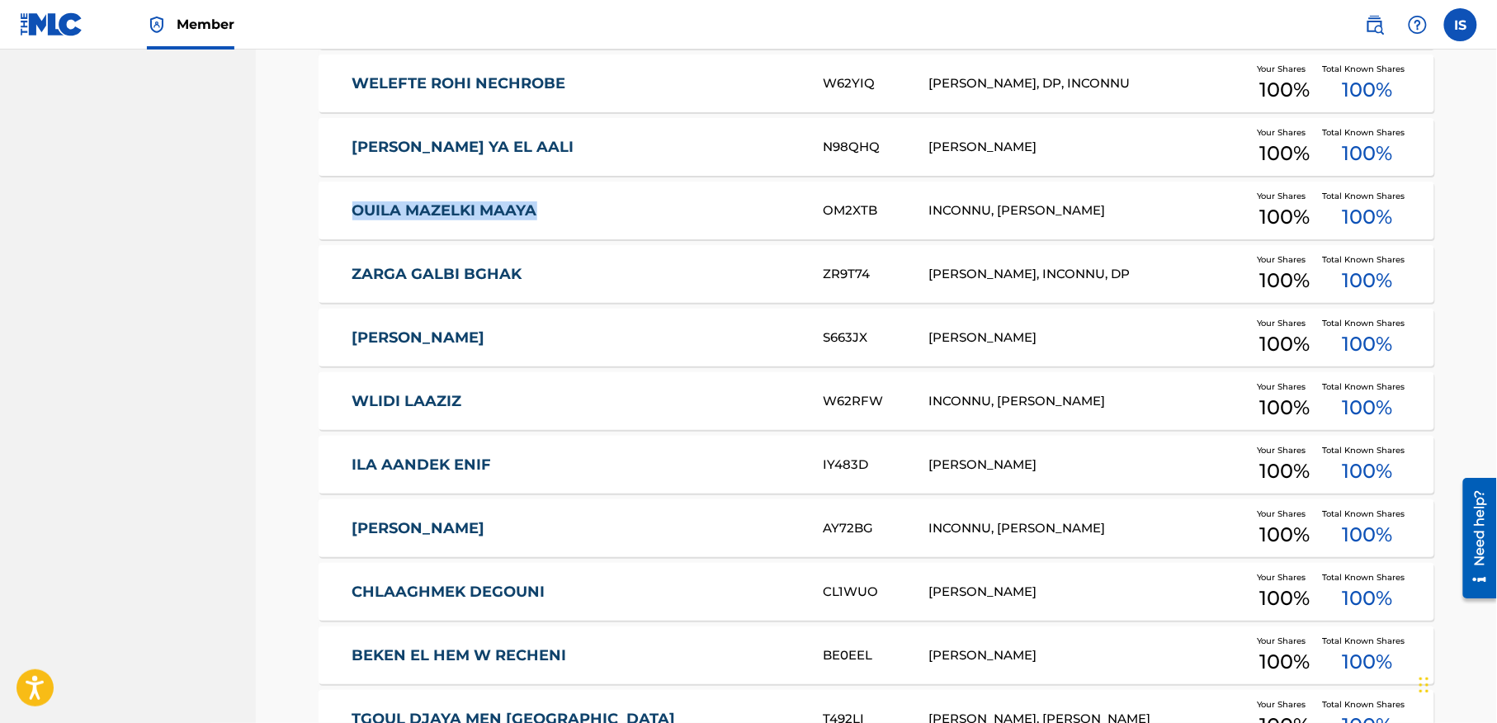
scroll to position [2641, 0]
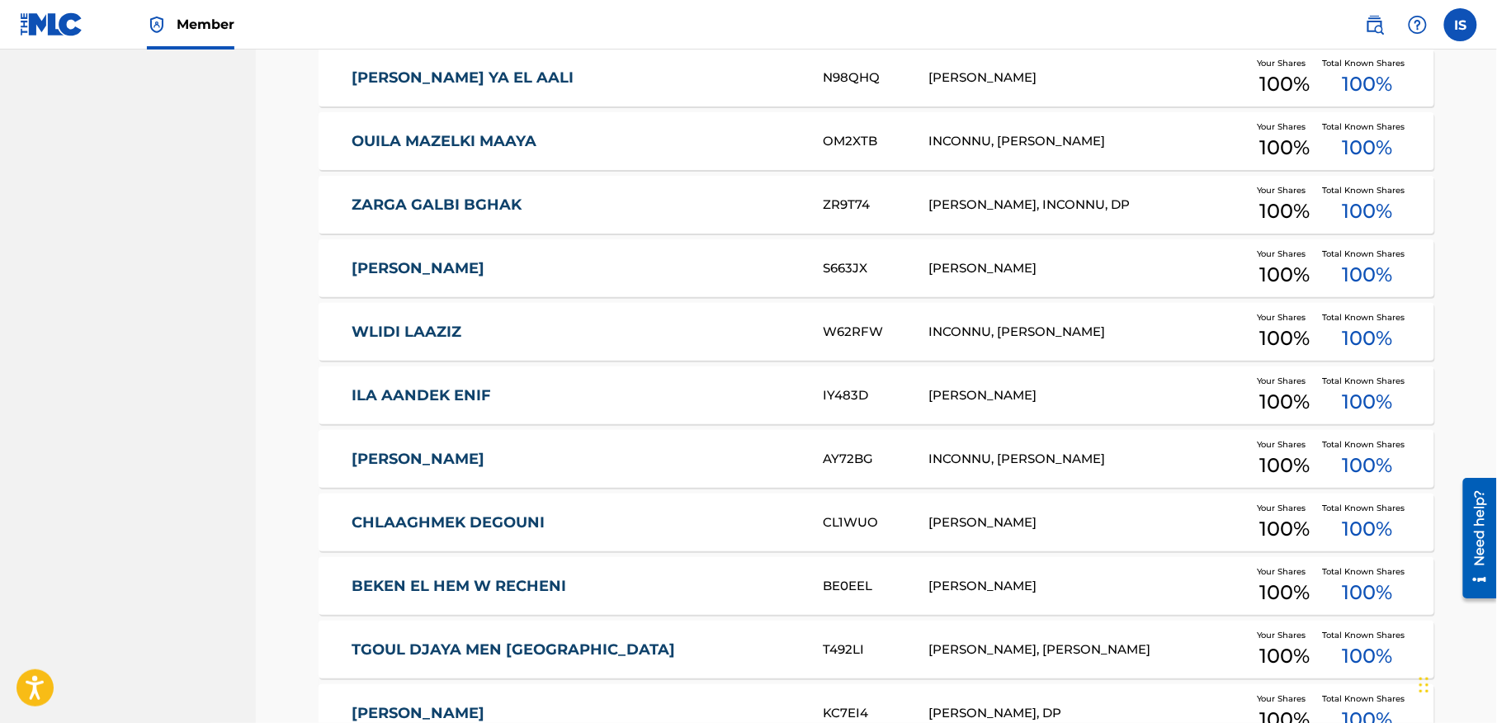
drag, startPoint x: 305, startPoint y: 196, endPoint x: 354, endPoint y: -78, distance: 278.3
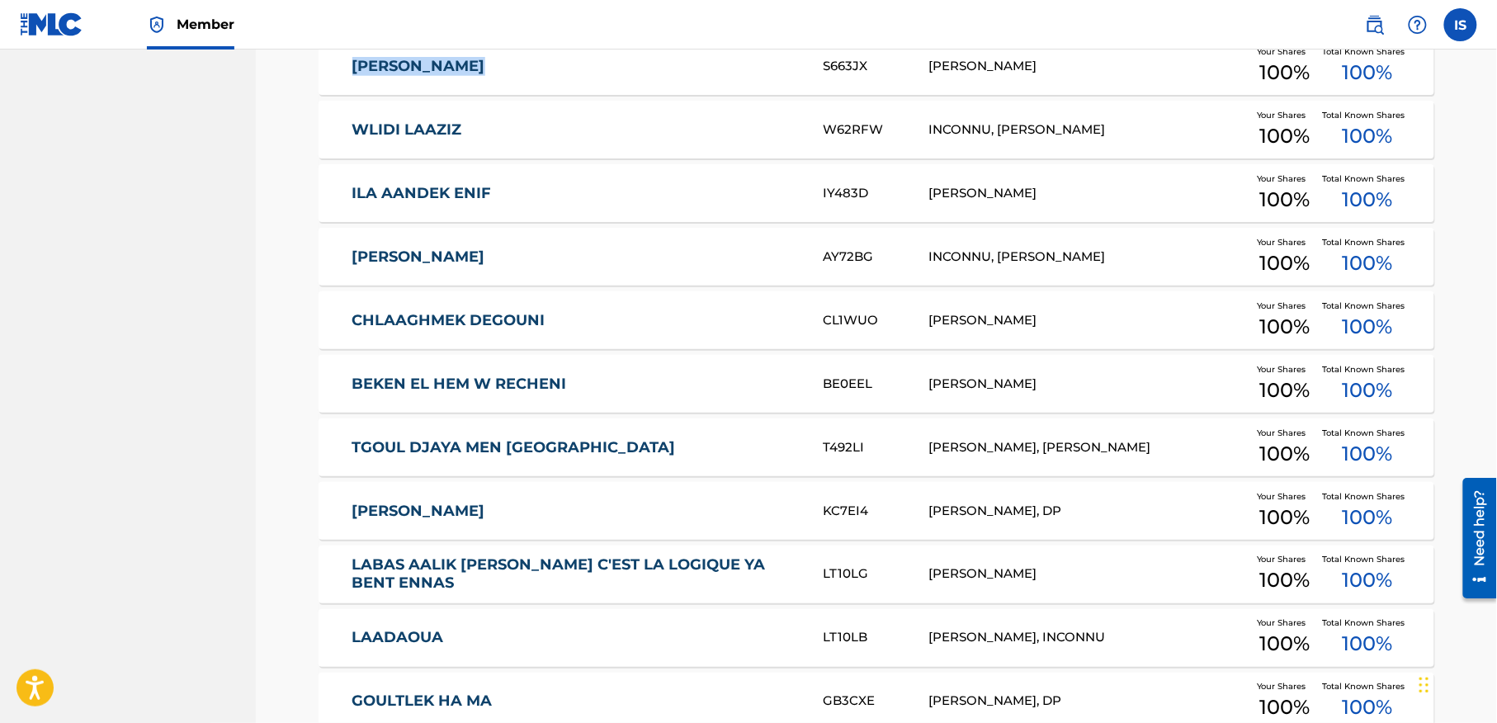
scroll to position [2847, 0]
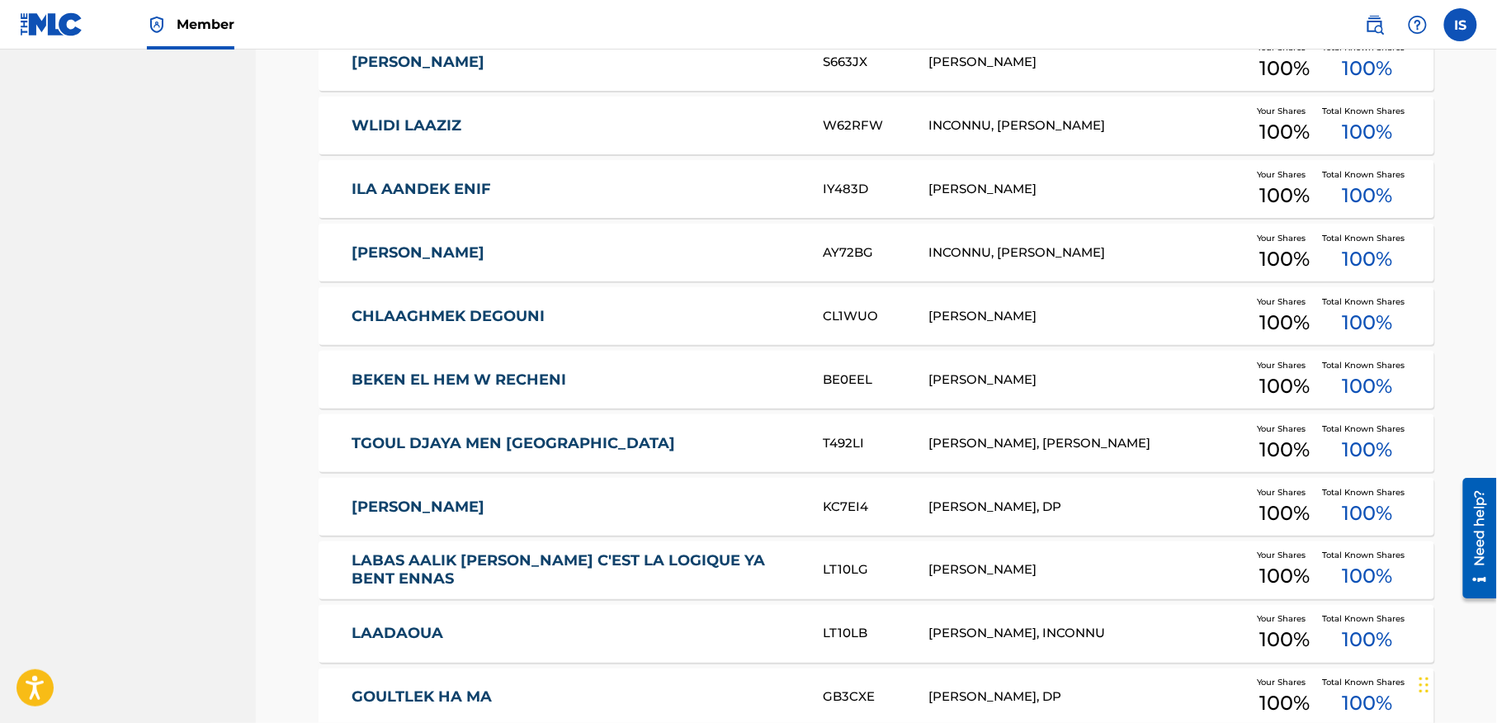
click at [300, 133] on div "Catalog Register Work SearchWithCriteria21467539-57d4-4201-9ccc-a5ca7456b770 Ar…" at bounding box center [877, 647] width 1156 height 6809
click at [274, 190] on div "Catalog Register Work SearchWithCriteria21467539-57d4-4201-9ccc-a5ca7456b770 Ar…" at bounding box center [876, 627] width 1241 height 6850
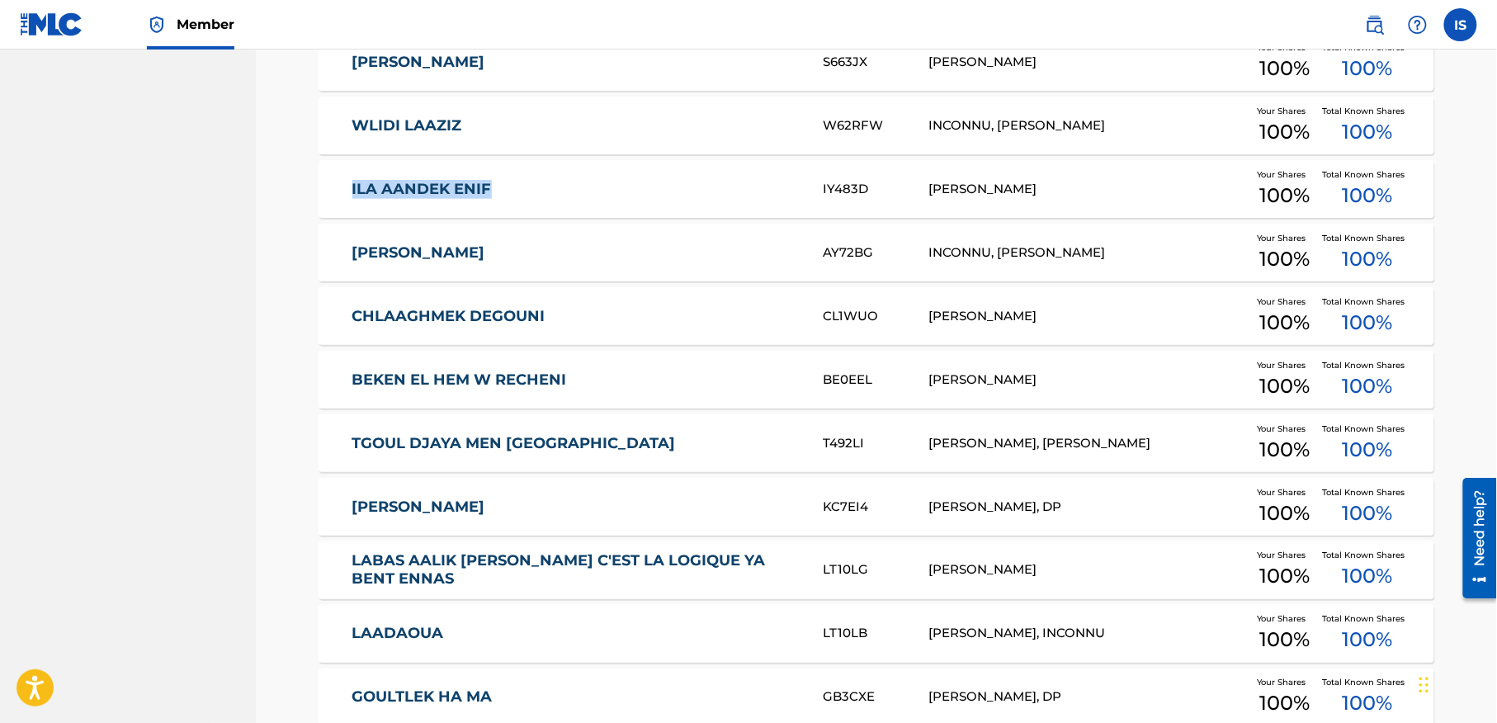
click at [274, 190] on div "Catalog Register Work SearchWithCriteria21467539-57d4-4201-9ccc-a5ca7456b770 Ar…" at bounding box center [876, 627] width 1241 height 6850
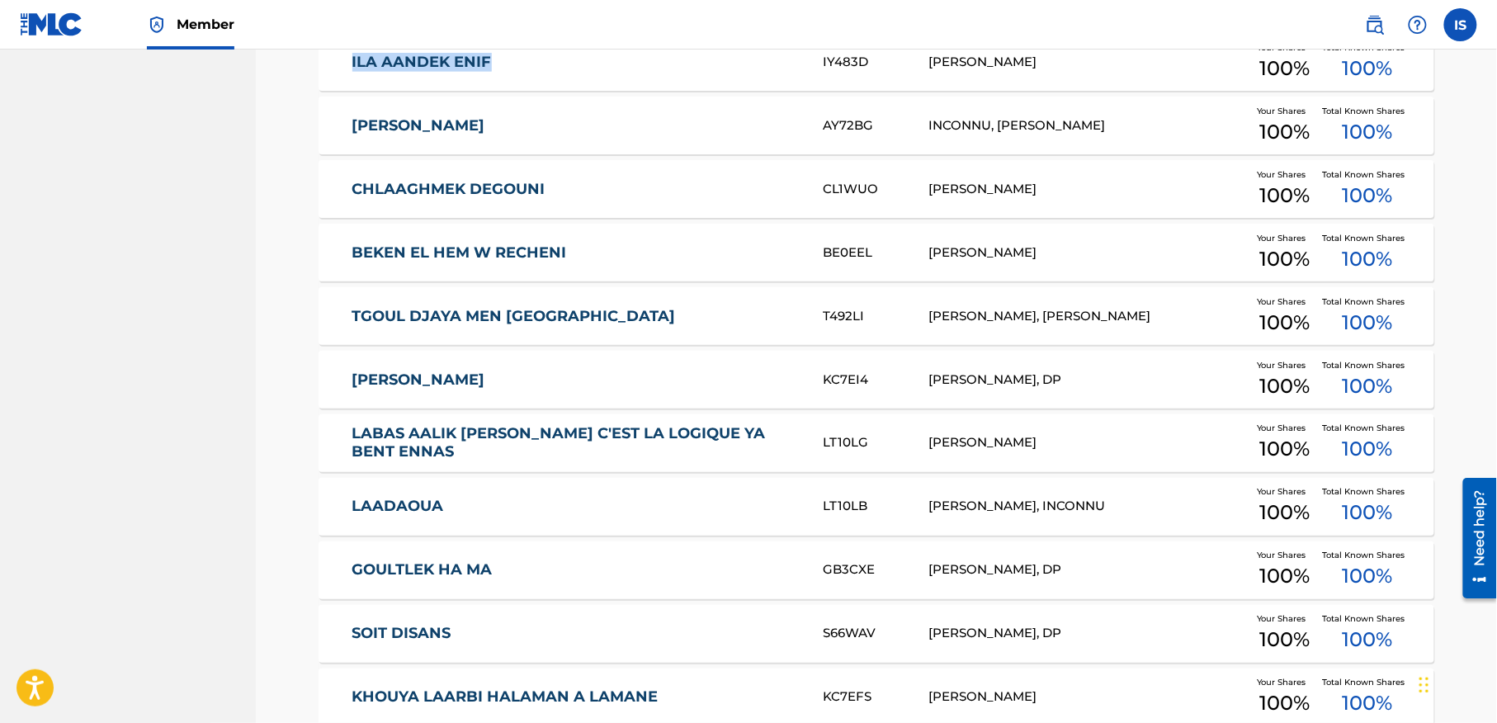
scroll to position [2975, 0]
click at [291, 117] on div "Catalog Register Work SearchWithCriteria21467539-57d4-4201-9ccc-a5ca7456b770 Ar…" at bounding box center [876, 499] width 1241 height 6850
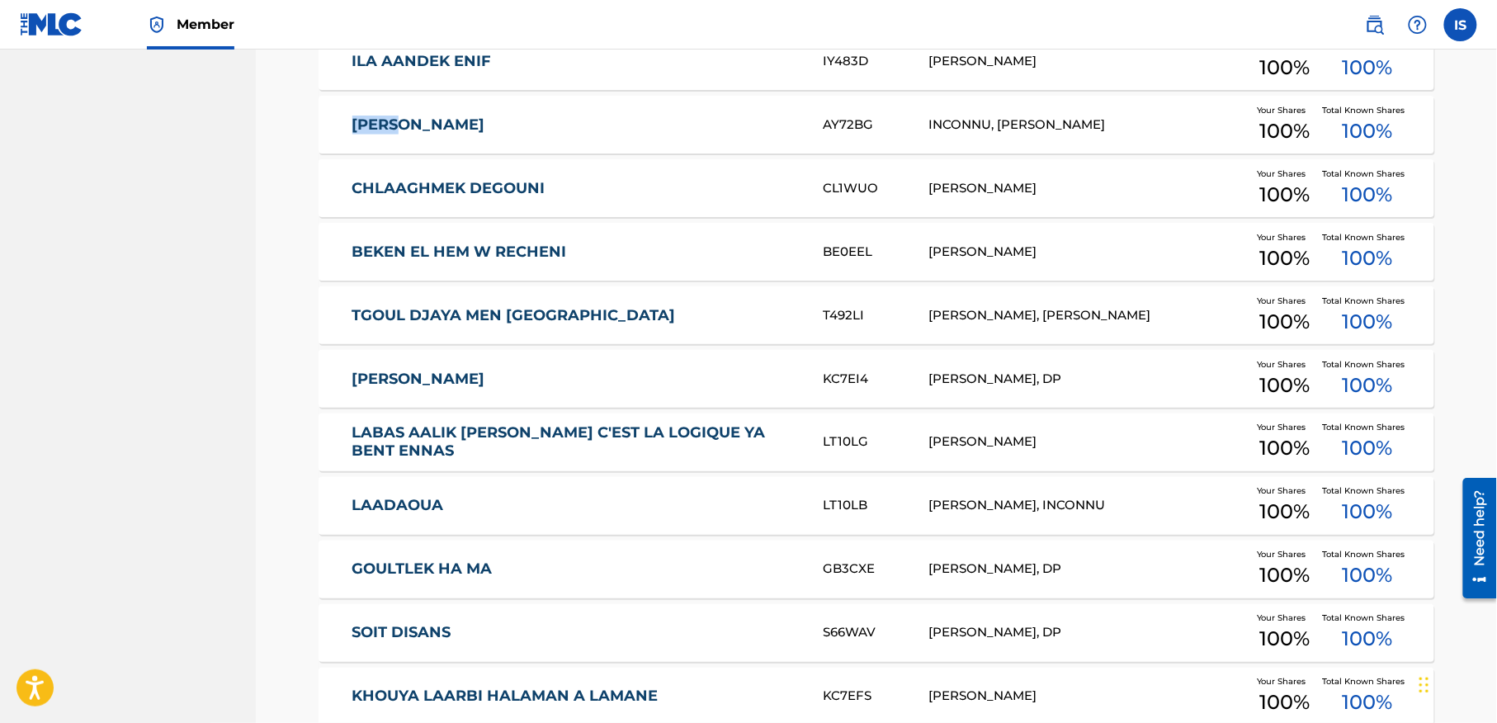
click at [291, 117] on div "Catalog Register Work SearchWithCriteria21467539-57d4-4201-9ccc-a5ca7456b770 Ar…" at bounding box center [876, 499] width 1241 height 6850
click at [308, 193] on div "Catalog Register Work SearchWithCriteria21467539-57d4-4201-9ccc-a5ca7456b770 Ar…" at bounding box center [877, 519] width 1156 height 6809
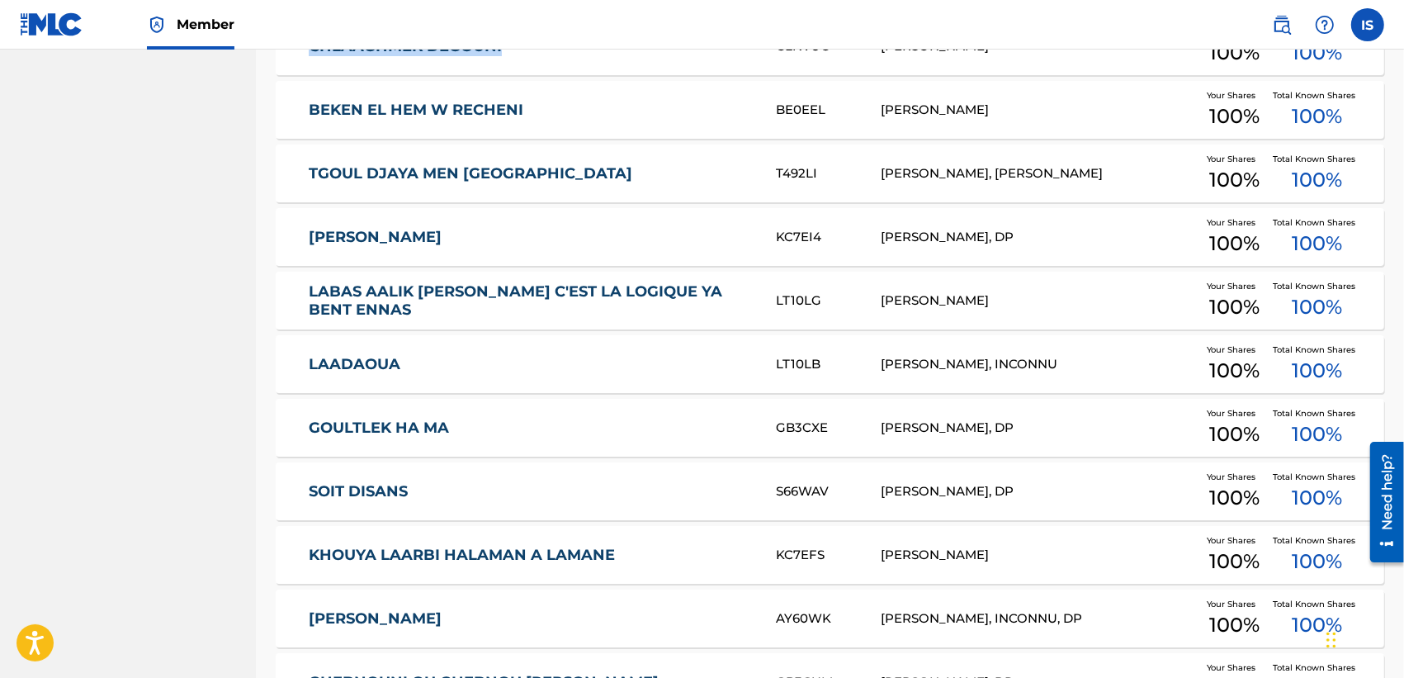
scroll to position [3122, 0]
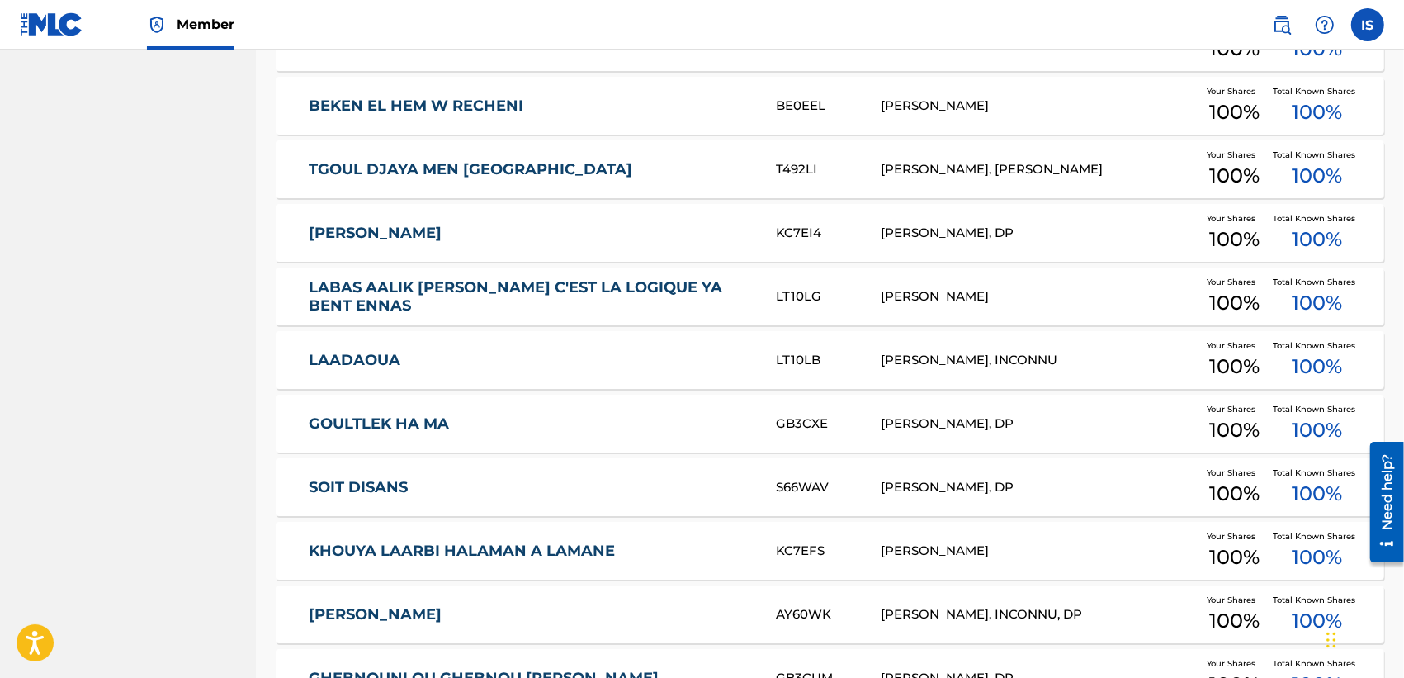
click at [253, 97] on nav "ONDA Summary Catalog Works Registration Claiming Tool Individual Registration T…" at bounding box center [128, 353] width 256 height 6850
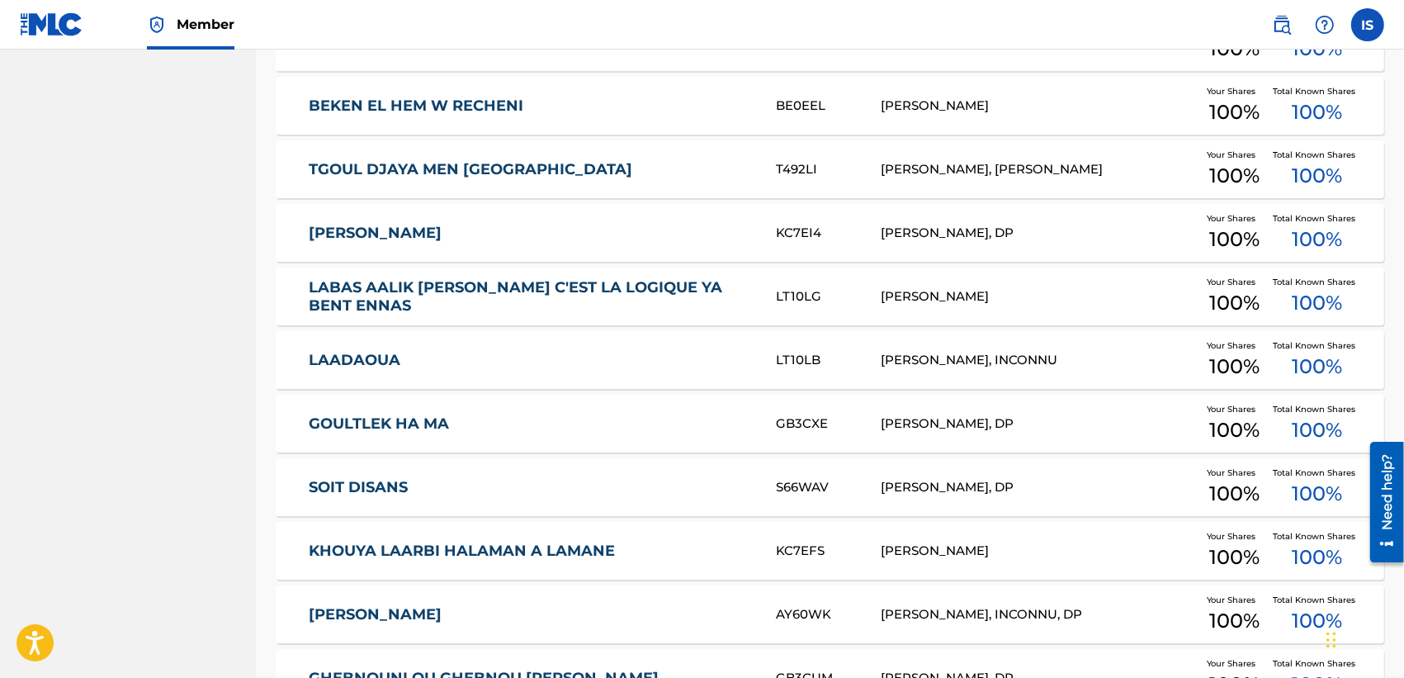
click at [253, 97] on nav "ONDA Summary Catalog Works Registration Claiming Tool Individual Registration T…" at bounding box center [128, 353] width 256 height 6850
click at [264, 103] on div "Catalog Register Work SearchWithCriteria21467539-57d4-4201-9ccc-a5ca7456b770 Ar…" at bounding box center [830, 373] width 1148 height 6809
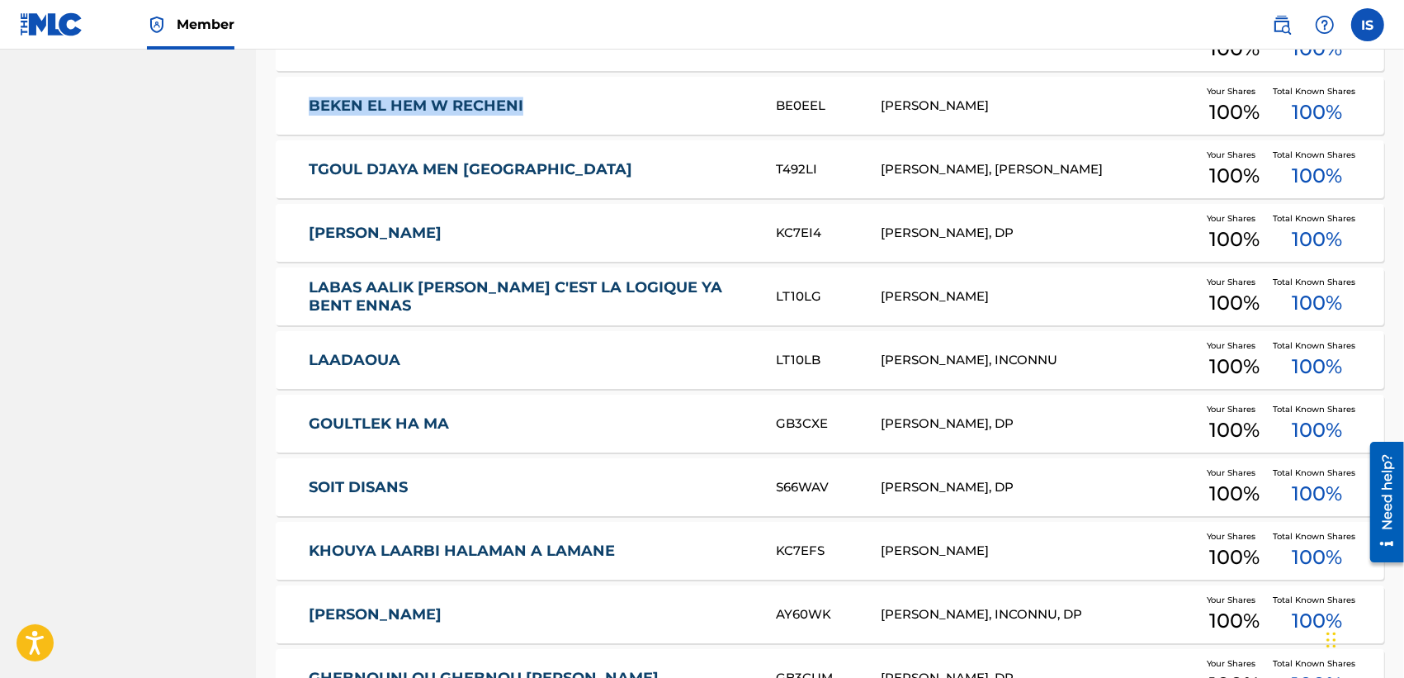
click at [264, 103] on div "Catalog Register Work SearchWithCriteria21467539-57d4-4201-9ccc-a5ca7456b770 Ar…" at bounding box center [830, 373] width 1148 height 6809
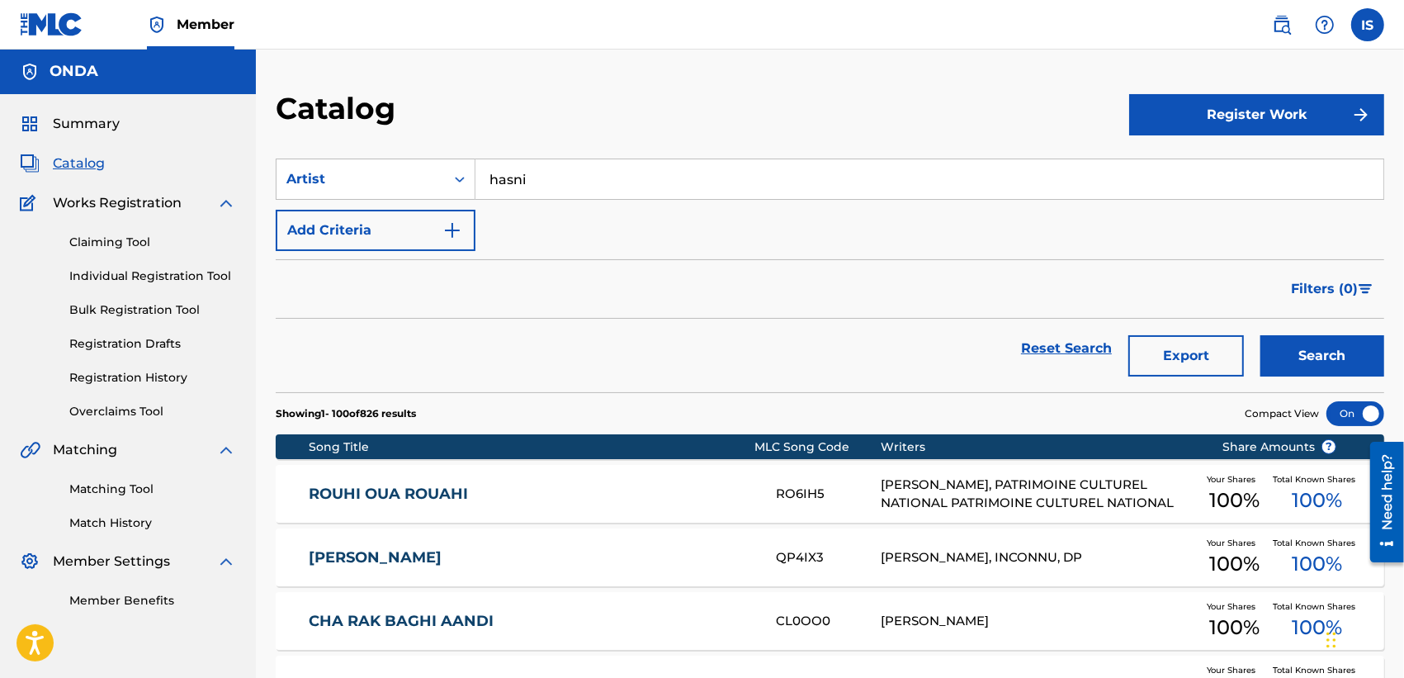
scroll to position [0, 0]
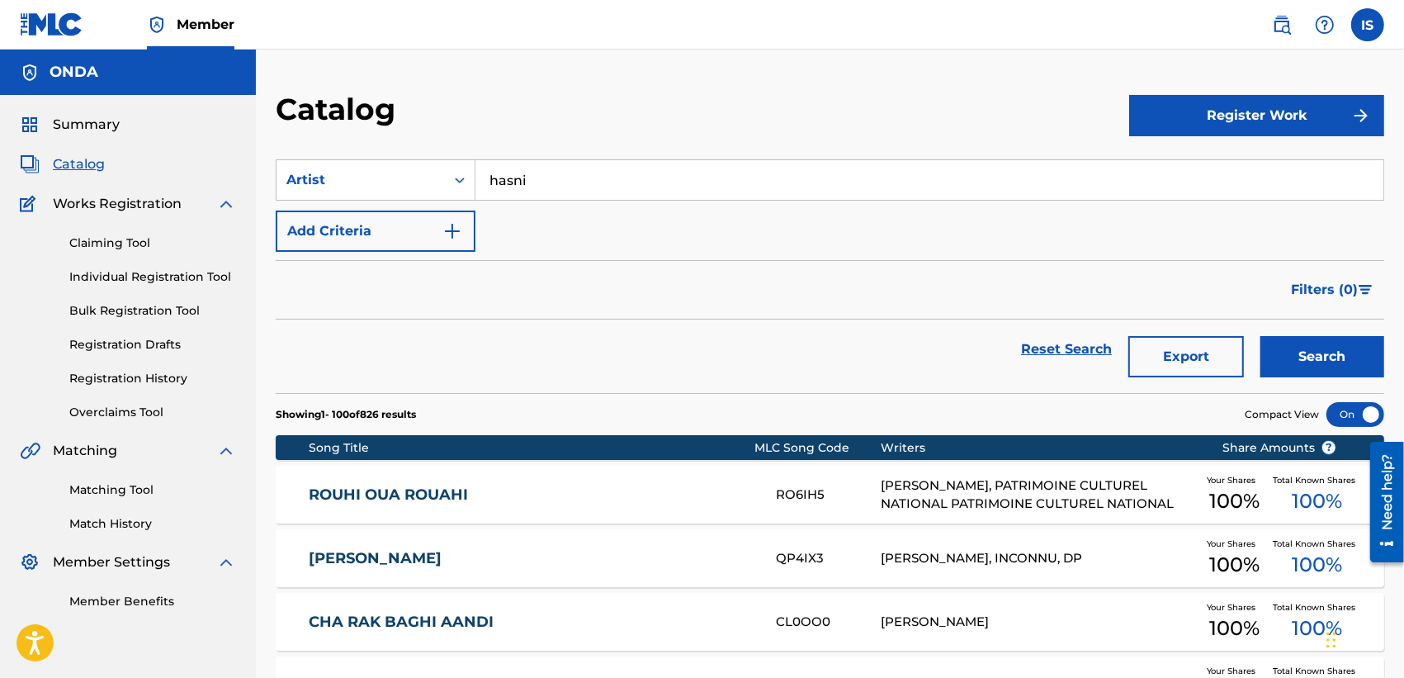
click at [150, 543] on div "Summary Catalog Works Registration Claiming Tool Individual Registration Tool B…" at bounding box center [128, 362] width 256 height 535
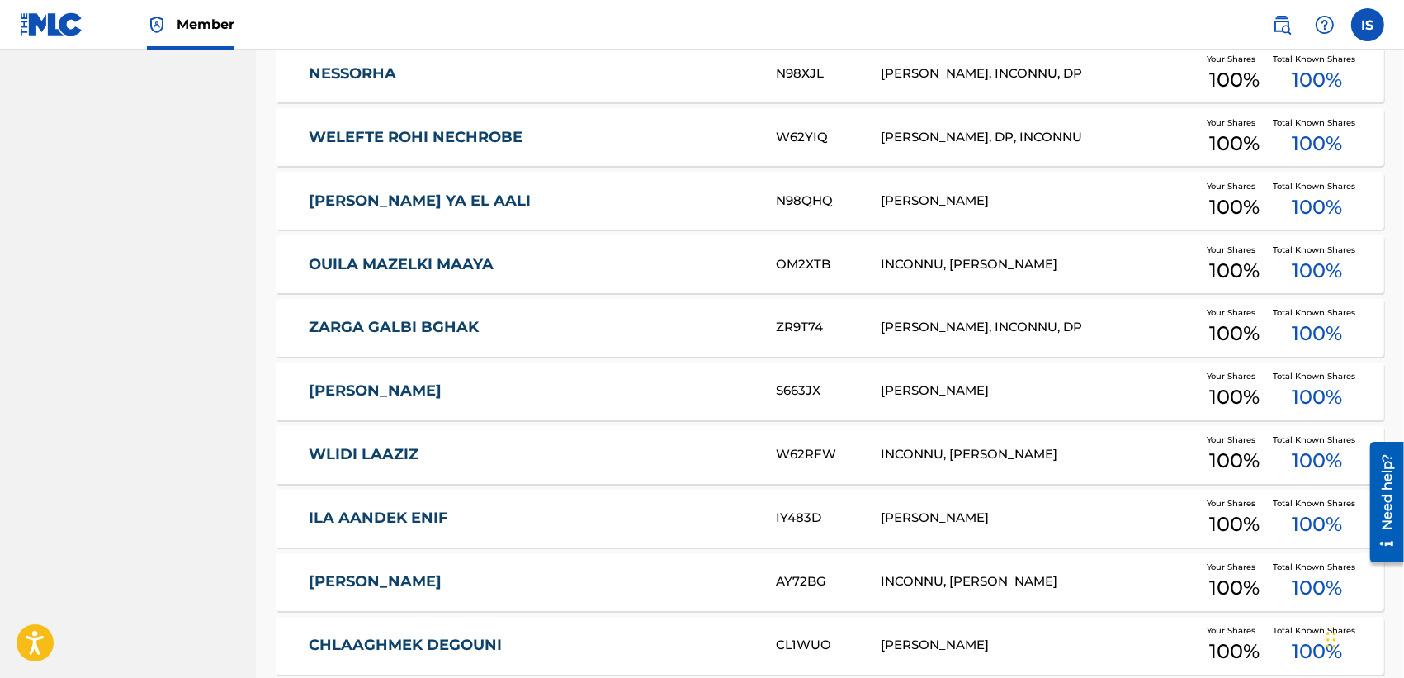
scroll to position [3069, 0]
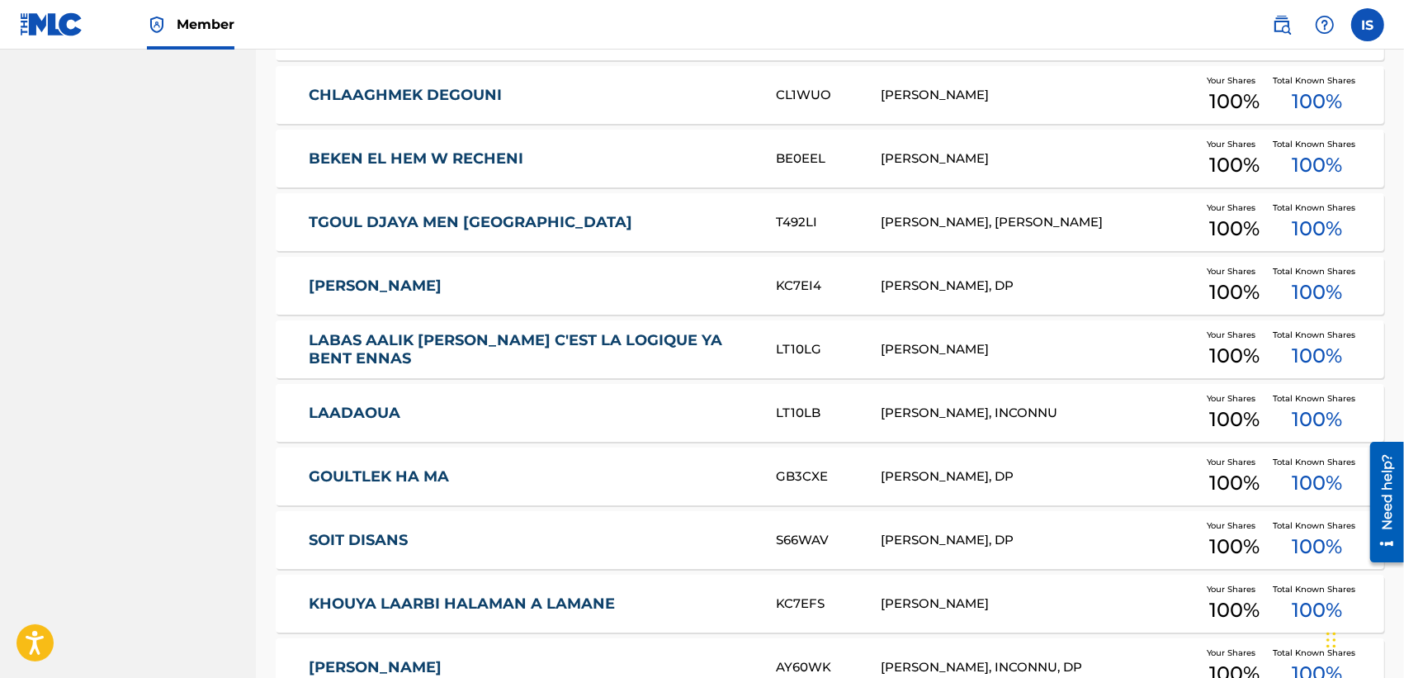
click at [159, 224] on nav "ONDA Summary Catalog Works Registration Claiming Tool Individual Registration T…" at bounding box center [128, 406] width 256 height 6850
drag, startPoint x: 188, startPoint y: 194, endPoint x: 344, endPoint y: -73, distance: 309.6
click at [258, 216] on div "Catalog Register Work SearchWithCriteria21467539-57d4-4201-9ccc-a5ca7456b770 Ar…" at bounding box center [830, 426] width 1148 height 6809
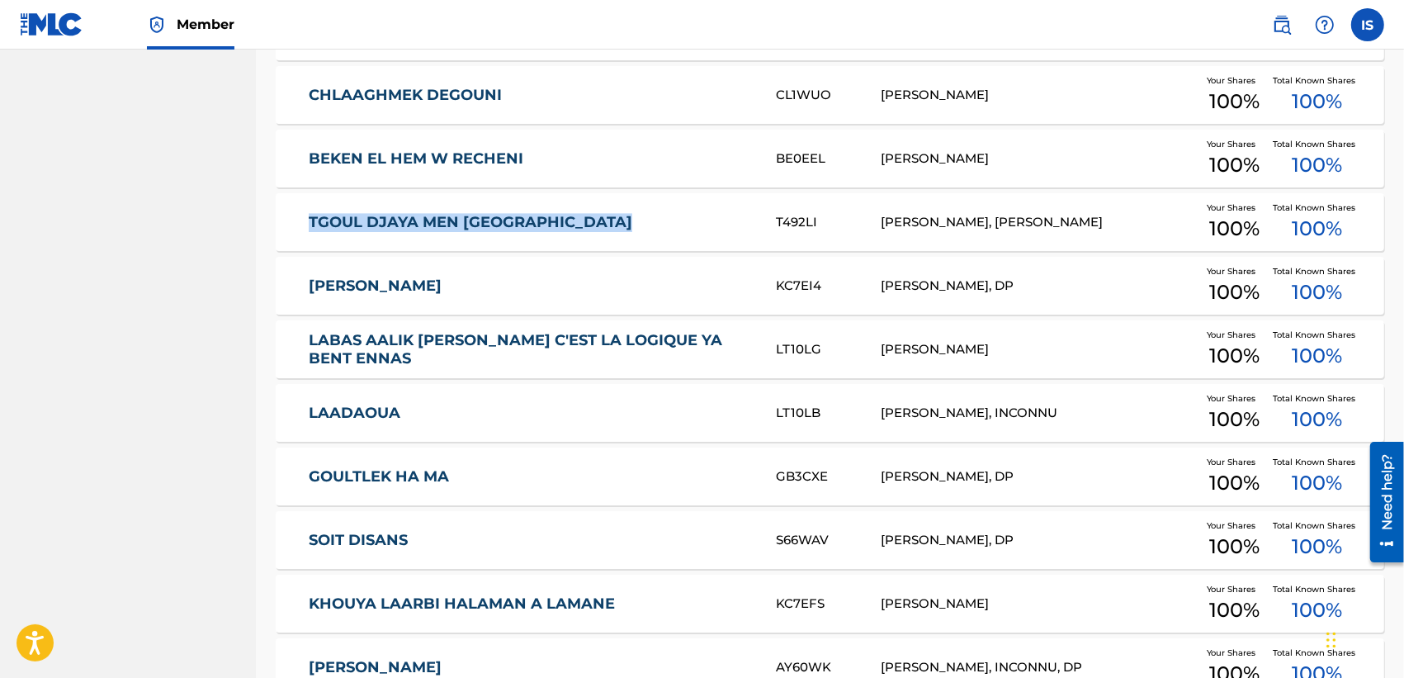
click at [258, 216] on div "Catalog Register Work SearchWithCriteria21467539-57d4-4201-9ccc-a5ca7456b770 Ar…" at bounding box center [830, 426] width 1148 height 6809
